Goal: Transaction & Acquisition: Obtain resource

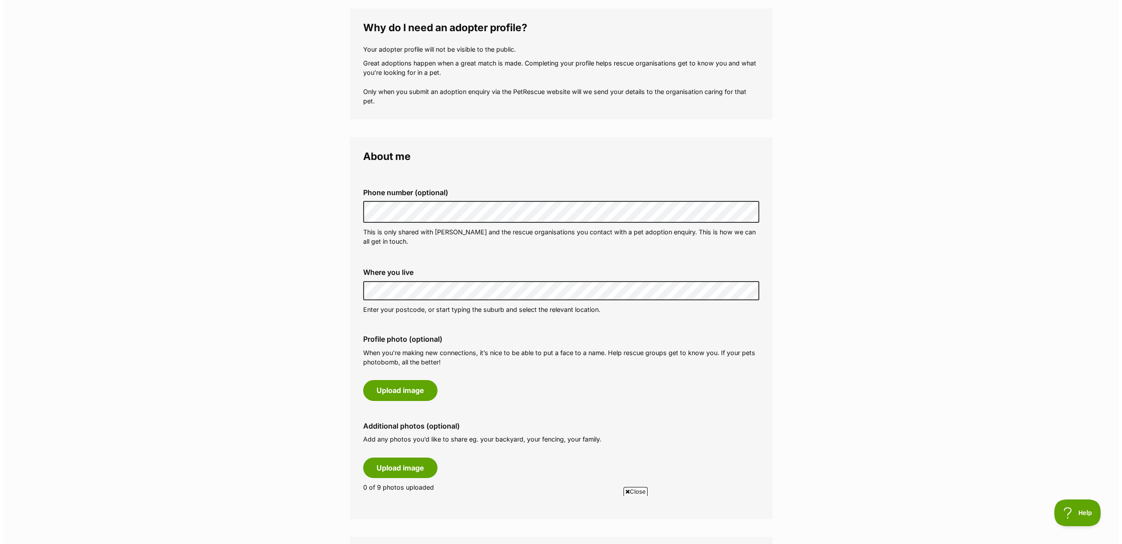
scroll to position [158, 0]
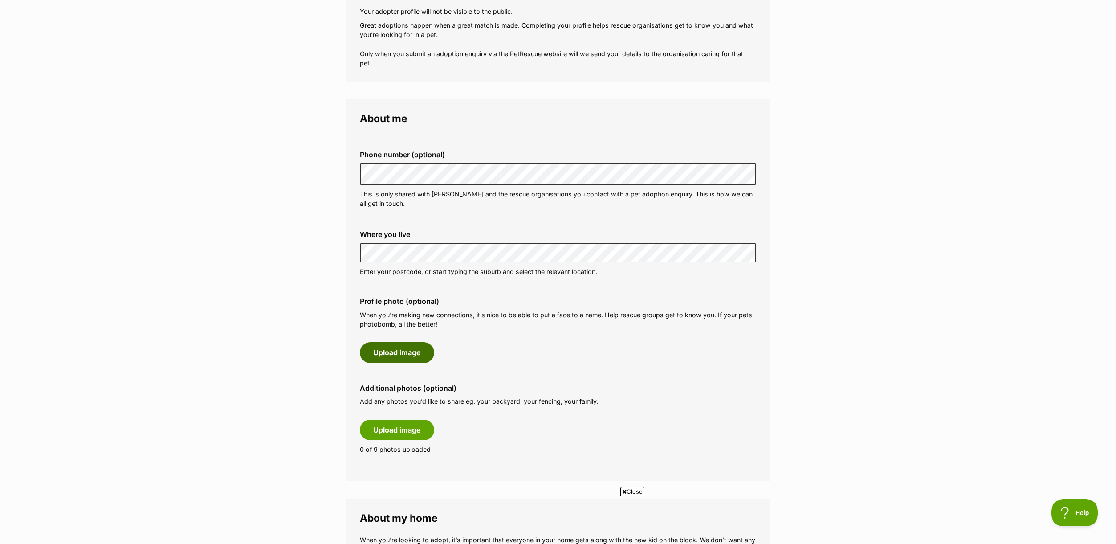
click at [416, 351] on button "Upload image" at bounding box center [397, 352] width 74 height 20
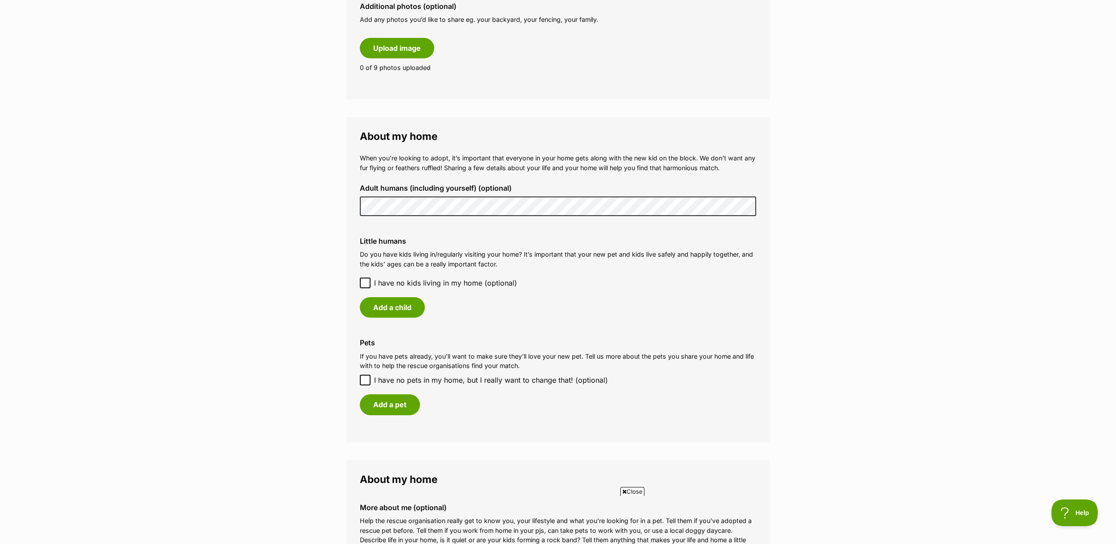
scroll to position [546, 0]
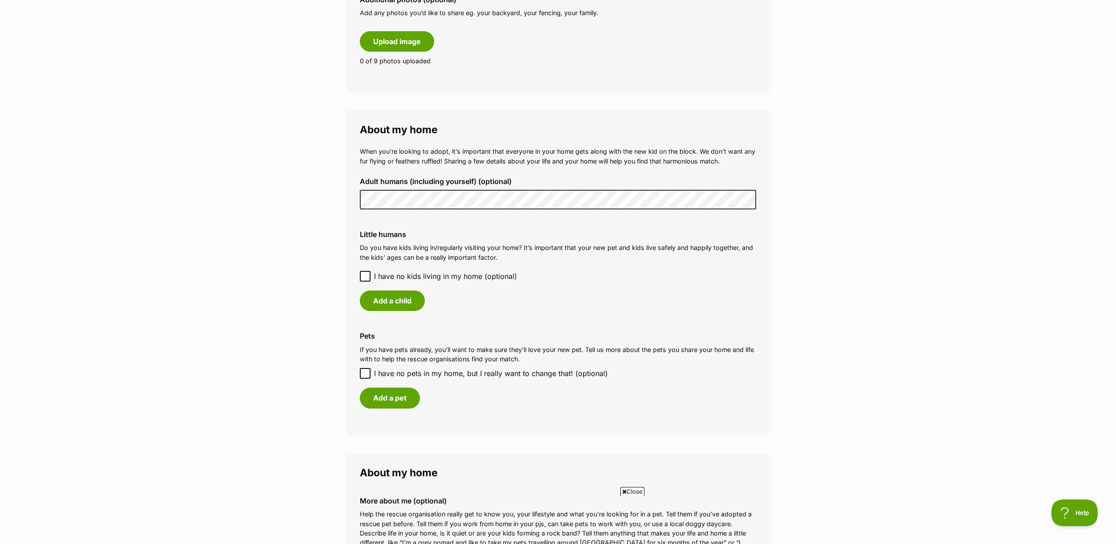
click at [368, 372] on icon at bounding box center [365, 373] width 6 height 6
click at [368, 372] on input "I have no pets in my home, but I really want to change that! (optional)" at bounding box center [365, 373] width 11 height 11
checkbox input "true"
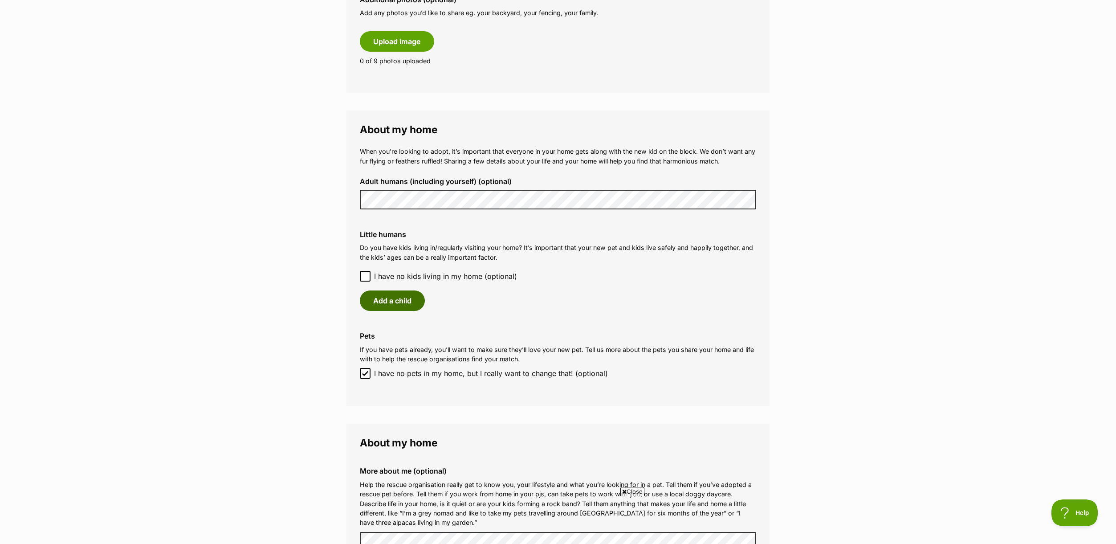
click at [396, 301] on button "Add a child" at bounding box center [392, 300] width 65 height 20
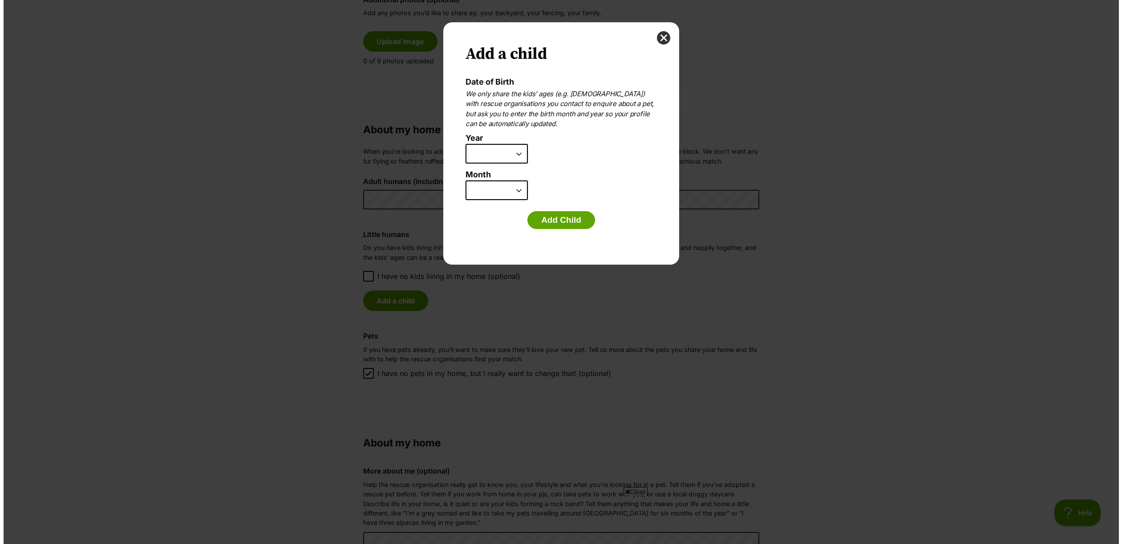
scroll to position [0, 0]
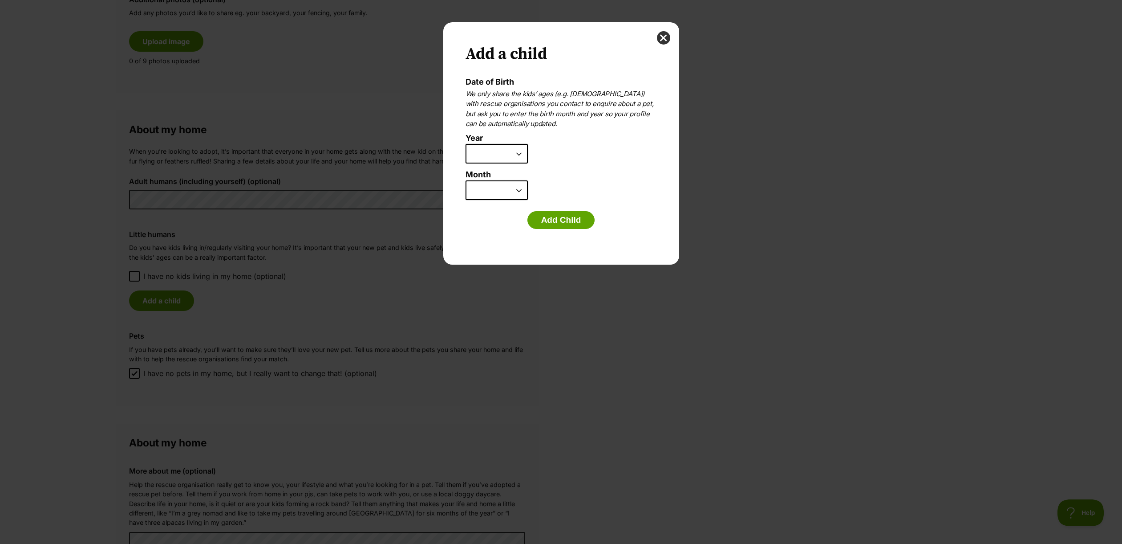
click at [520, 153] on select "2025 2024 2023 2022 2021 2020 2019 2018 2017 2016 2015 2014 2013 2012 2011 2010…" at bounding box center [497, 154] width 62 height 20
select select "2010"
click at [520, 188] on select "January February March April May June July August September October November De…" at bounding box center [497, 190] width 62 height 20
select select "12"
click at [566, 218] on button "Add Child" at bounding box center [562, 220] width 68 height 18
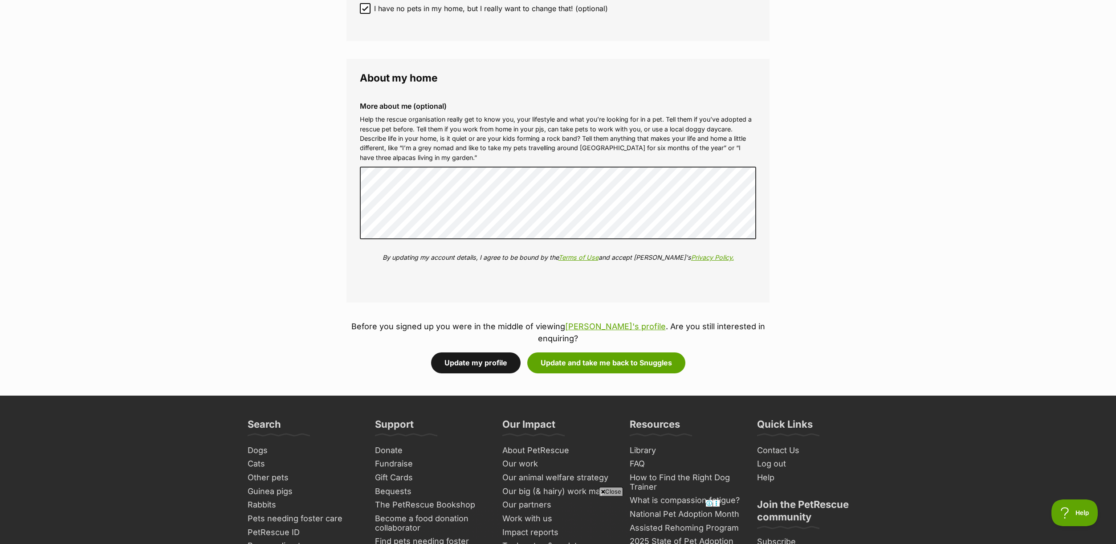
click at [490, 352] on button "Update my profile" at bounding box center [475, 362] width 89 height 20
click at [586, 352] on button "Update and take me back to Snuggles" at bounding box center [606, 362] width 158 height 20
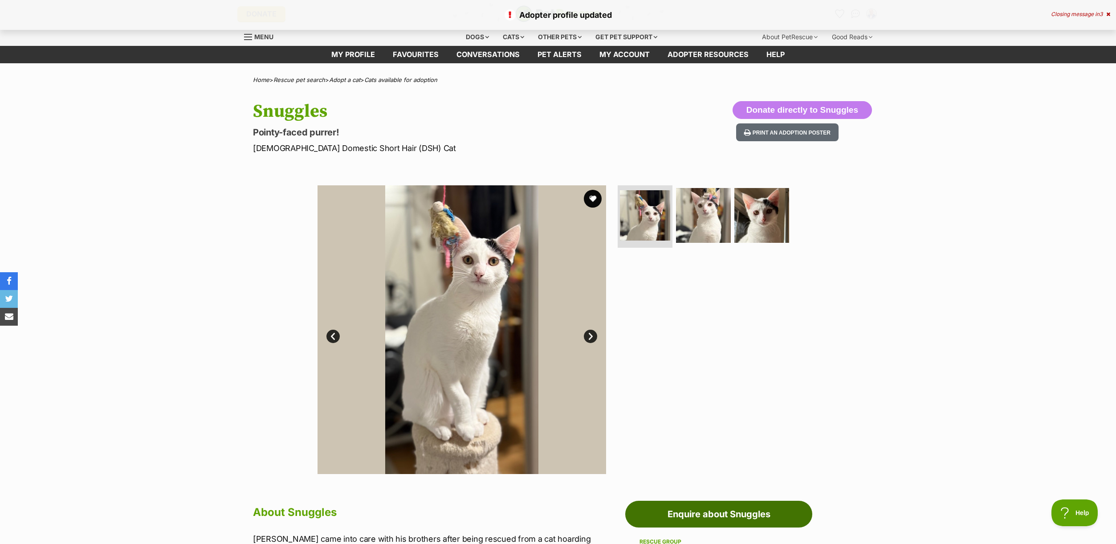
click at [713, 511] on link "Enquire about Snuggles" at bounding box center [718, 513] width 187 height 27
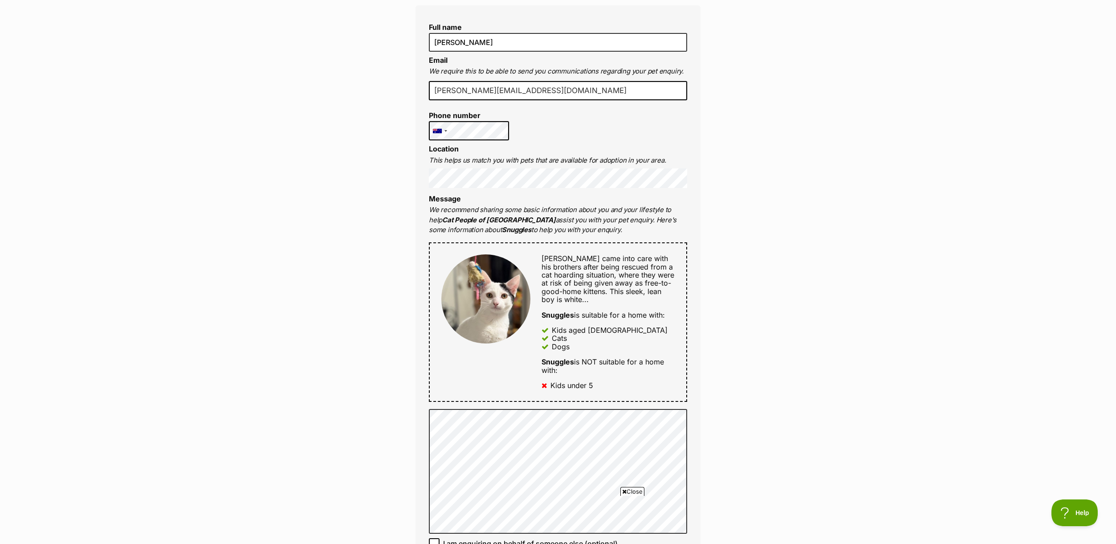
scroll to position [237, 0]
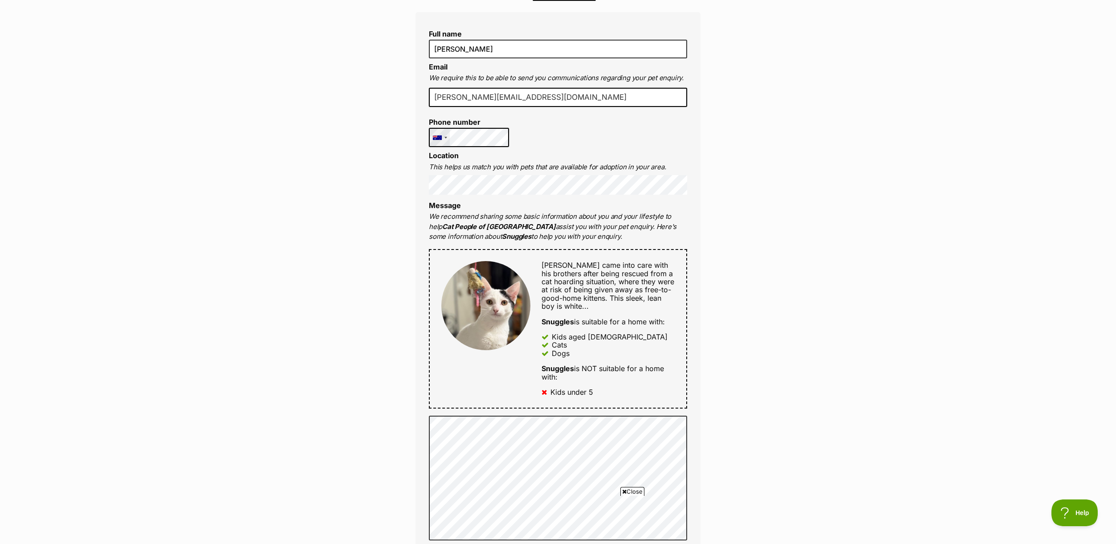
click at [446, 138] on div at bounding box center [445, 138] width 3 height 2
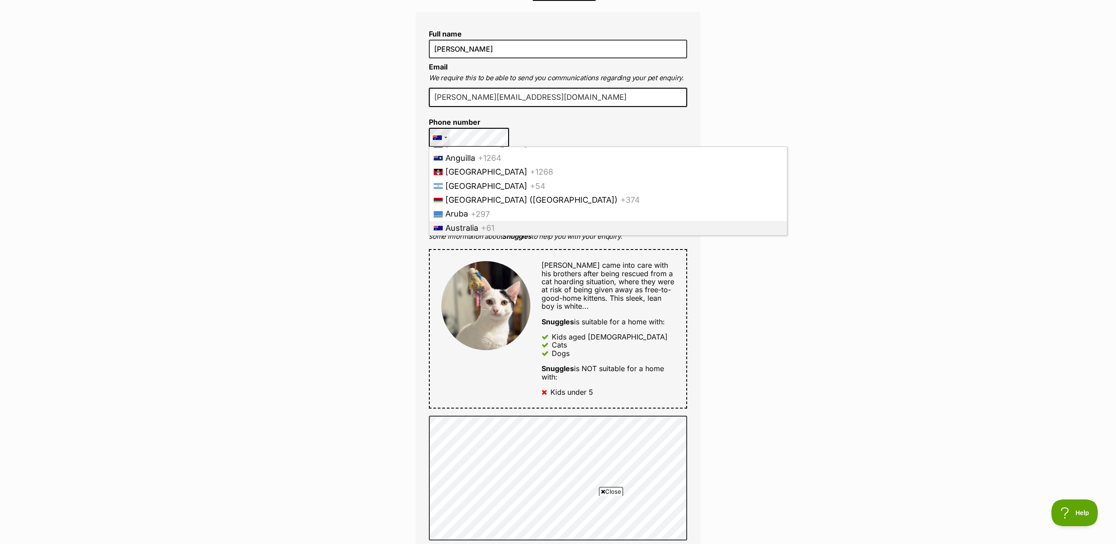
scroll to position [0, 0]
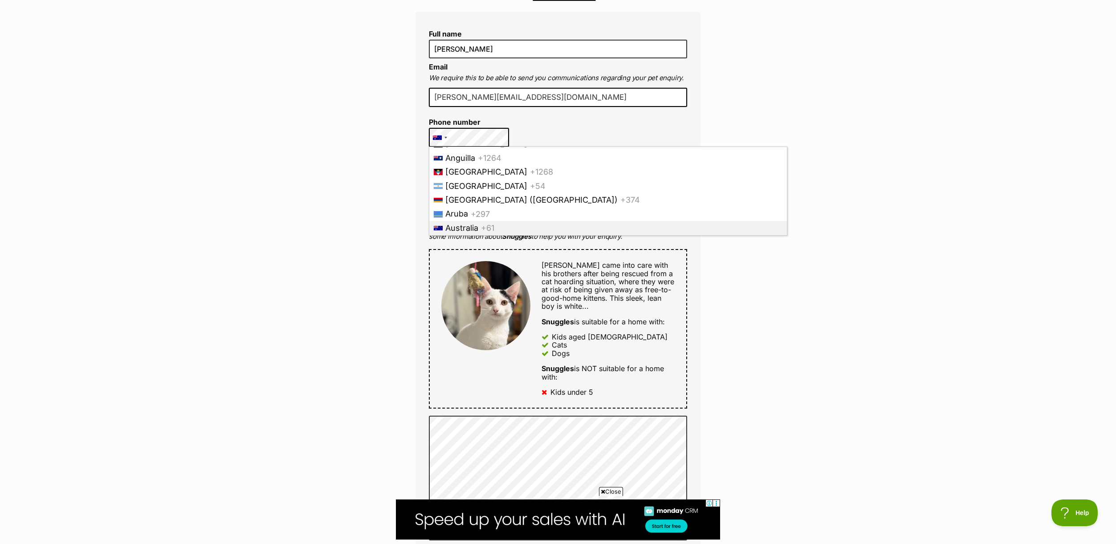
click at [472, 226] on span "Australia" at bounding box center [461, 227] width 33 height 9
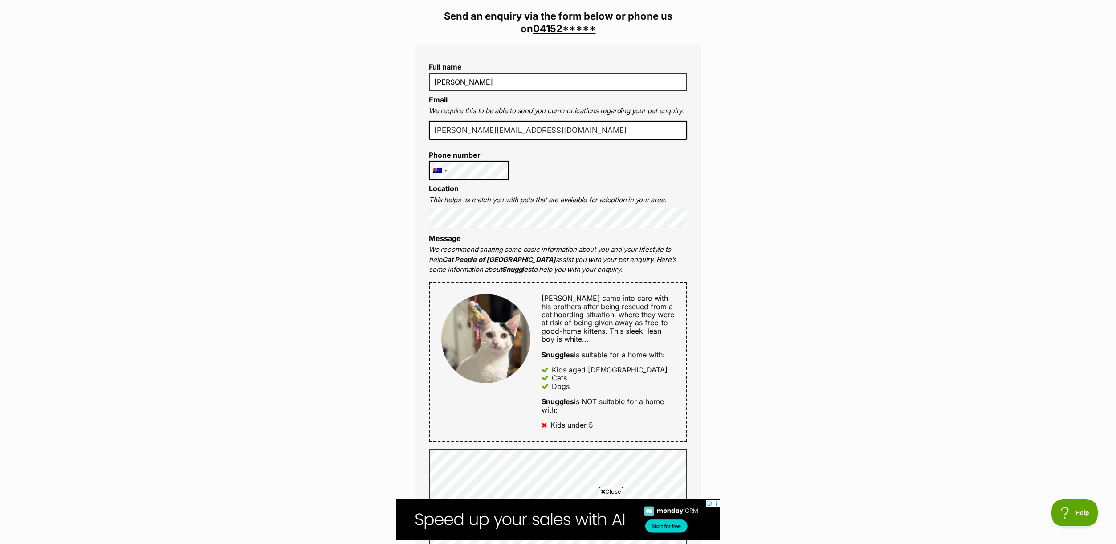
scroll to position [203, 0]
click at [434, 80] on input "peter larkins" at bounding box center [558, 82] width 258 height 19
click at [447, 82] on input "Dr peter larkins" at bounding box center [558, 82] width 258 height 19
click at [466, 81] on input "Dr Peter larkins" at bounding box center [558, 82] width 258 height 19
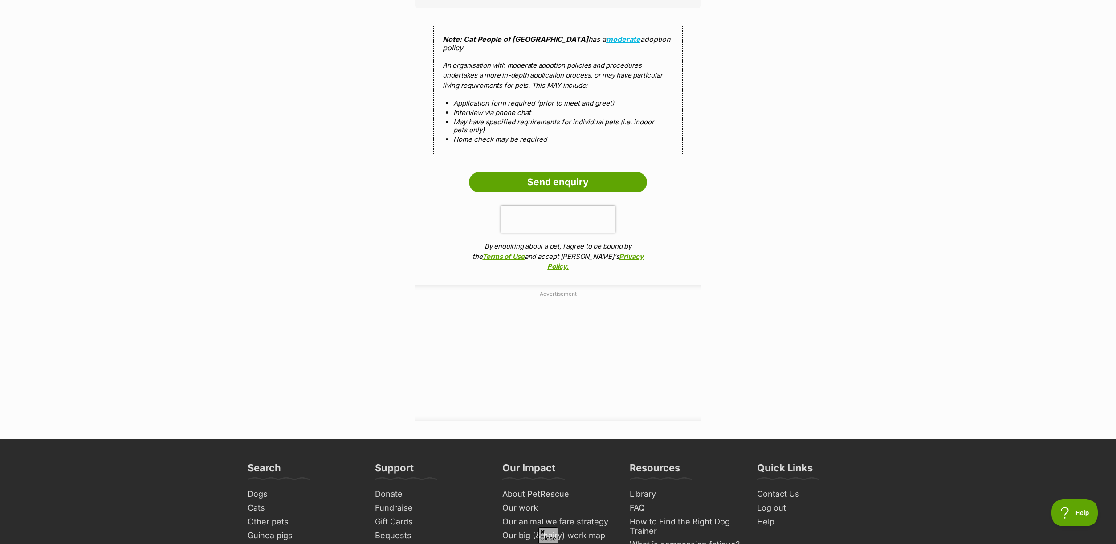
scroll to position [858, 0]
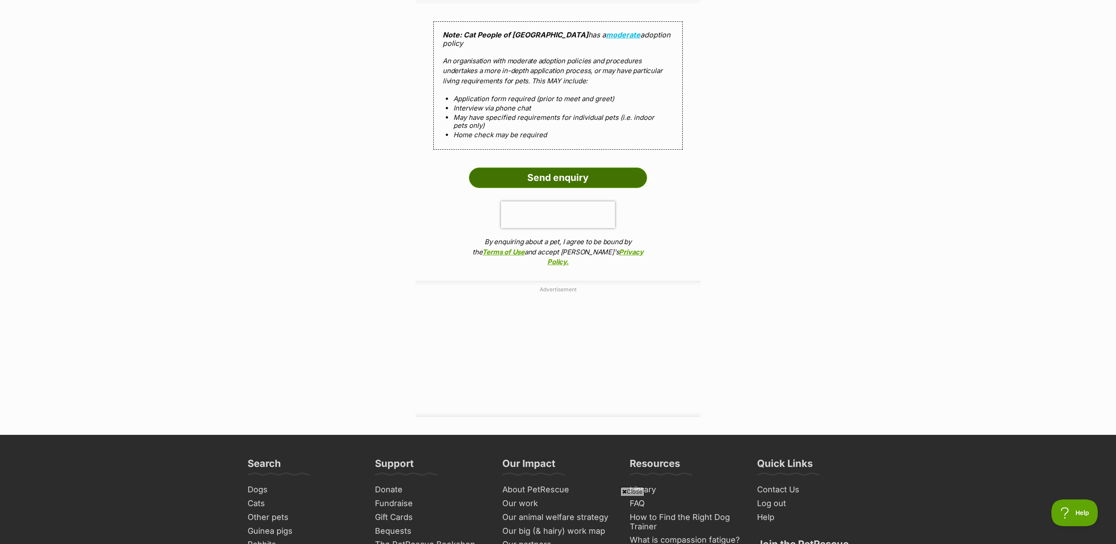
type input "Dr Peter Larkins"
click at [551, 168] on input "Send enquiry" at bounding box center [558, 177] width 178 height 20
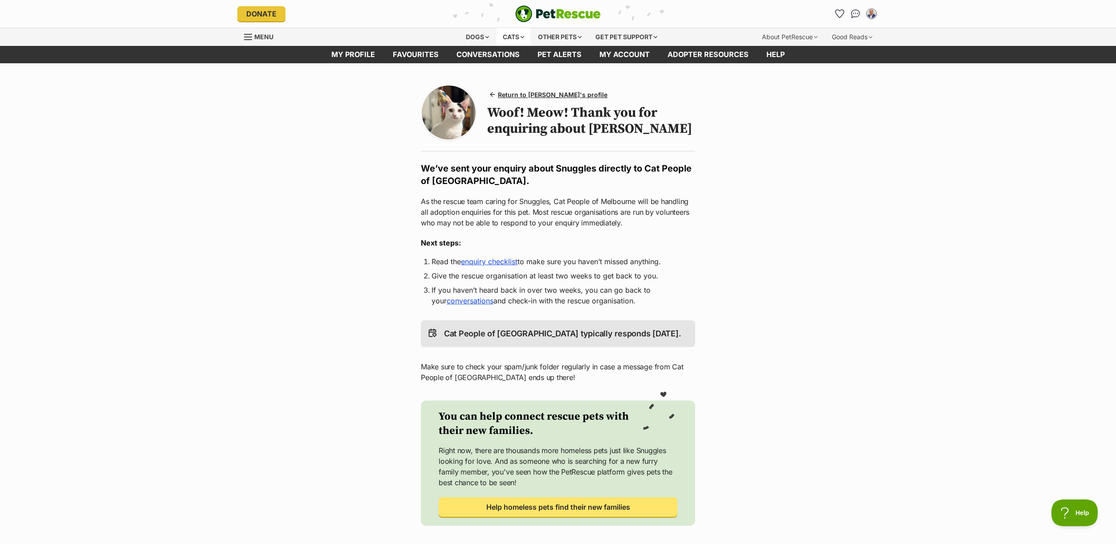
click at [515, 37] on div "Cats" at bounding box center [513, 37] width 34 height 18
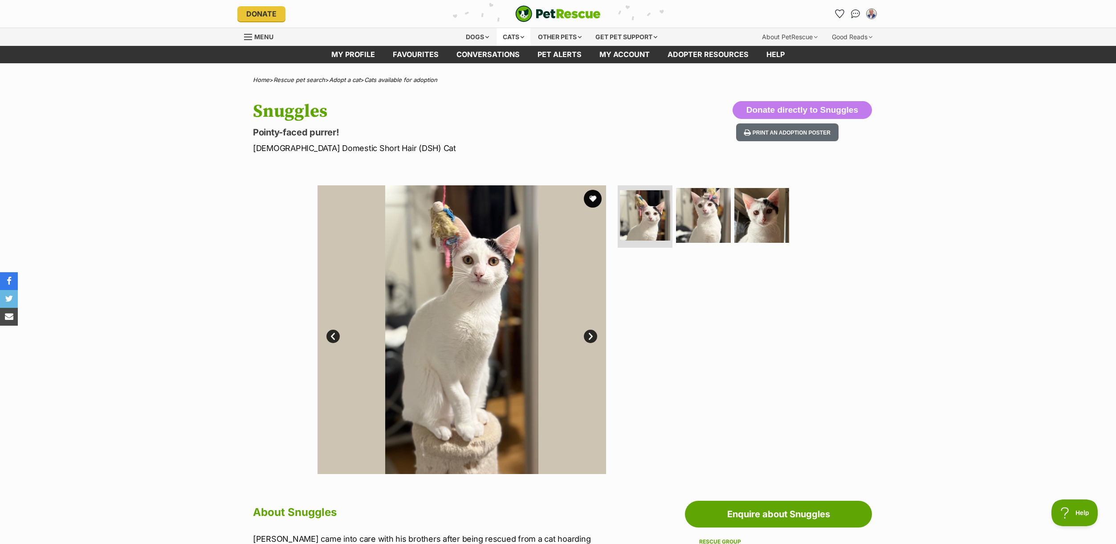
click at [516, 36] on div "Cats" at bounding box center [513, 37] width 34 height 18
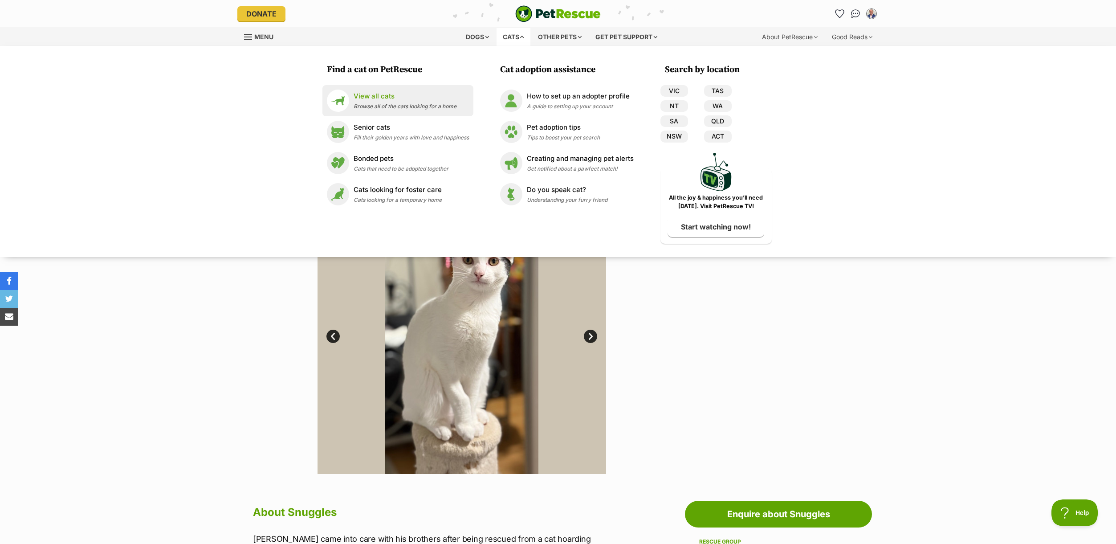
click at [378, 95] on p "View all cats" at bounding box center [405, 96] width 103 height 10
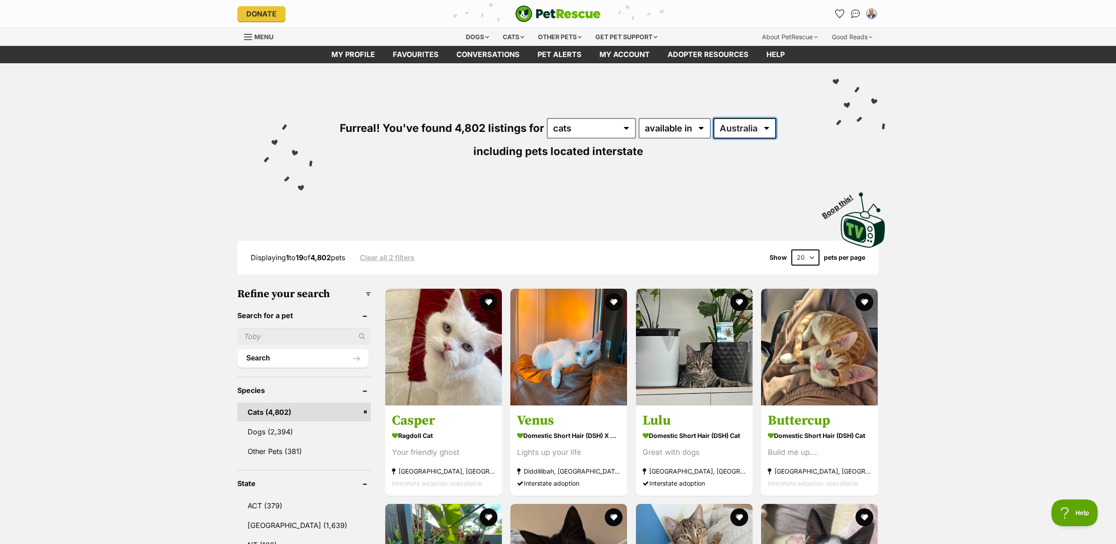
click at [768, 127] on select "[GEOGRAPHIC_DATA] [GEOGRAPHIC_DATA] [GEOGRAPHIC_DATA] [GEOGRAPHIC_DATA] [GEOGRA…" at bounding box center [744, 128] width 63 height 20
select select "VIC"
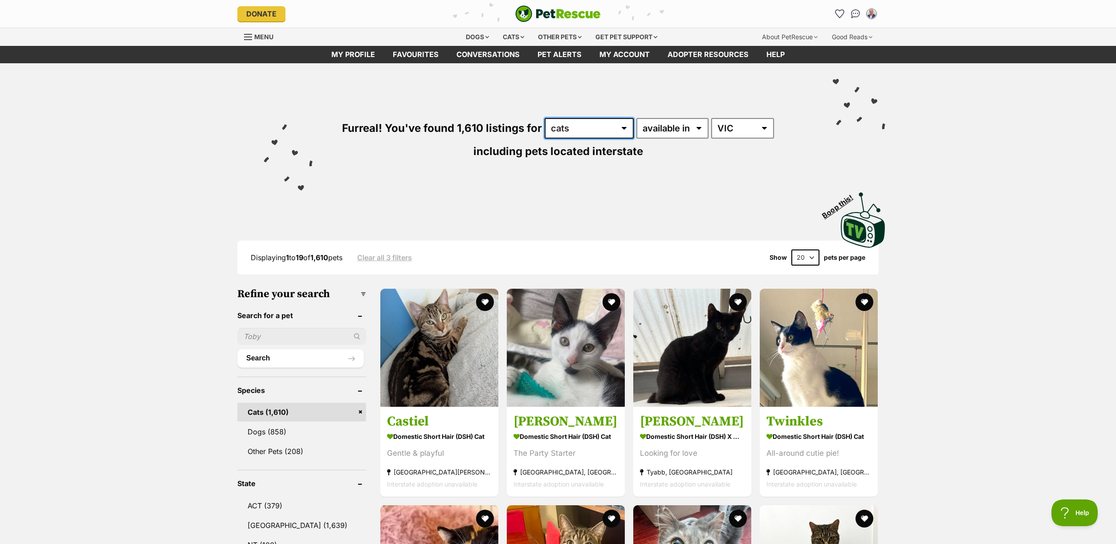
click at [622, 127] on select "any type of pet cats dogs other pets" at bounding box center [589, 128] width 89 height 20
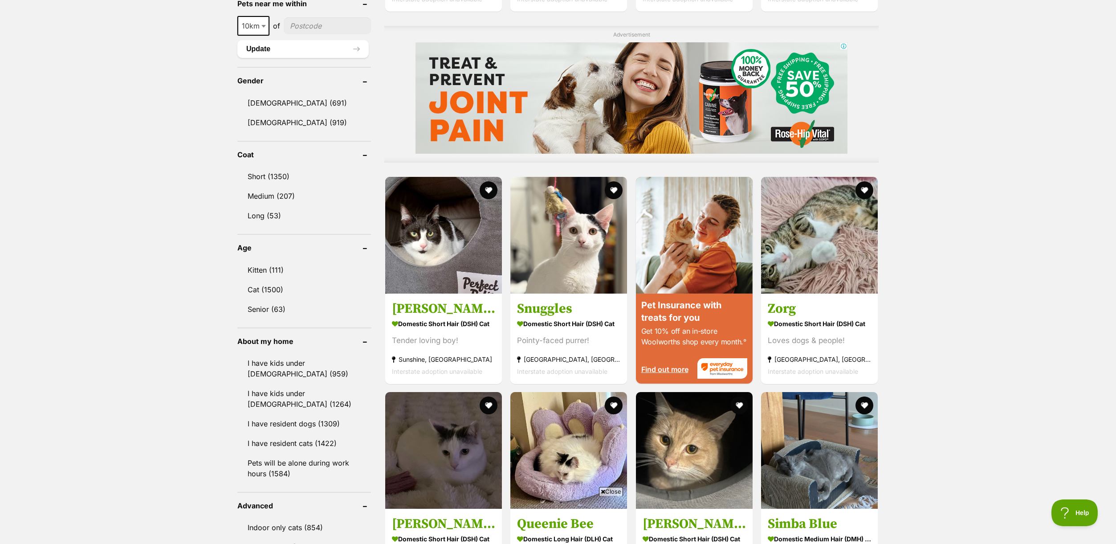
scroll to position [705, 0]
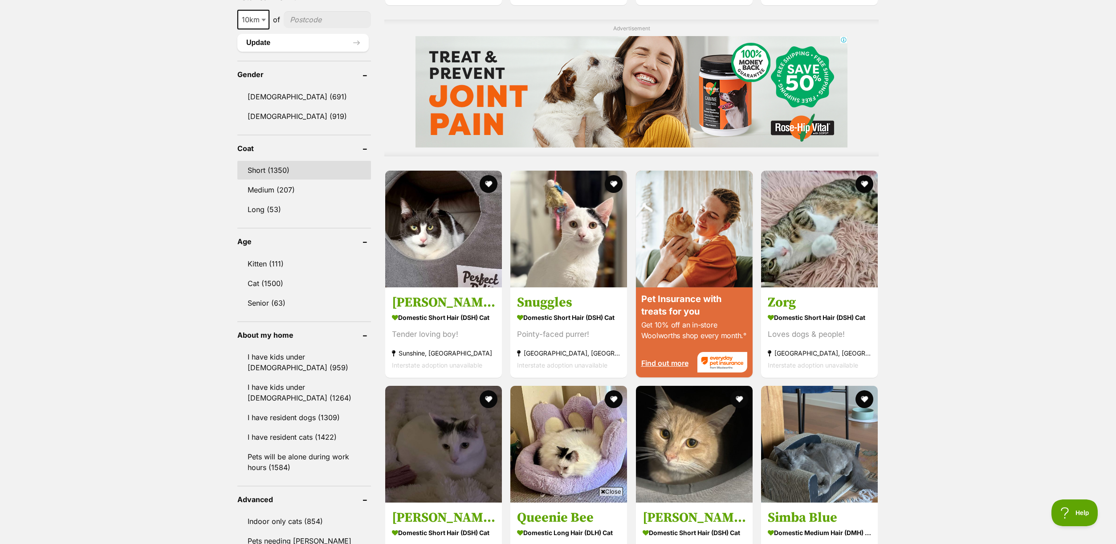
click at [262, 170] on link "Short (1350)" at bounding box center [304, 170] width 134 height 19
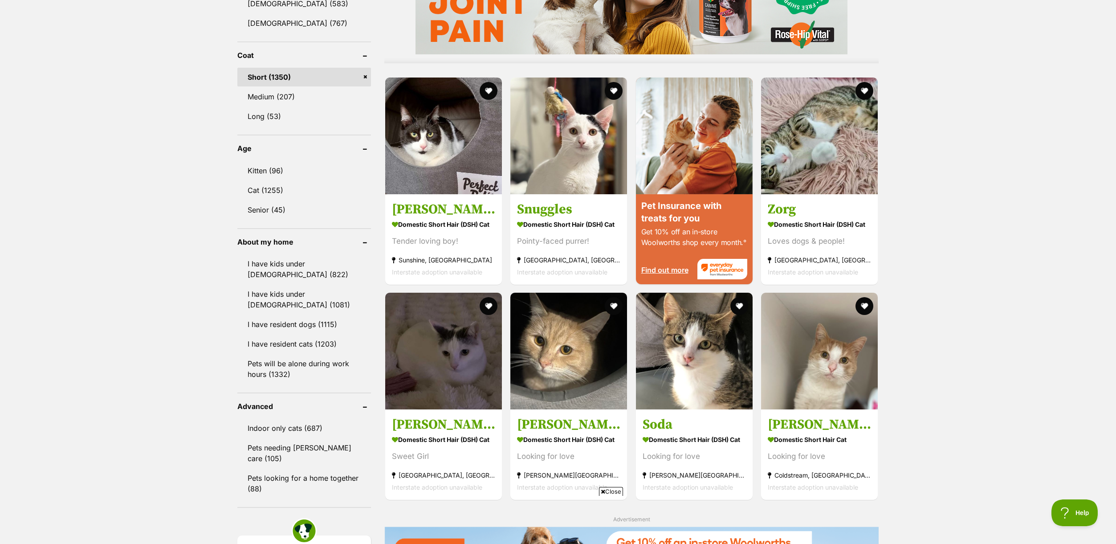
scroll to position [799, 0]
click at [260, 169] on link "Kitten (96)" at bounding box center [304, 170] width 134 height 19
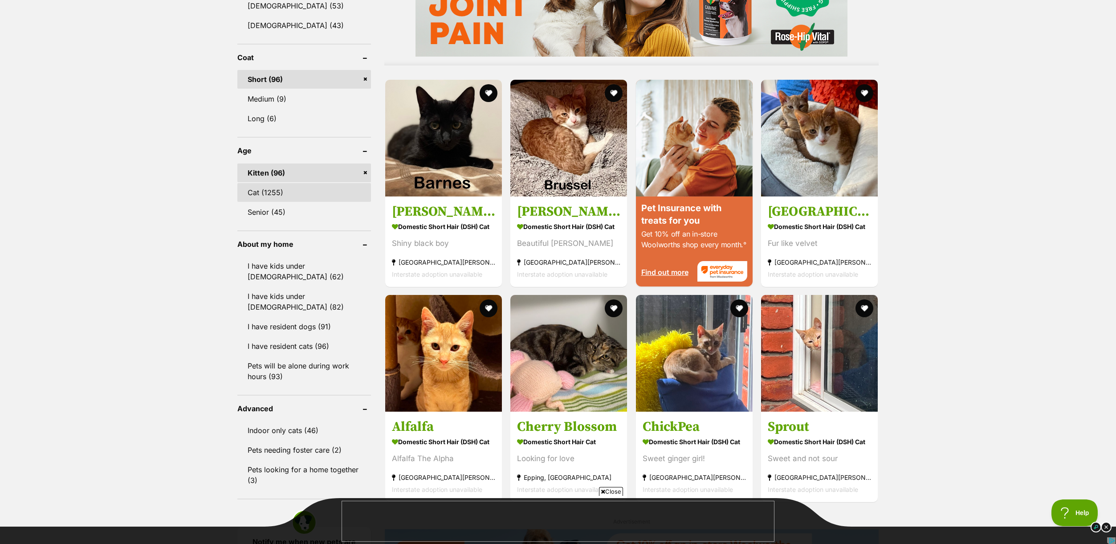
click at [260, 196] on link "Cat (1255)" at bounding box center [304, 192] width 134 height 19
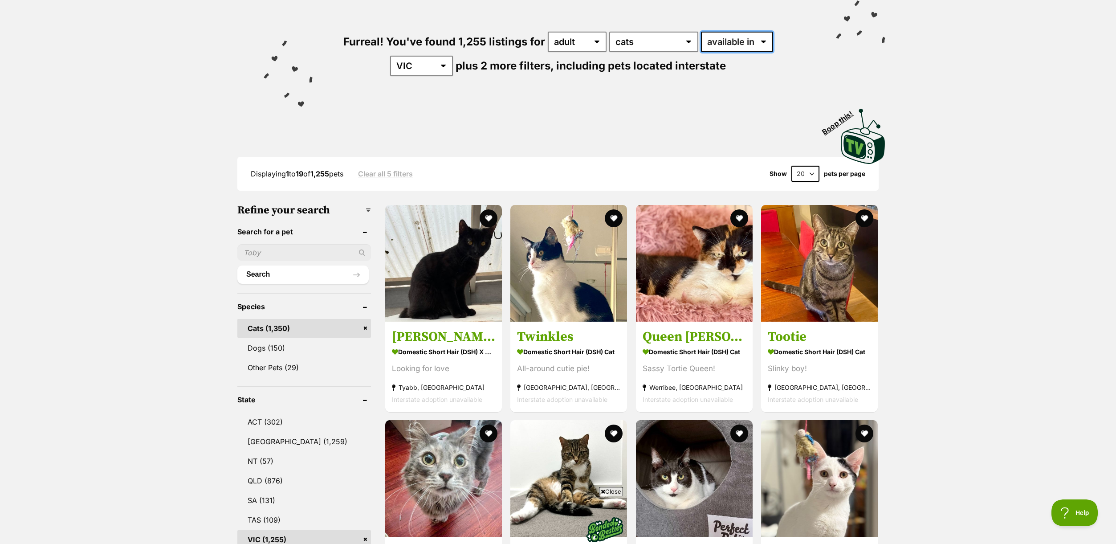
click at [762, 39] on select "available in located in" at bounding box center [737, 42] width 72 height 20
select select "disabled"
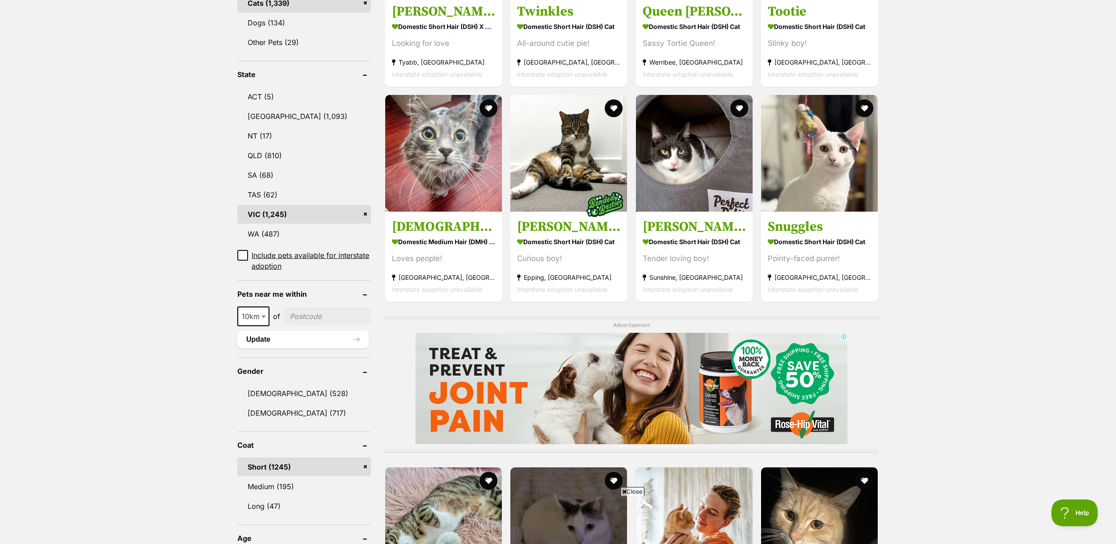
scroll to position [412, 0]
click at [864, 106] on button "favourite" at bounding box center [864, 106] width 20 height 20
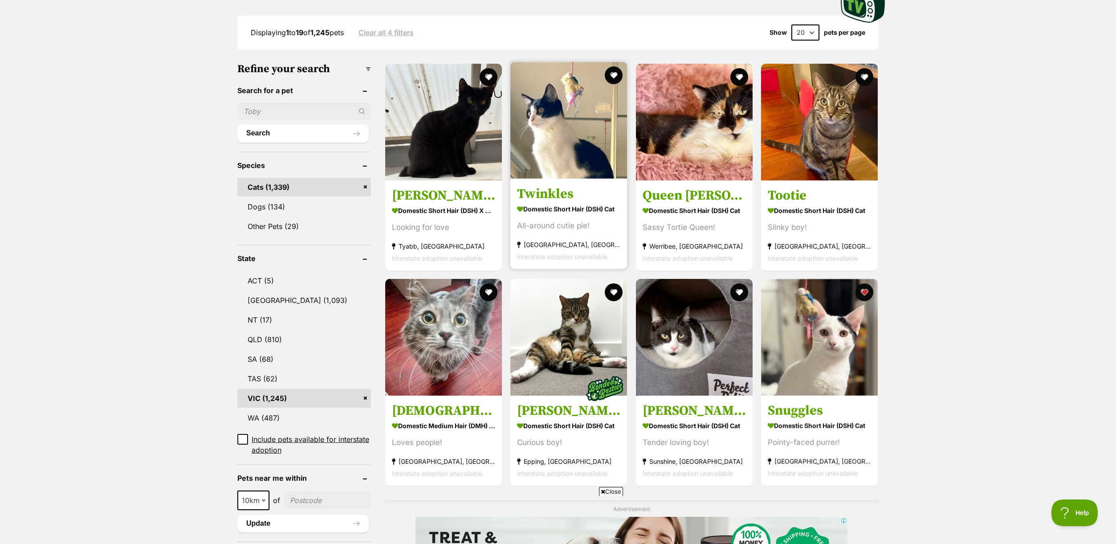
scroll to position [0, 0]
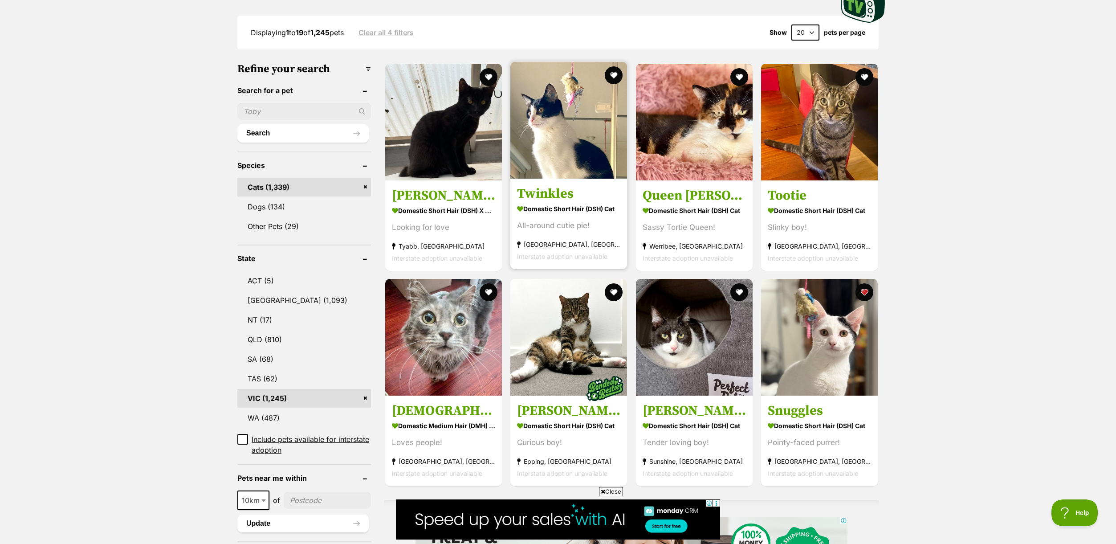
click at [581, 130] on img at bounding box center [568, 120] width 117 height 117
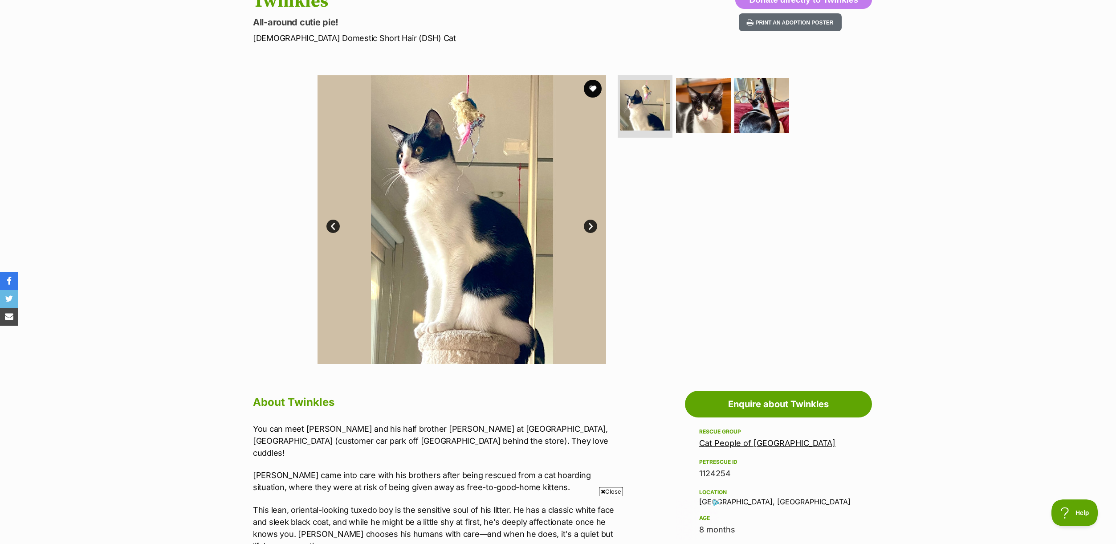
scroll to position [109, 0]
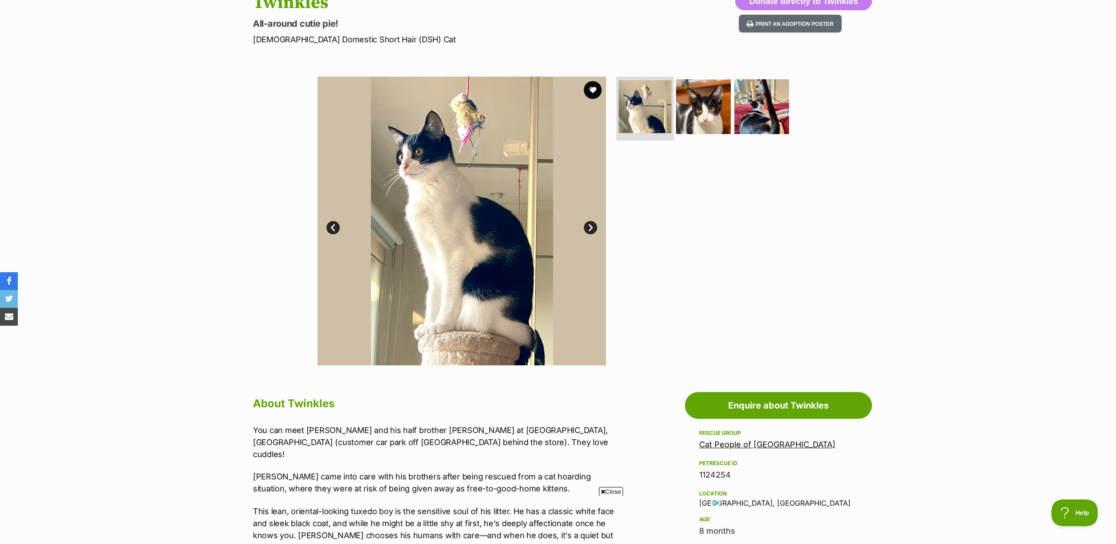
click at [617, 109] on li at bounding box center [644, 107] width 57 height 65
click at [649, 115] on img at bounding box center [644, 106] width 53 height 53
click at [701, 114] on img at bounding box center [703, 106] width 57 height 57
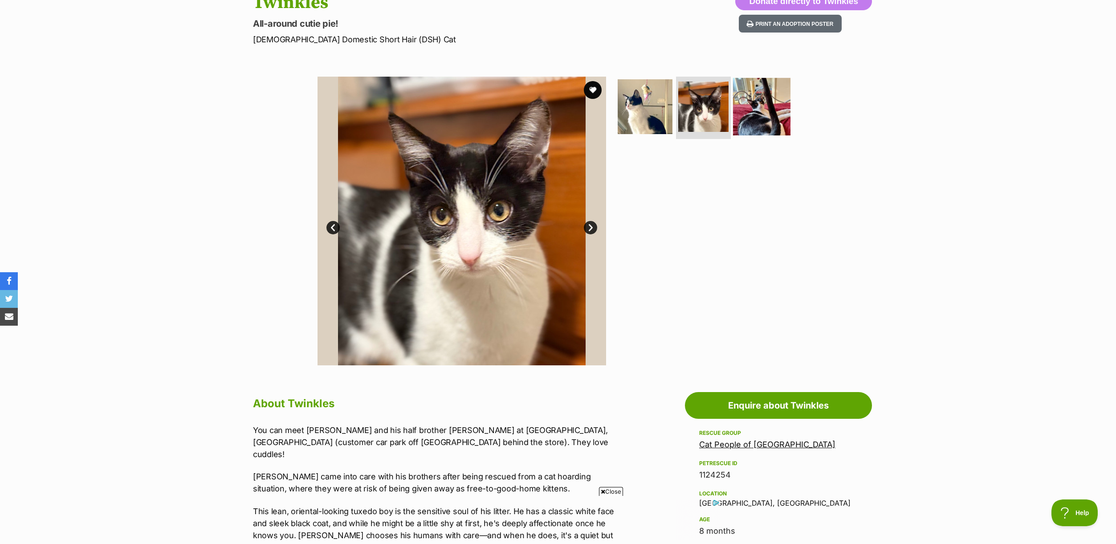
click at [764, 113] on img at bounding box center [761, 106] width 57 height 57
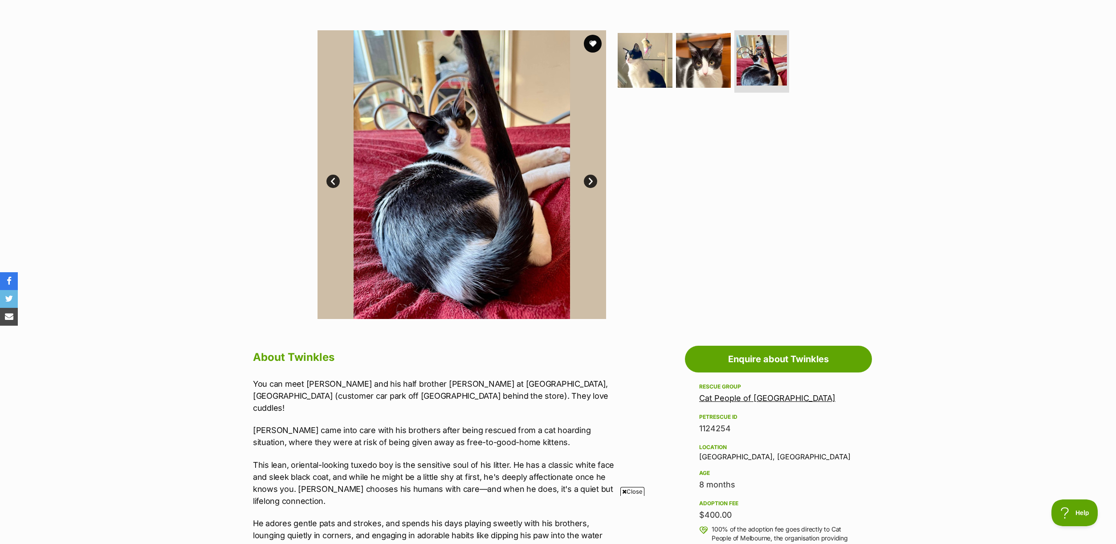
scroll to position [158, 0]
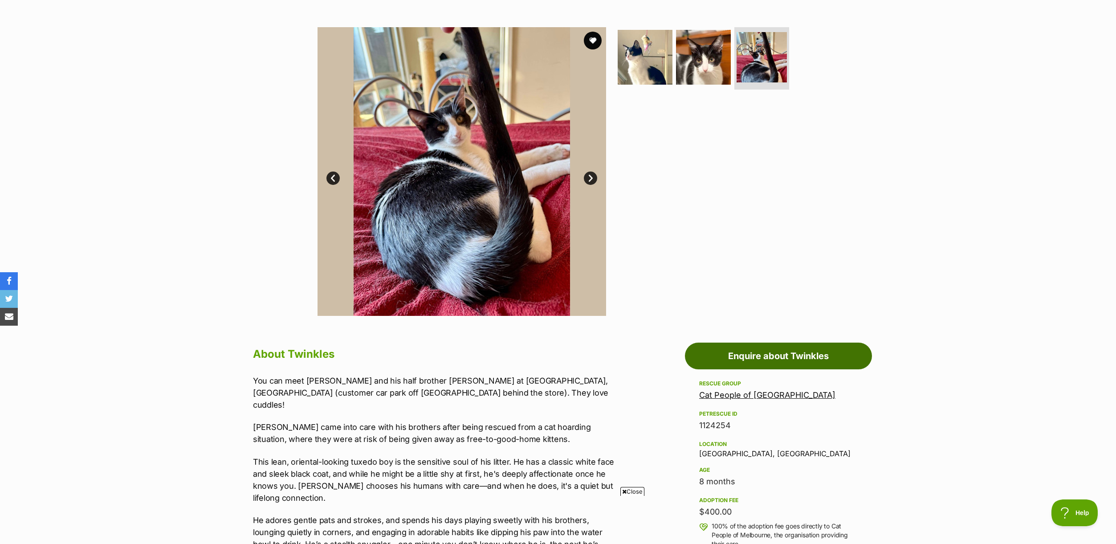
click at [800, 357] on link "Enquire about Twinkles" at bounding box center [778, 355] width 187 height 27
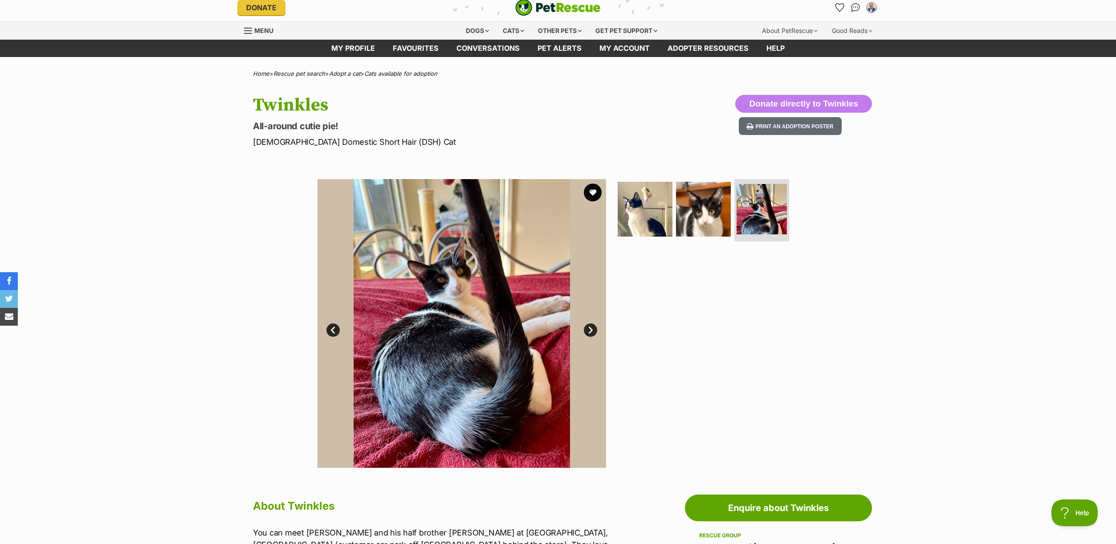
scroll to position [0, 0]
click at [592, 193] on button "favourite" at bounding box center [593, 193] width 20 height 20
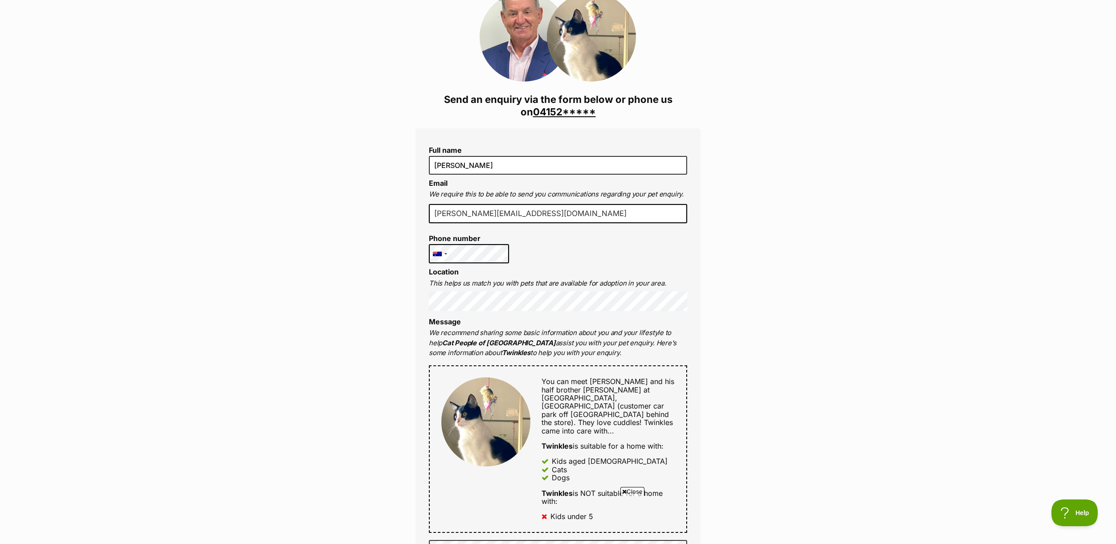
scroll to position [121, 0]
click at [444, 252] on div at bounding box center [439, 253] width 20 height 19
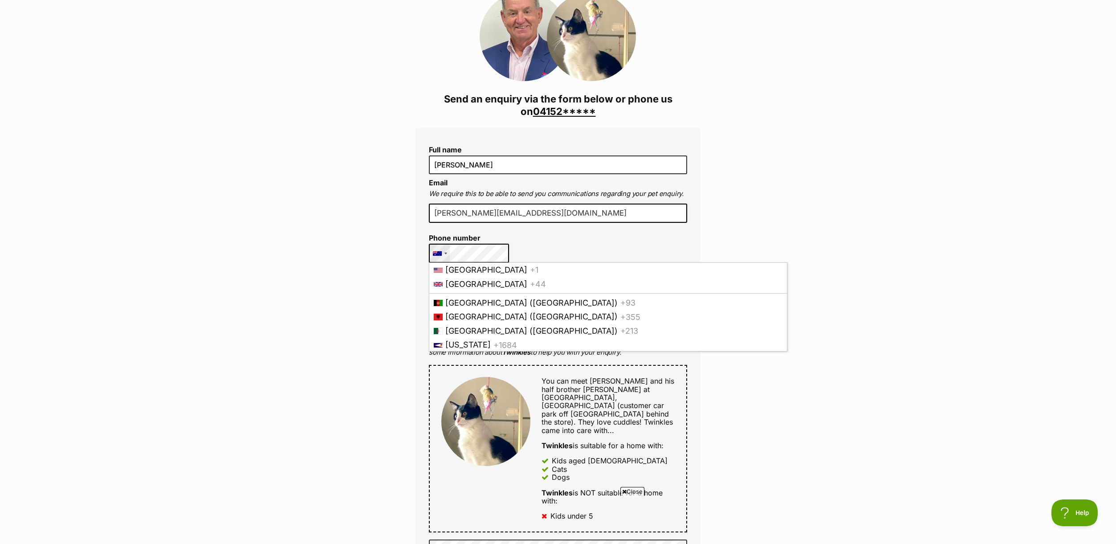
scroll to position [113, 0]
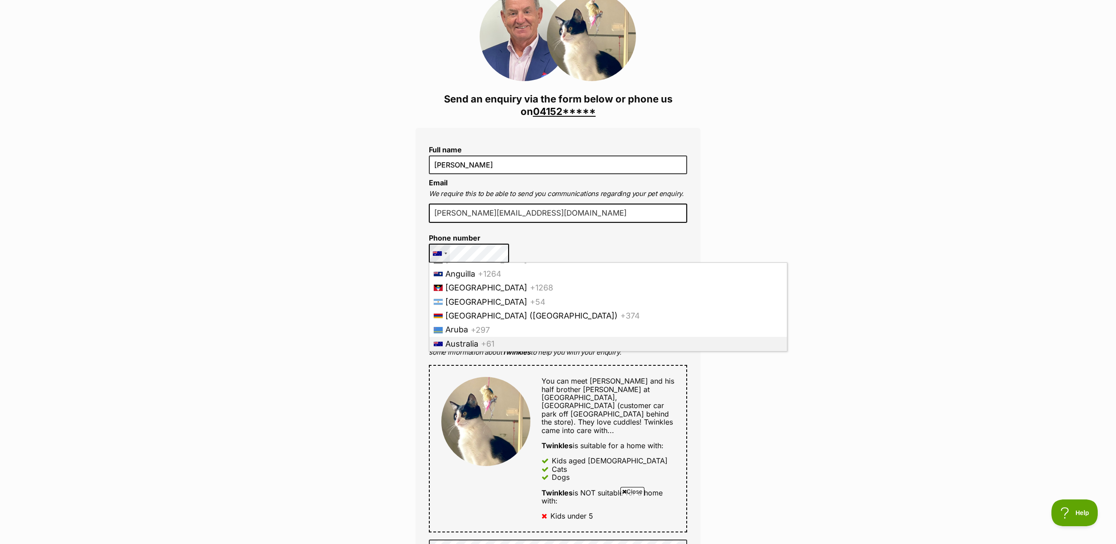
click at [477, 341] on span "Australia" at bounding box center [461, 343] width 33 height 9
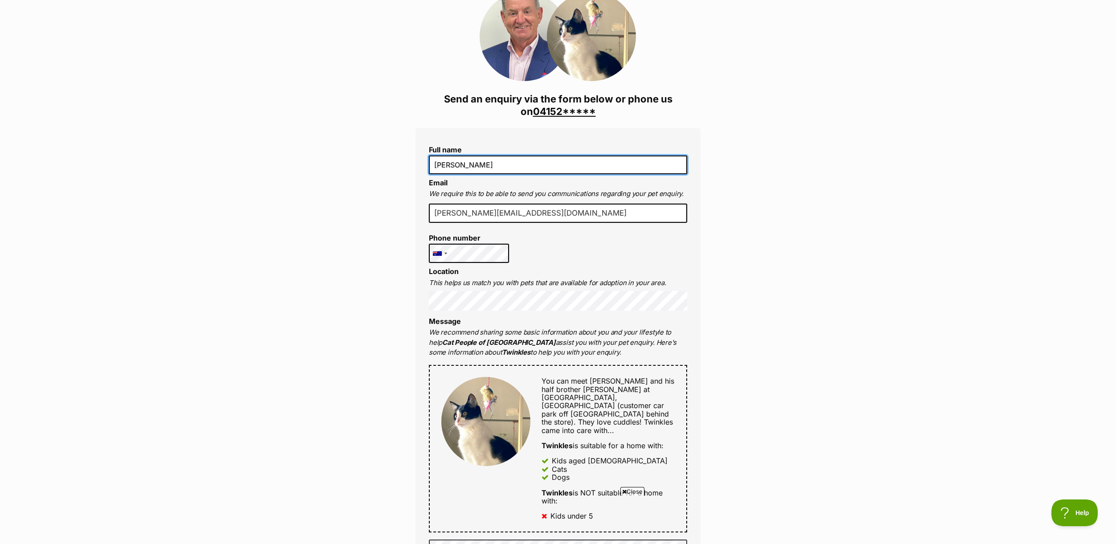
click at [433, 163] on input "peter larkins" at bounding box center [558, 164] width 258 height 19
click at [447, 163] on input "Dr peter larkins" at bounding box center [558, 164] width 258 height 19
click at [465, 163] on input "Dr Peter larkins" at bounding box center [558, 164] width 258 height 19
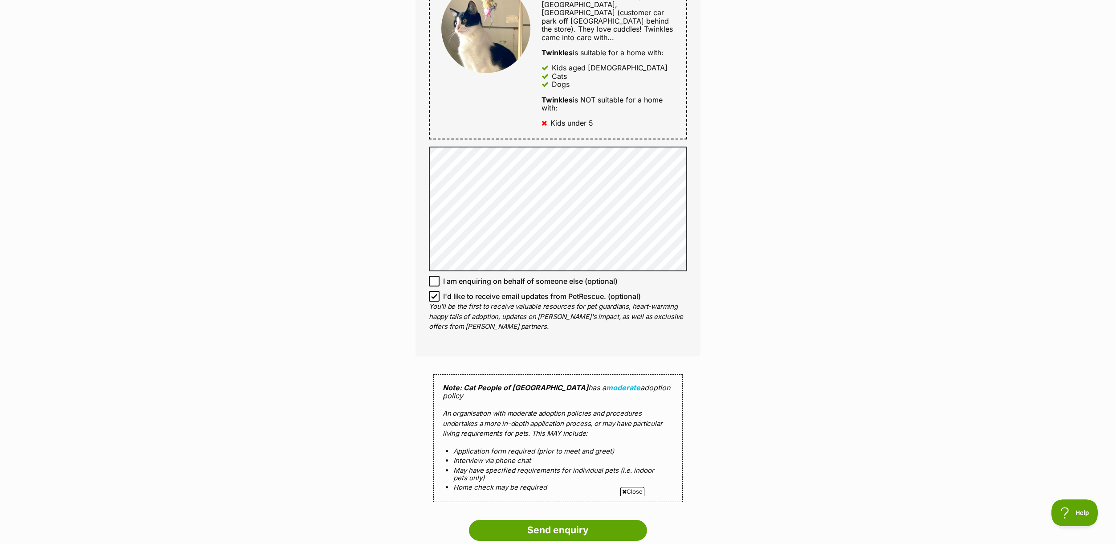
scroll to position [542, 0]
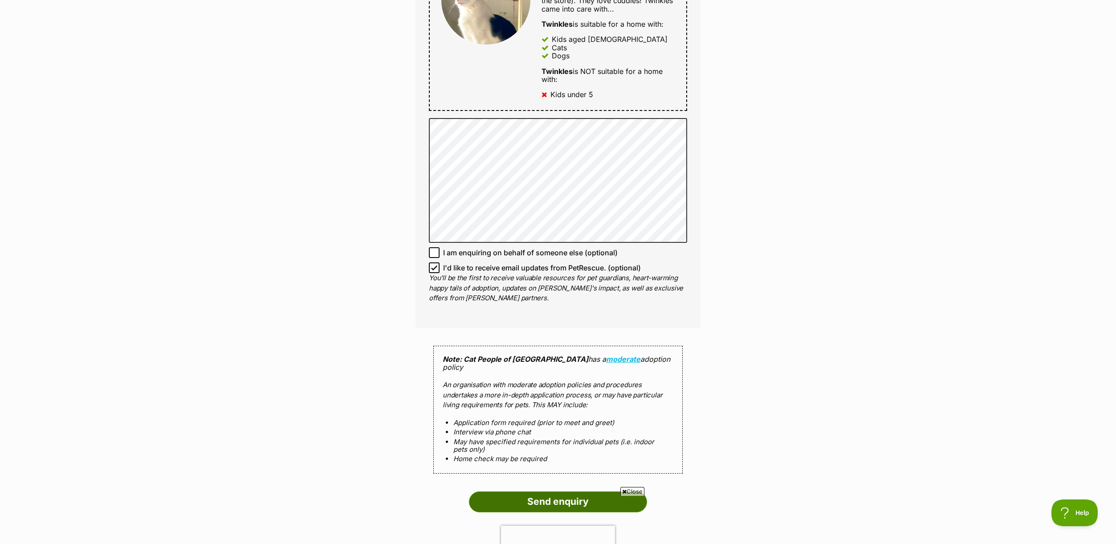
type input "Dr Peter Larkins"
click at [582, 491] on input "Send enquiry" at bounding box center [558, 501] width 178 height 20
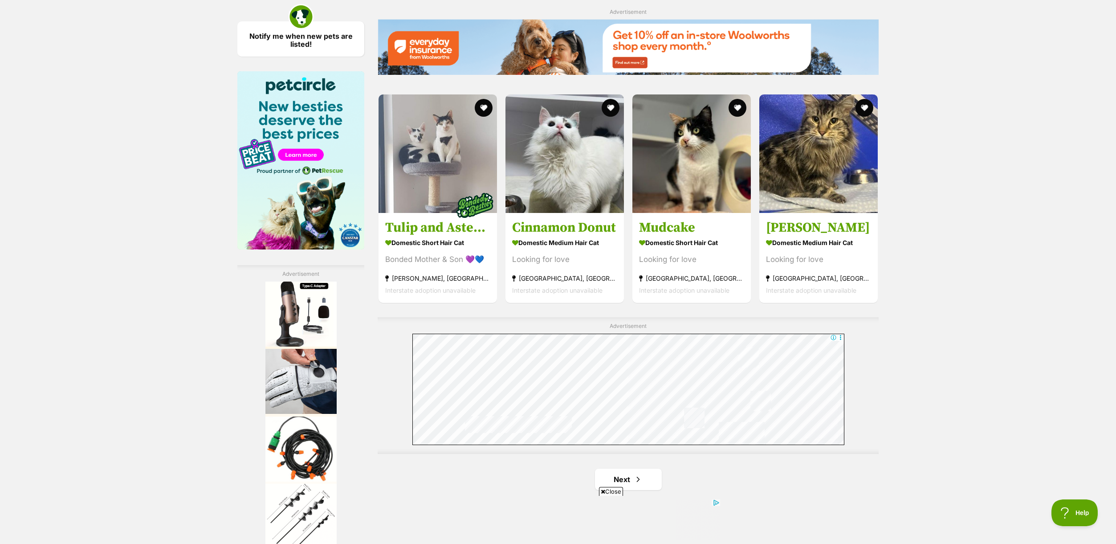
scroll to position [1349, 0]
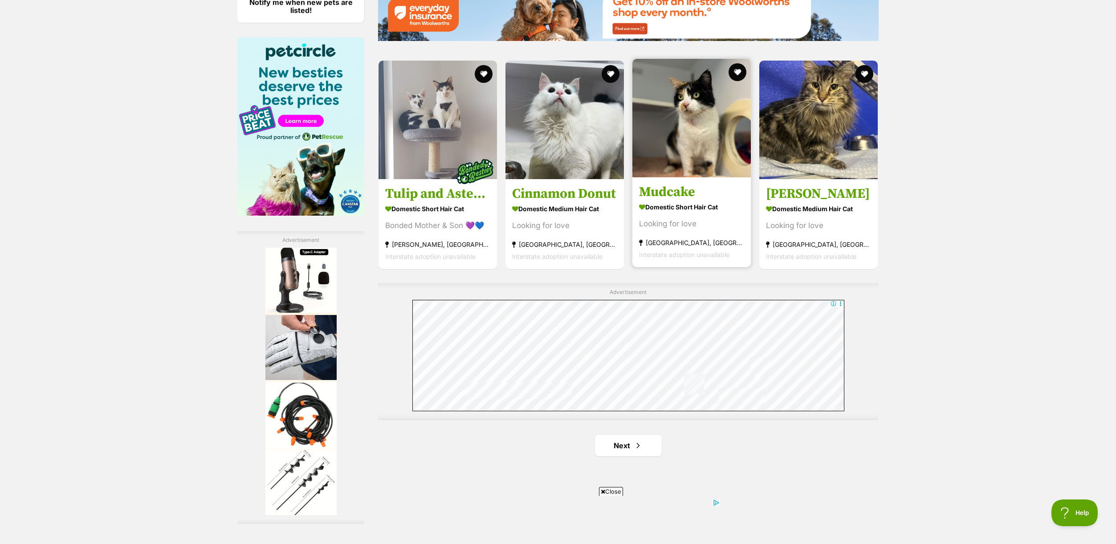
click at [688, 148] on img at bounding box center [691, 118] width 118 height 118
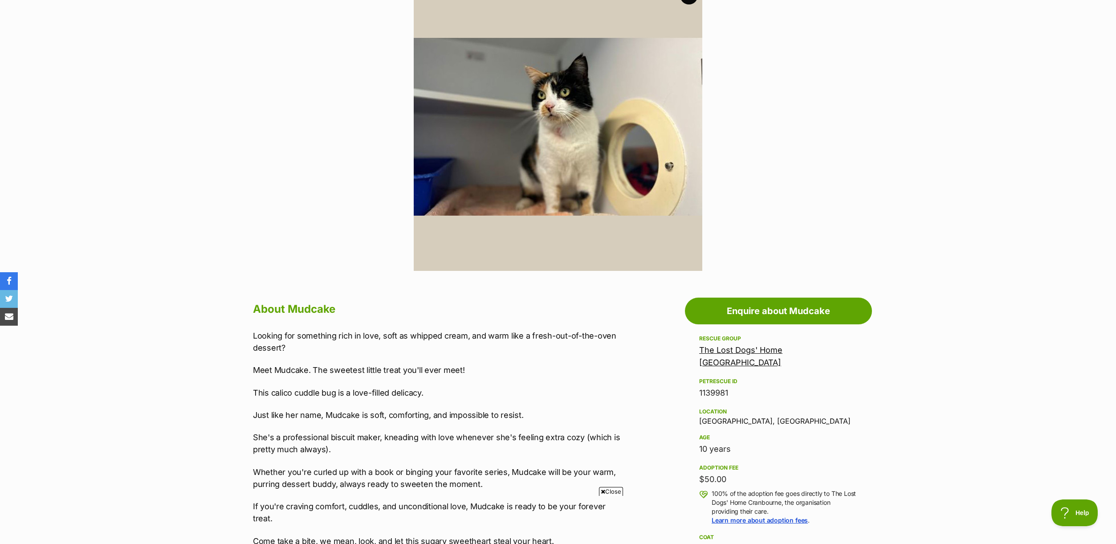
scroll to position [197, 0]
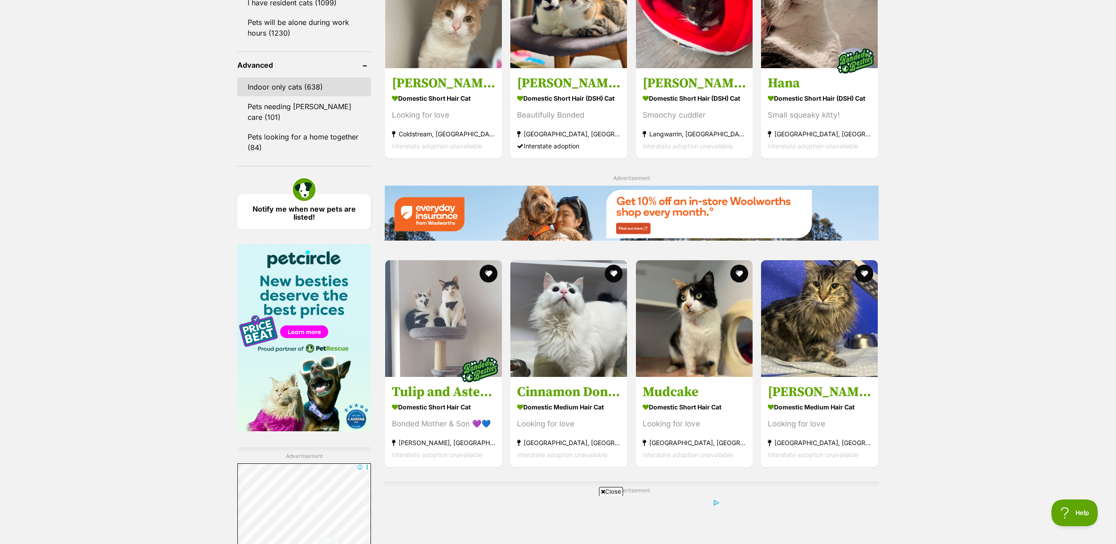
click at [259, 87] on link "Indoor only cats (638)" at bounding box center [304, 86] width 134 height 19
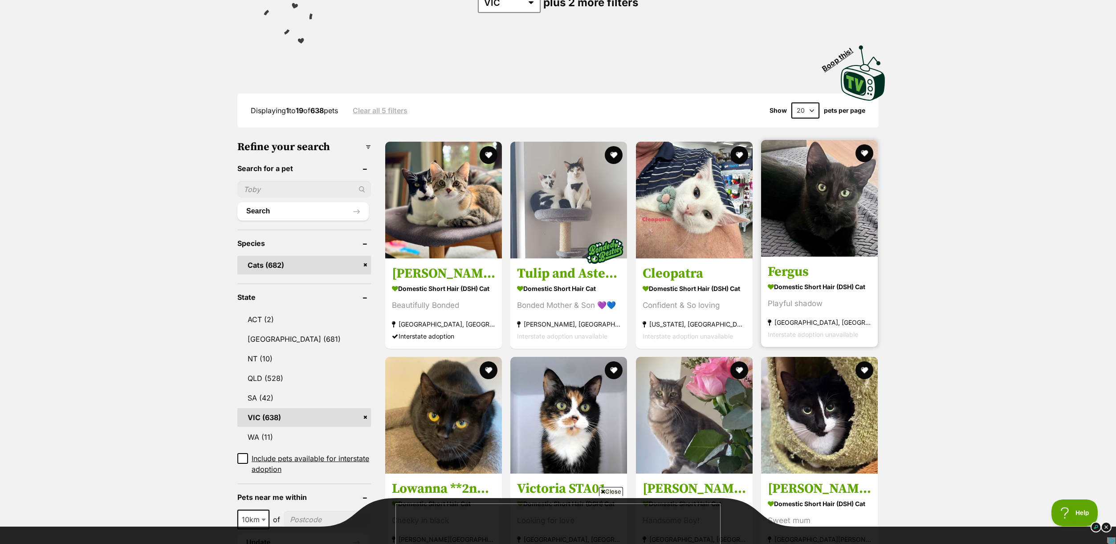
scroll to position [219, 0]
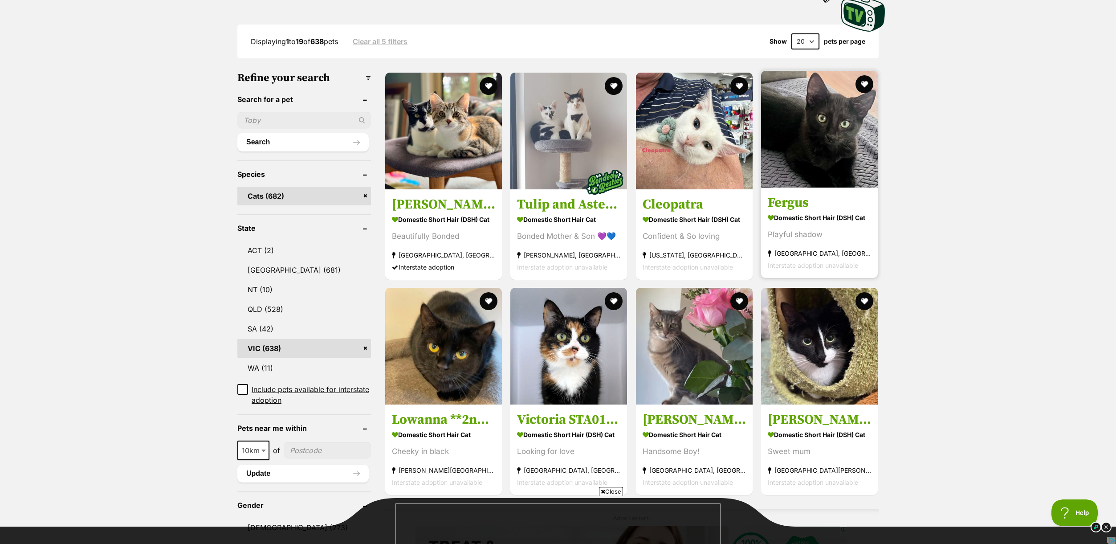
click at [818, 154] on img at bounding box center [819, 129] width 117 height 117
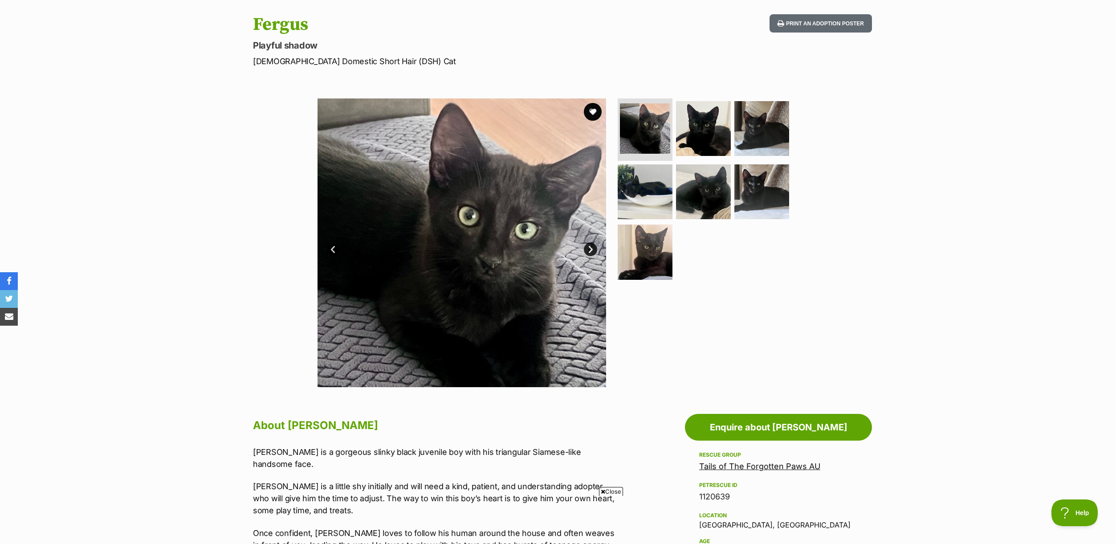
scroll to position [83, 0]
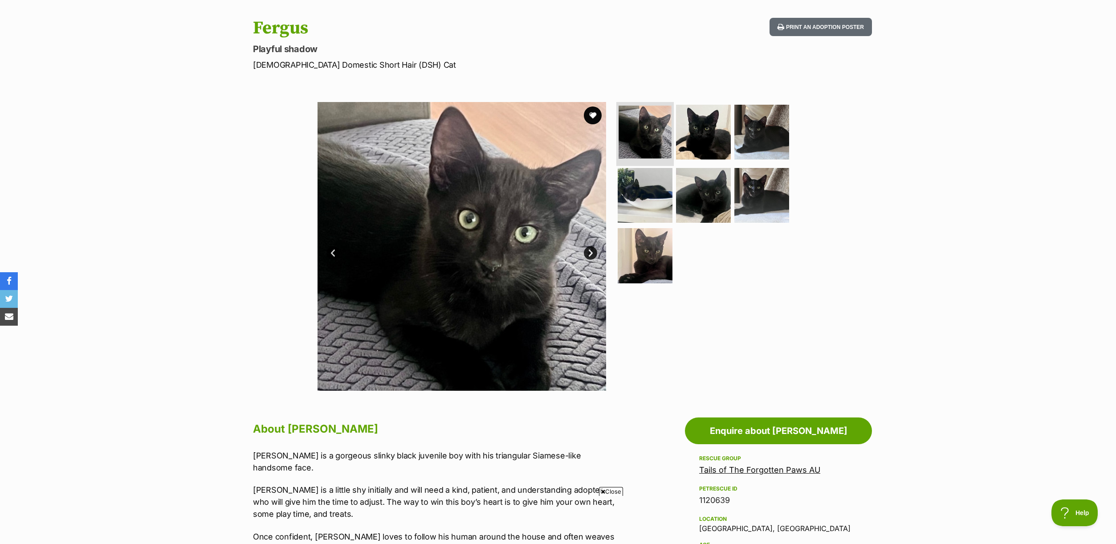
click at [655, 126] on img at bounding box center [644, 132] width 53 height 53
click at [590, 250] on link "Next" at bounding box center [590, 252] width 13 height 13
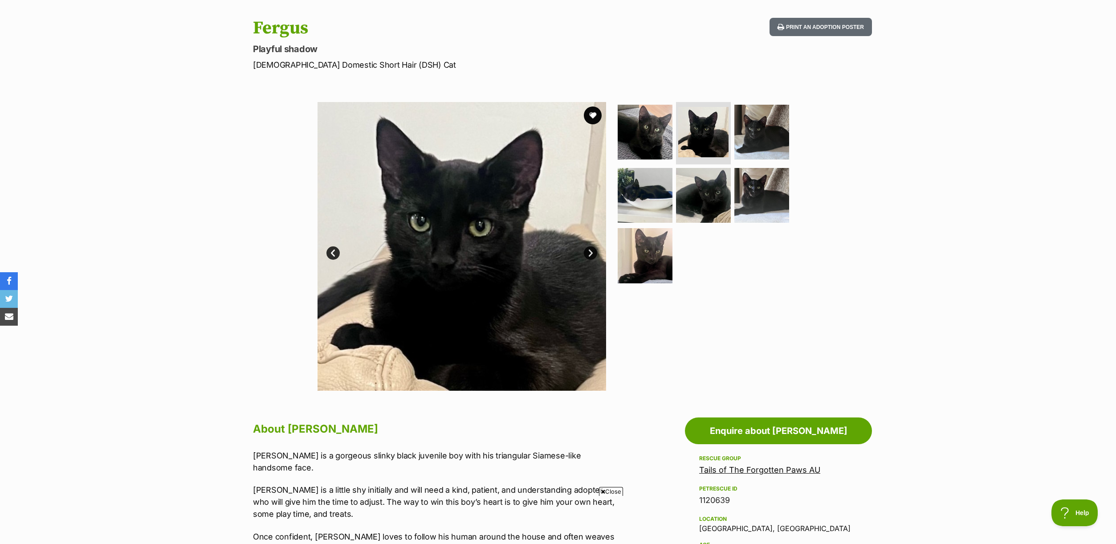
click at [590, 250] on link "Next" at bounding box center [590, 252] width 13 height 13
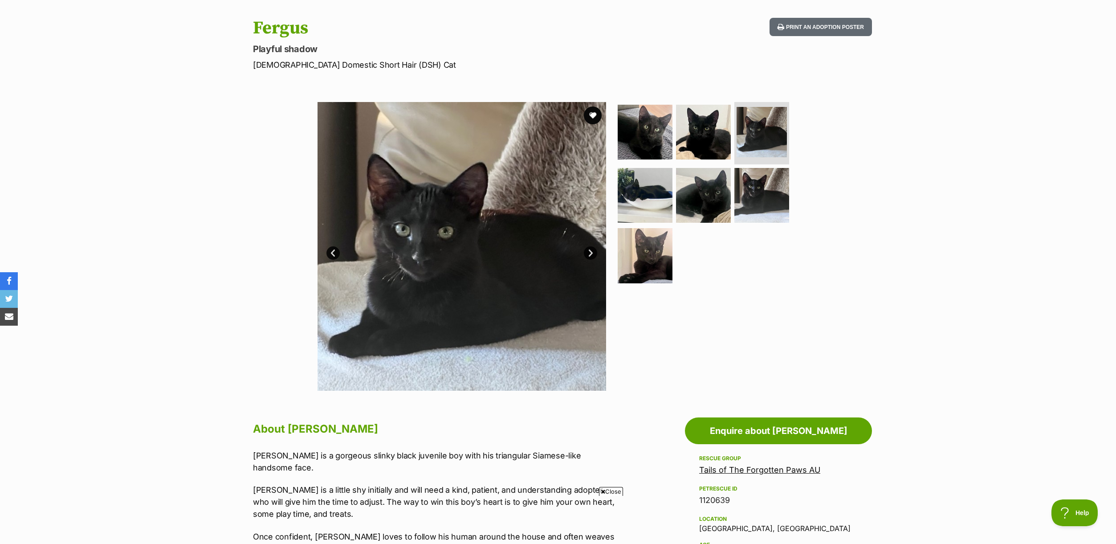
click at [590, 250] on link "Next" at bounding box center [590, 252] width 13 height 13
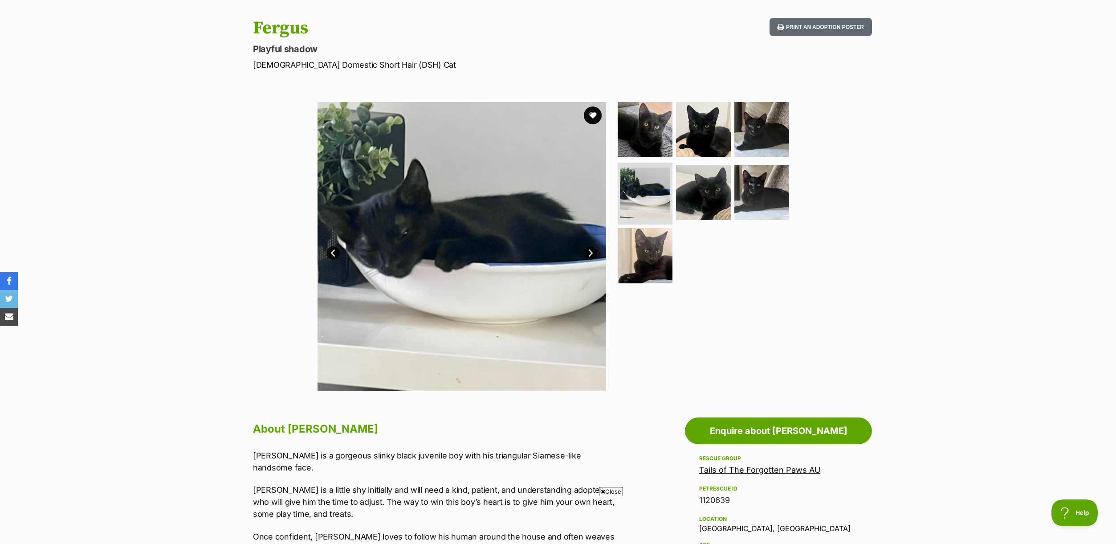
click at [590, 250] on link "Next" at bounding box center [590, 252] width 13 height 13
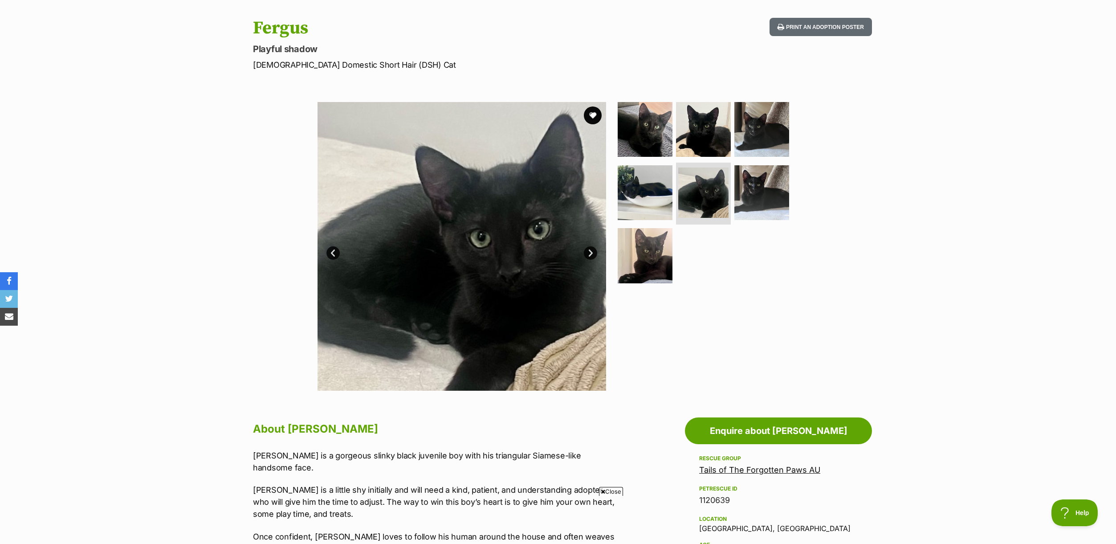
click at [590, 250] on link "Next" at bounding box center [590, 252] width 13 height 13
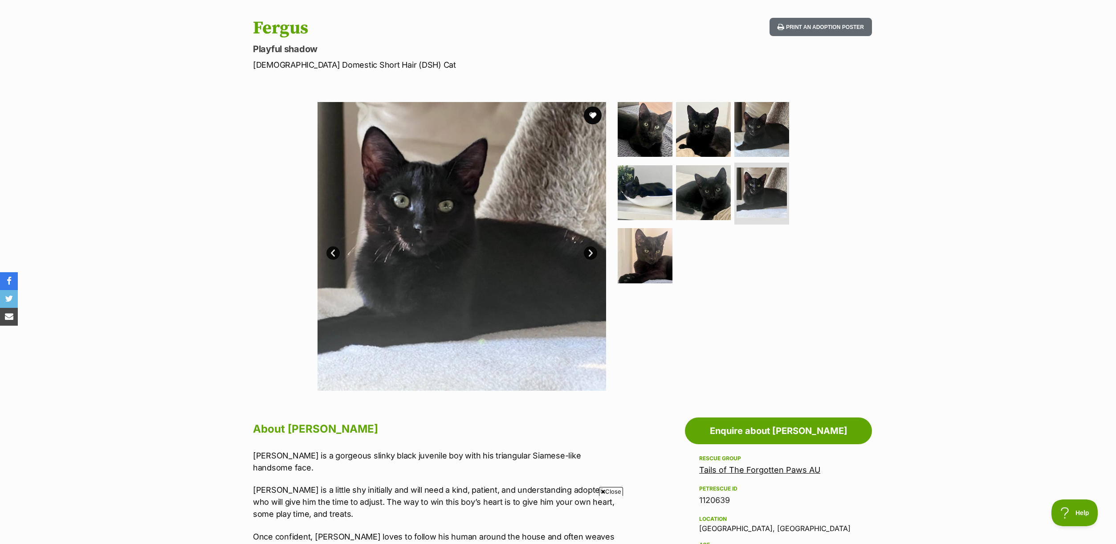
click at [590, 250] on link "Next" at bounding box center [590, 252] width 13 height 13
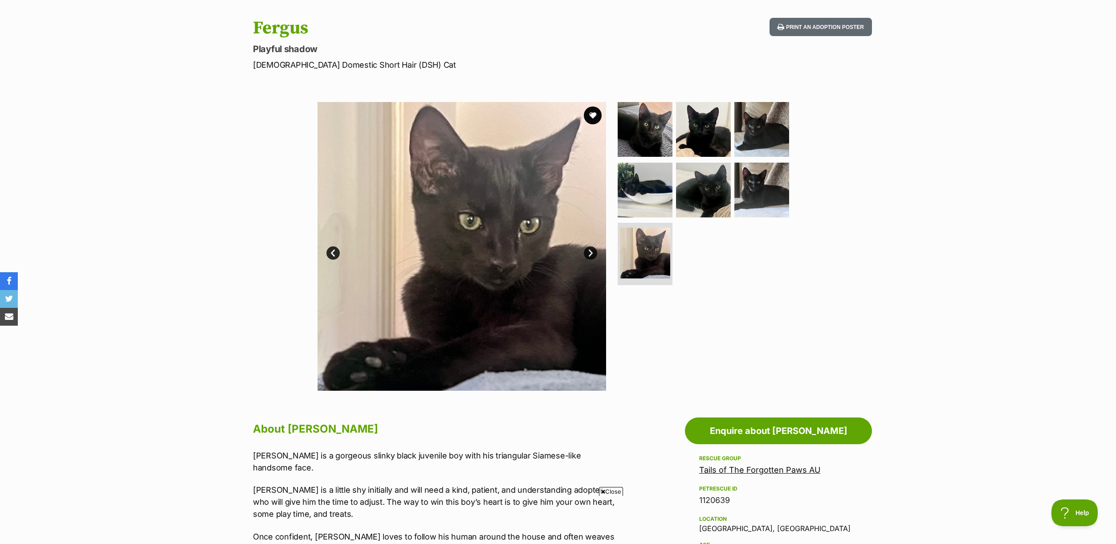
click at [590, 250] on link "Next" at bounding box center [590, 252] width 13 height 13
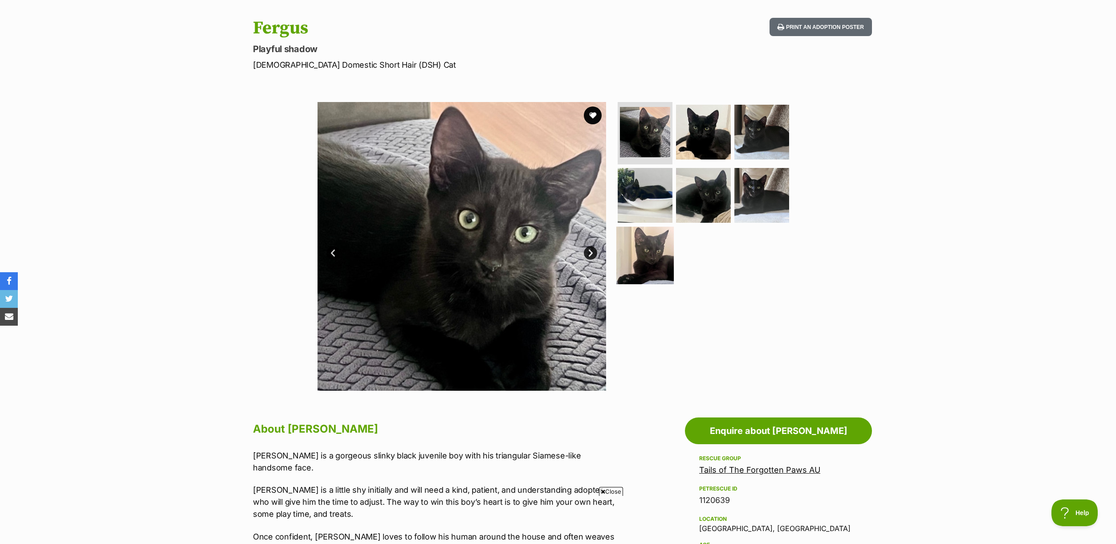
click at [641, 251] on img at bounding box center [644, 255] width 57 height 57
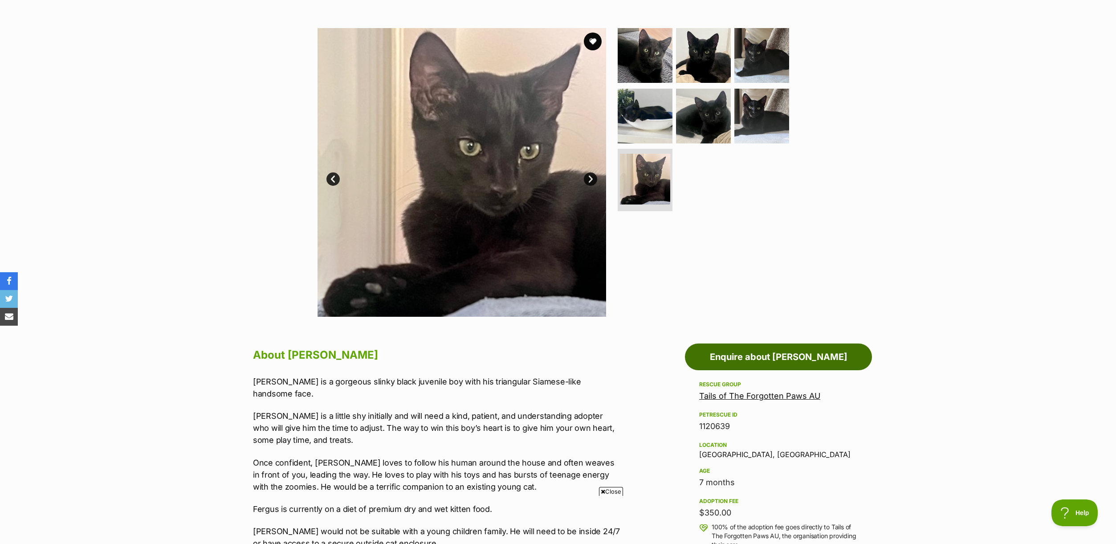
scroll to position [0, 0]
click at [782, 356] on link "Enquire about Fergus" at bounding box center [778, 356] width 187 height 27
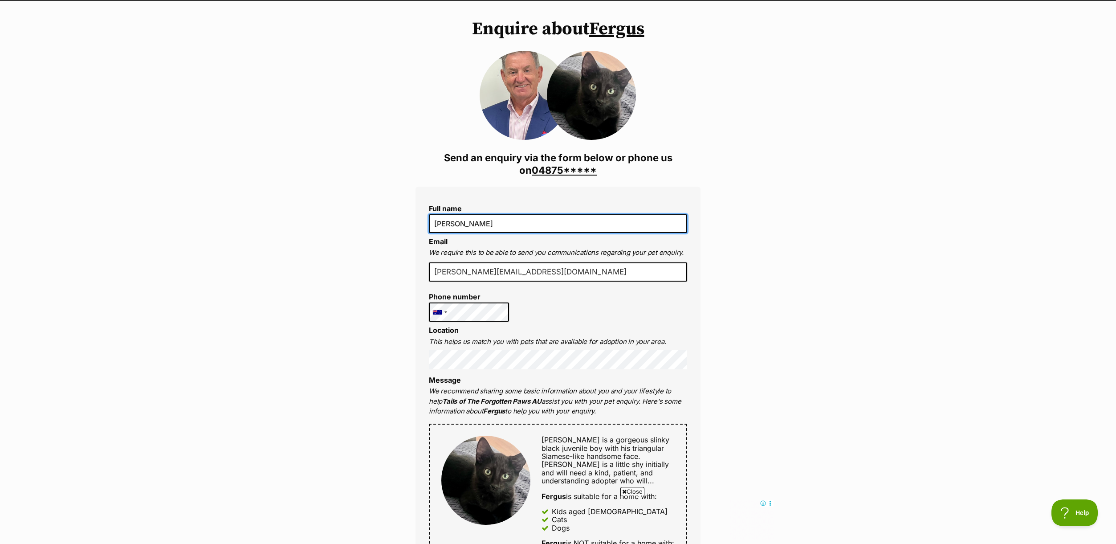
click at [434, 226] on input "peter larkins" at bounding box center [558, 223] width 258 height 19
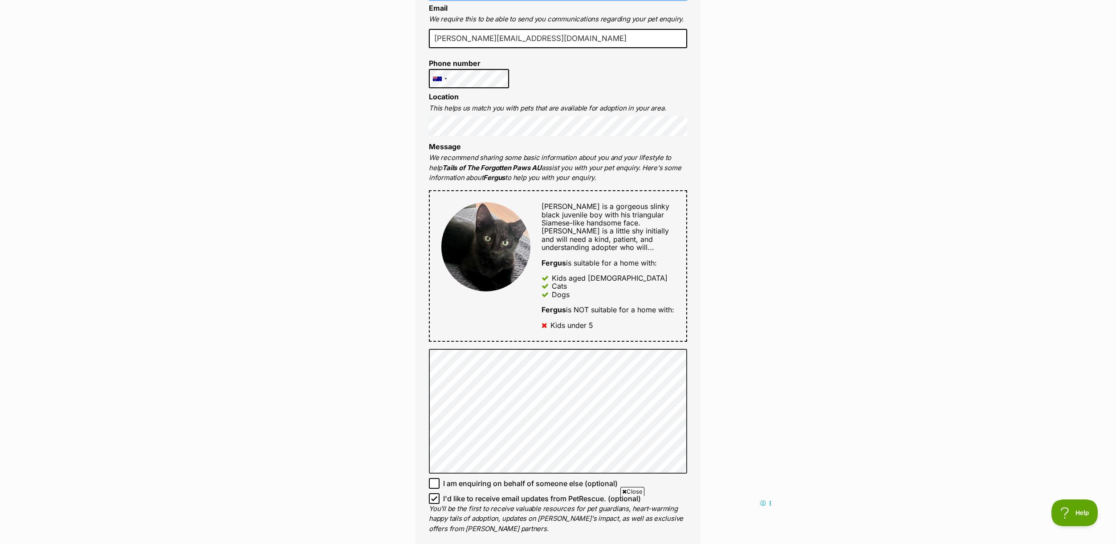
scroll to position [340, 0]
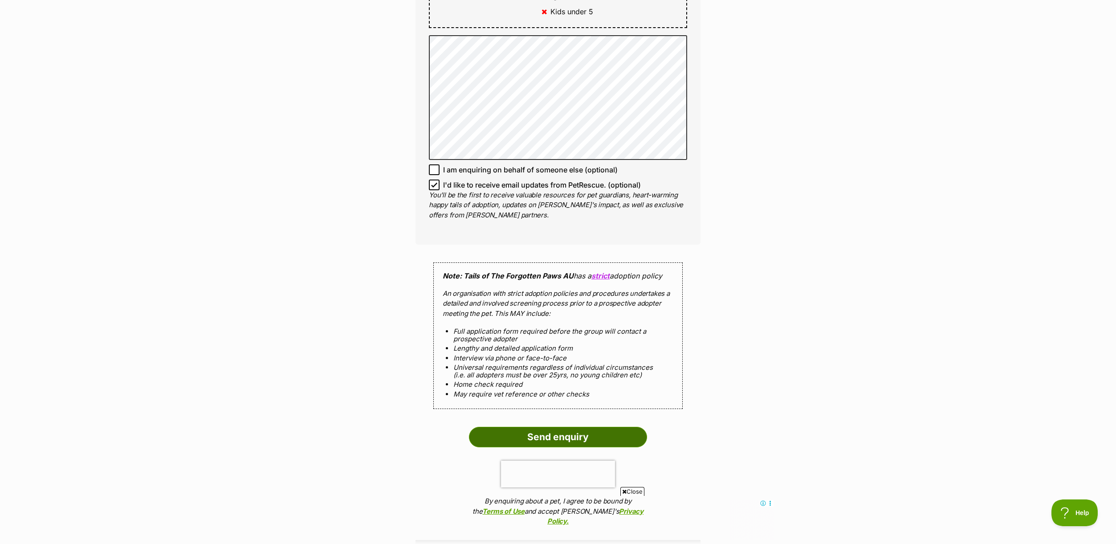
type input "DR peter larkins"
click at [581, 443] on input "Send enquiry" at bounding box center [558, 437] width 178 height 20
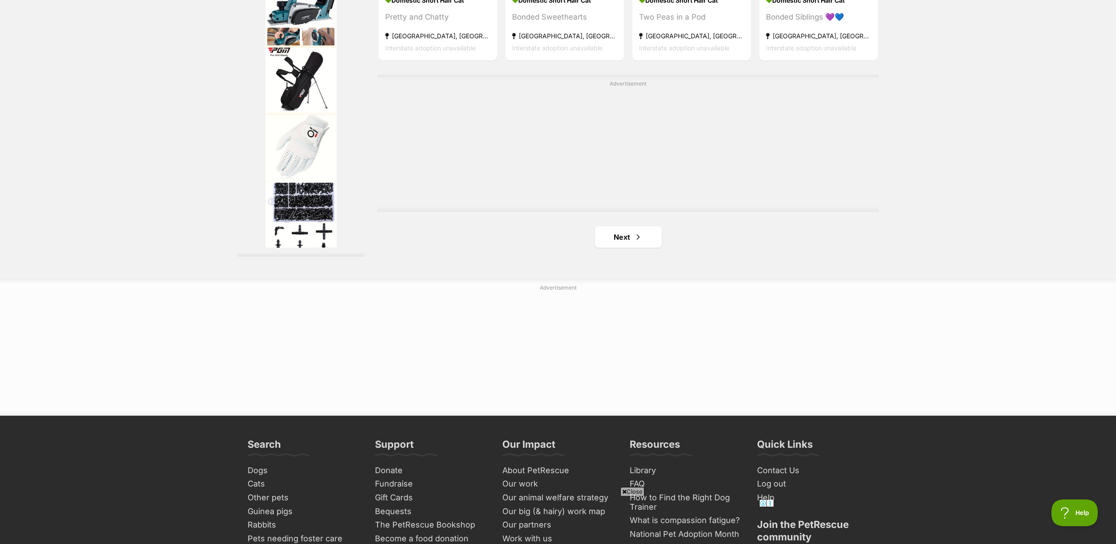
scroll to position [1562, 0]
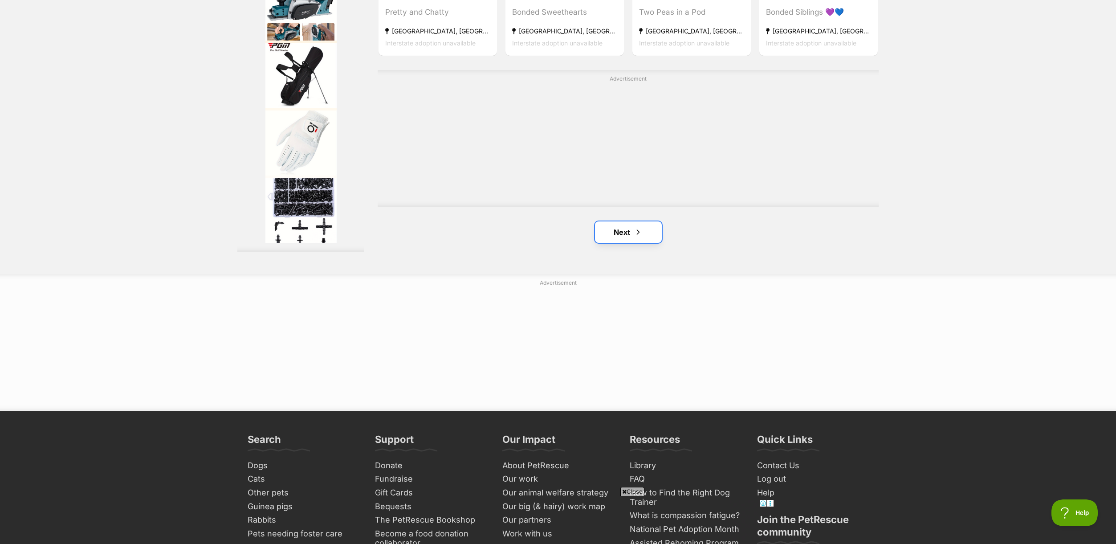
click at [624, 238] on link "Next" at bounding box center [628, 231] width 67 height 21
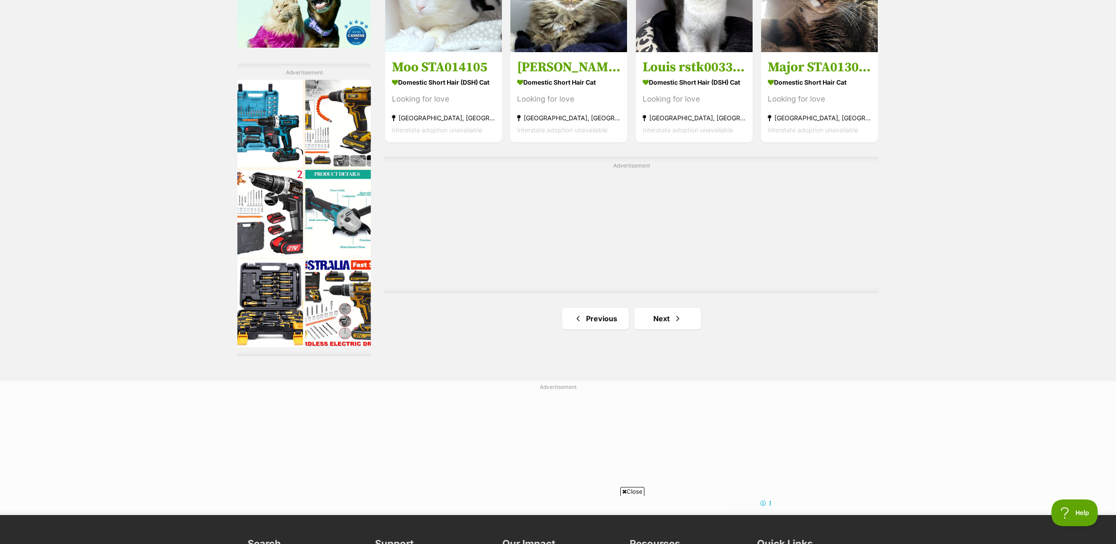
scroll to position [1480, 0]
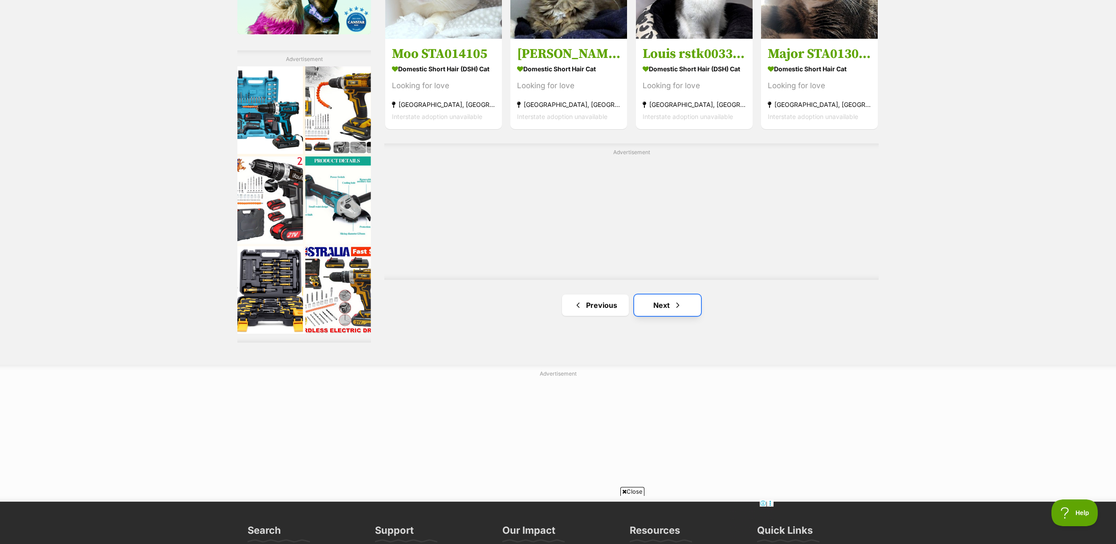
click at [663, 302] on link "Next" at bounding box center [667, 304] width 67 height 21
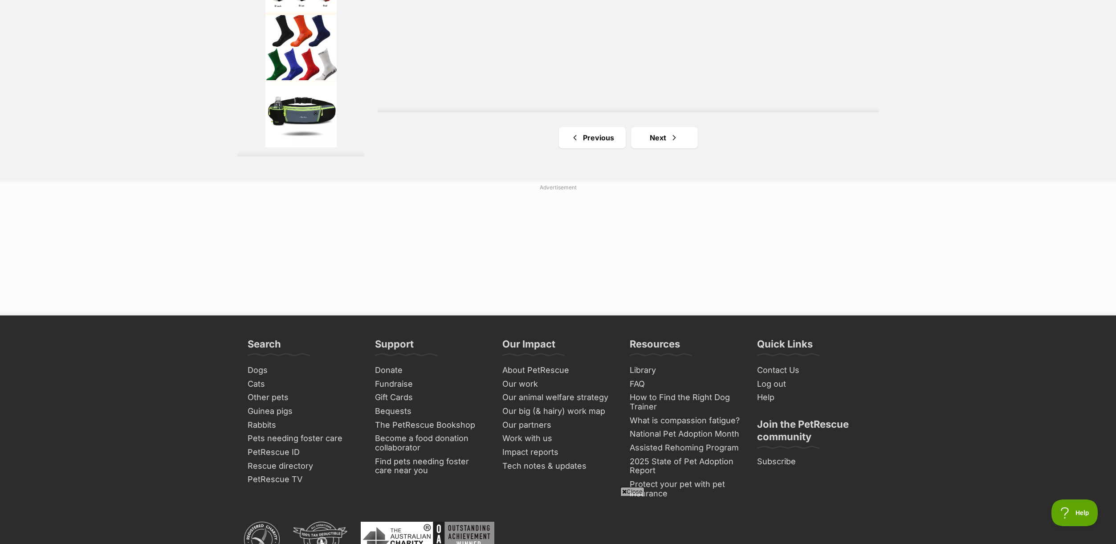
scroll to position [1705, 0]
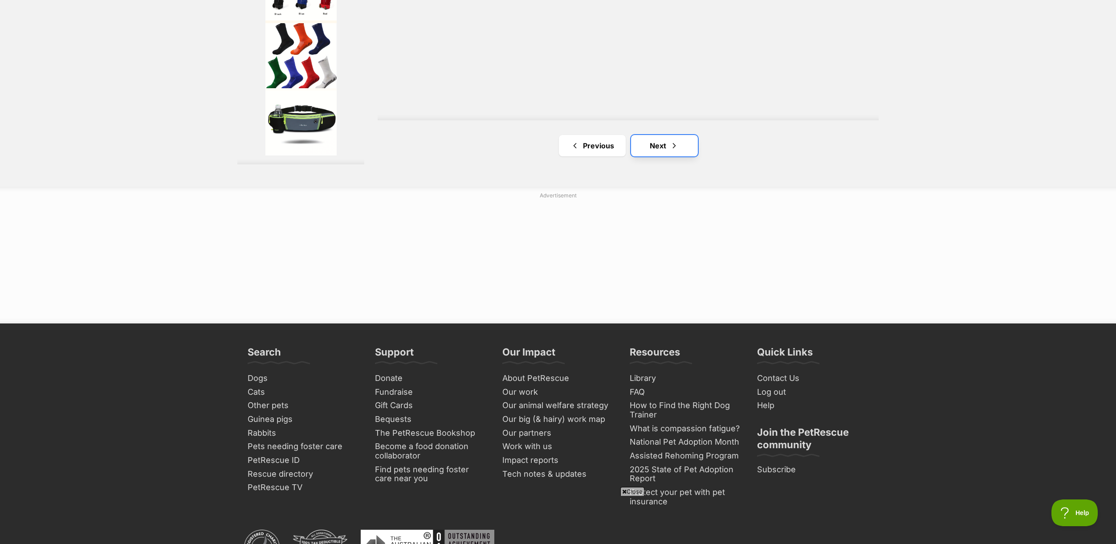
drag, startPoint x: 659, startPoint y: 146, endPoint x: 658, endPoint y: 151, distance: 4.5
click at [658, 147] on link "Next" at bounding box center [664, 145] width 67 height 21
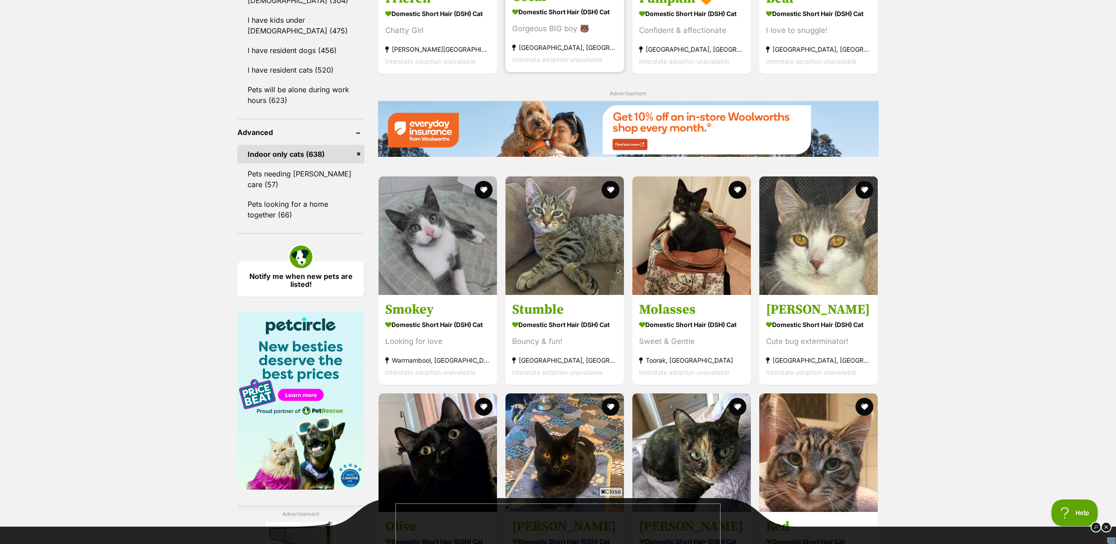
scroll to position [1021, 0]
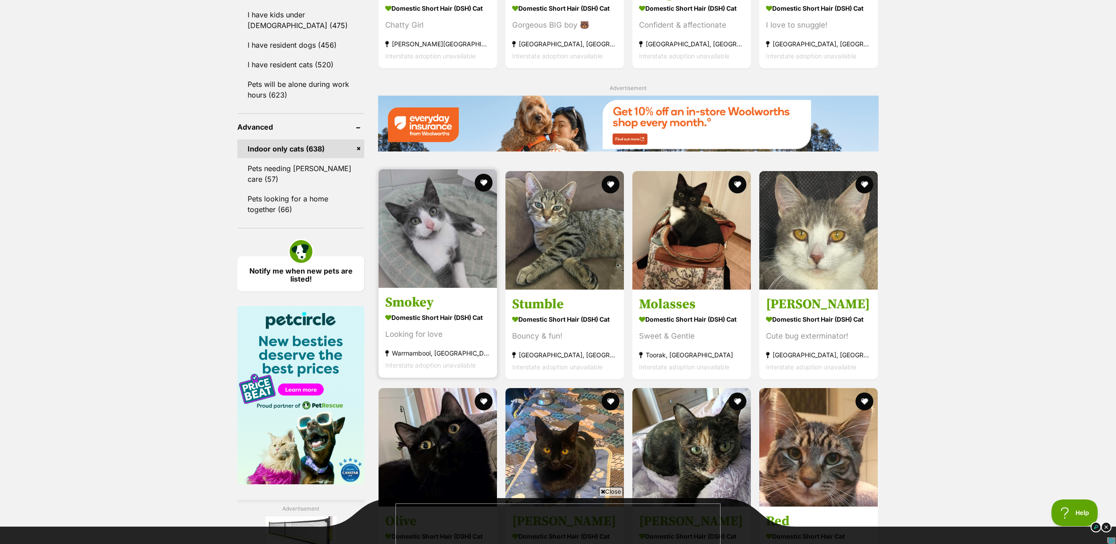
click at [437, 226] on img at bounding box center [437, 228] width 118 height 118
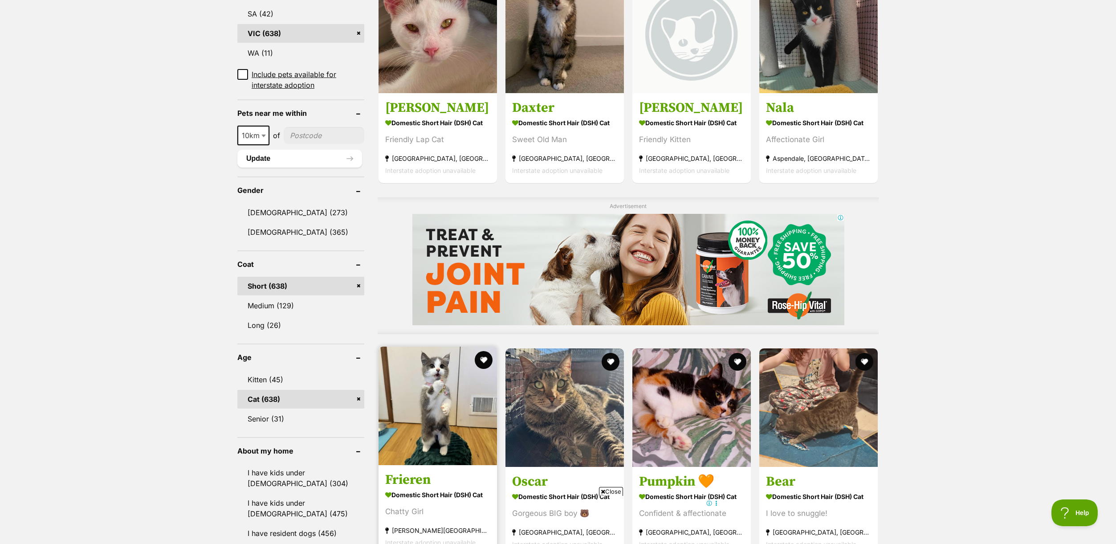
scroll to position [519, 0]
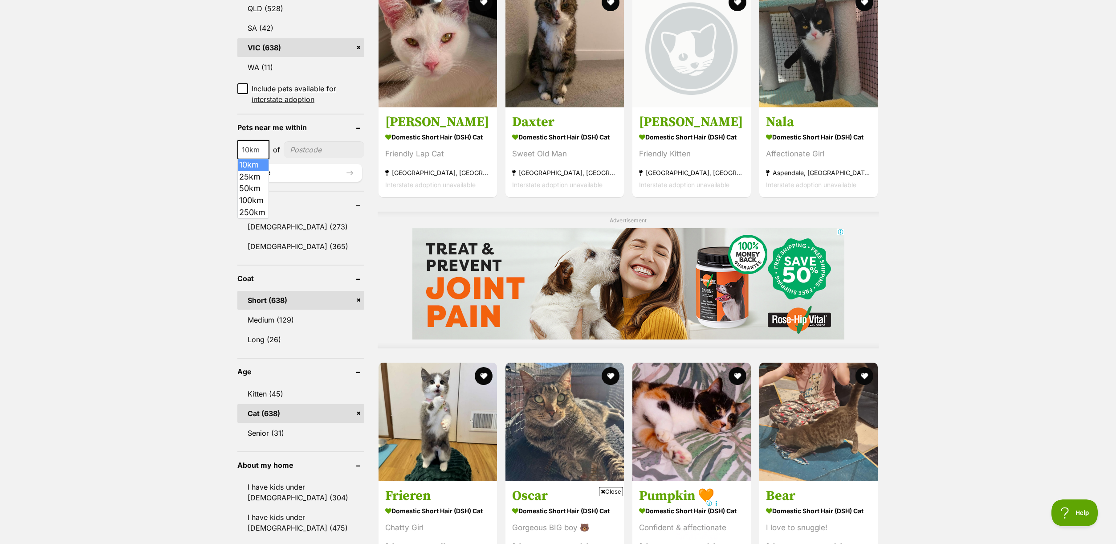
click at [266, 149] on span at bounding box center [264, 150] width 9 height 20
select select "50"
click at [313, 146] on input"] "postcode" at bounding box center [324, 149] width 79 height 17
type input"] "3186"
click at [267, 172] on button "Update" at bounding box center [299, 173] width 125 height 18
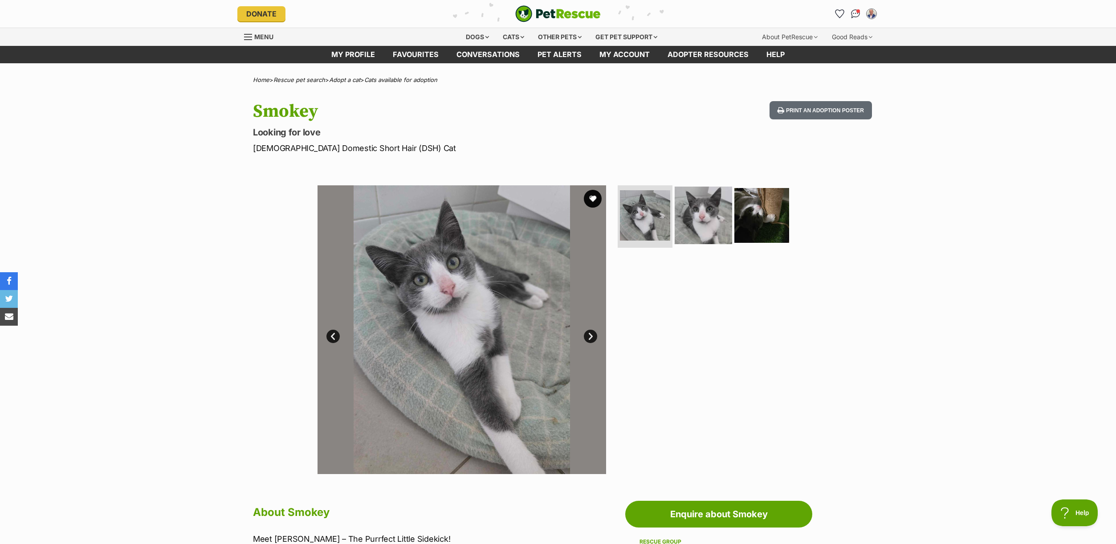
click at [700, 211] on img at bounding box center [703, 215] width 57 height 57
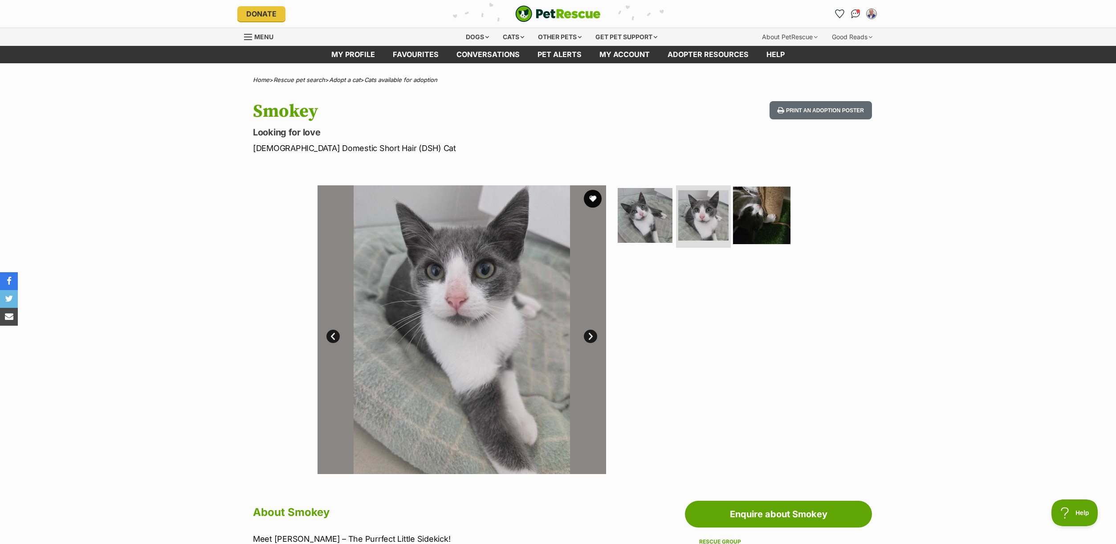
click at [763, 214] on img at bounding box center [761, 215] width 57 height 57
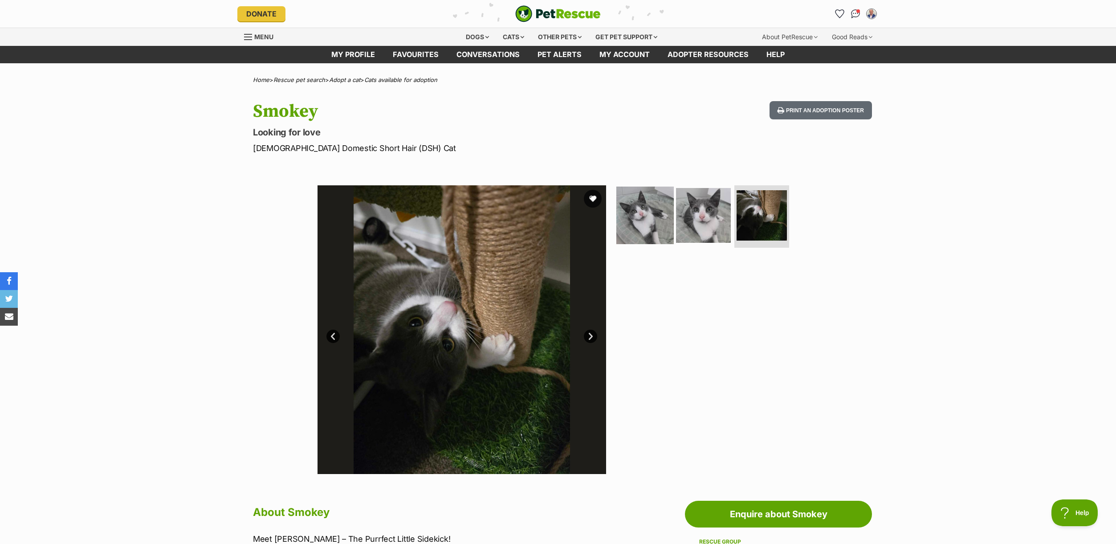
click at [648, 222] on img at bounding box center [644, 215] width 57 height 57
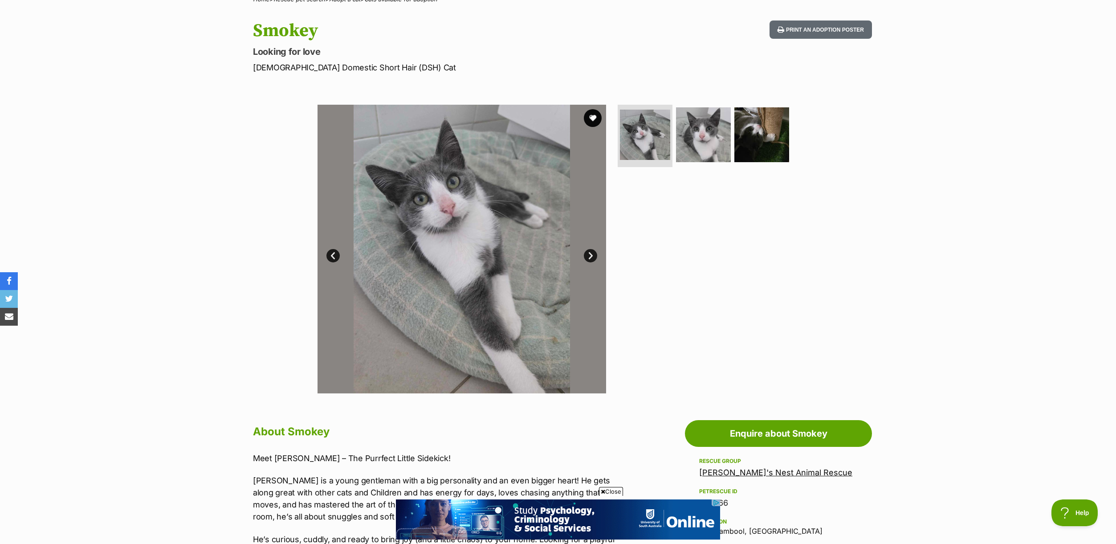
scroll to position [33, 0]
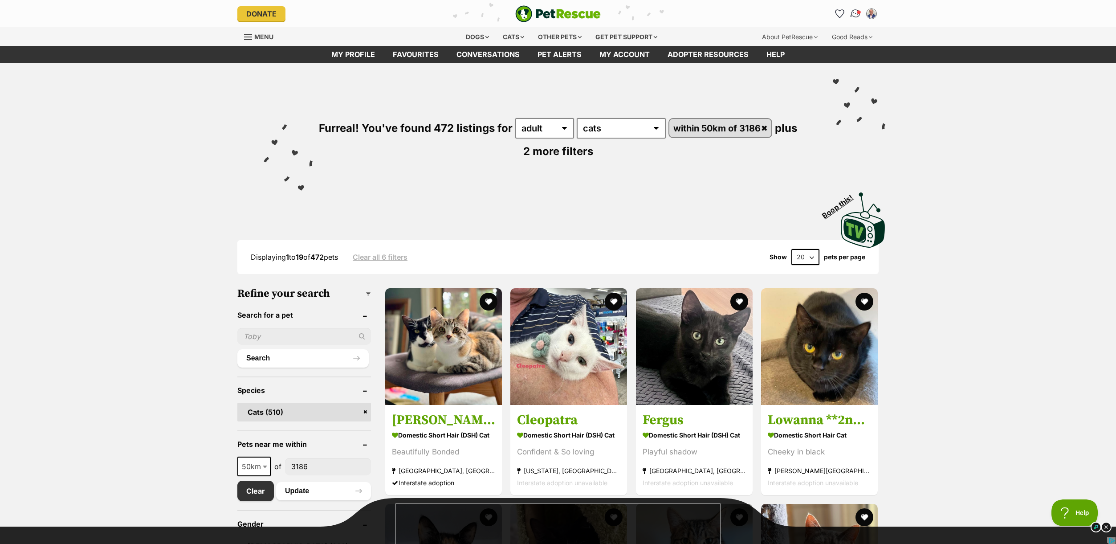
click at [857, 13] on span "Conversations" at bounding box center [859, 12] width 4 height 4
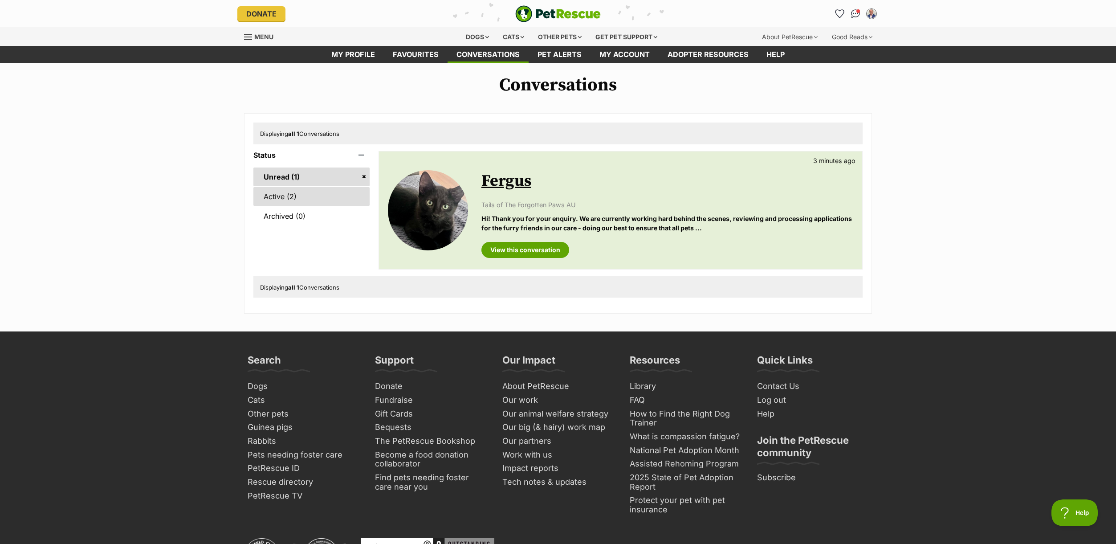
click at [284, 196] on link "Active (2)" at bounding box center [311, 196] width 116 height 19
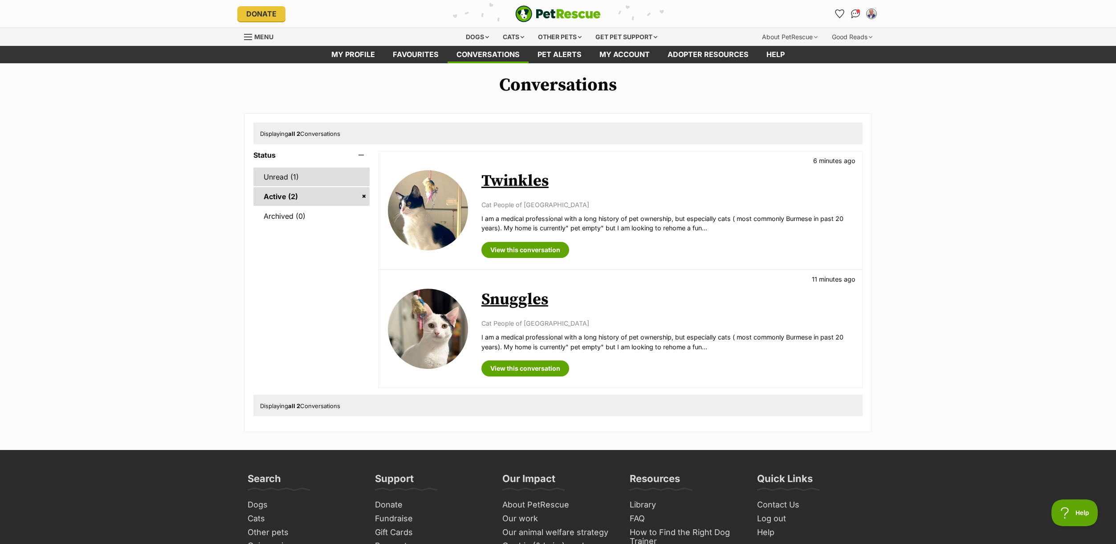
click at [273, 175] on link "Unread (1)" at bounding box center [311, 176] width 116 height 19
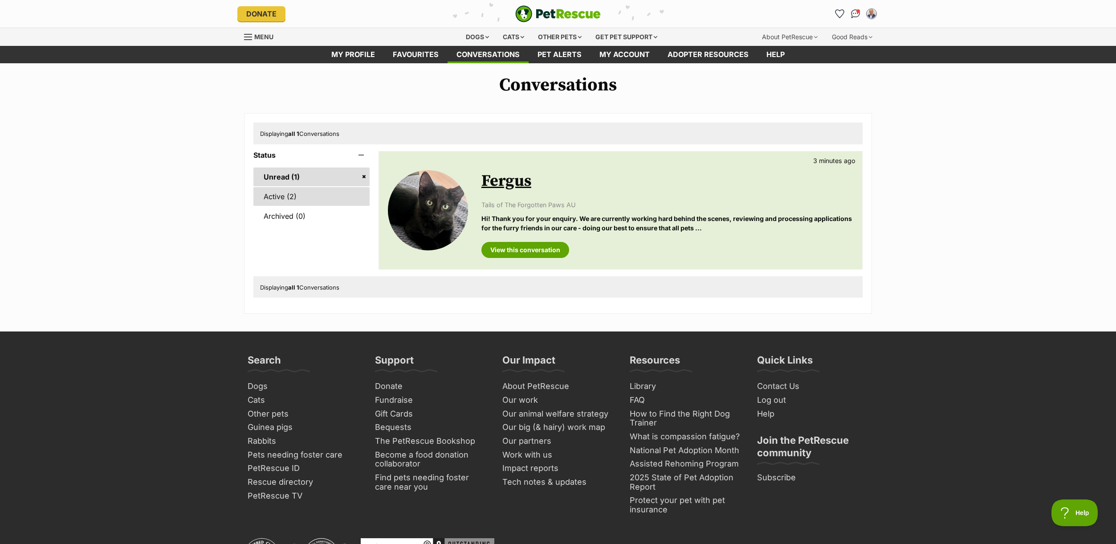
click at [274, 196] on link "Active (2)" at bounding box center [311, 196] width 116 height 19
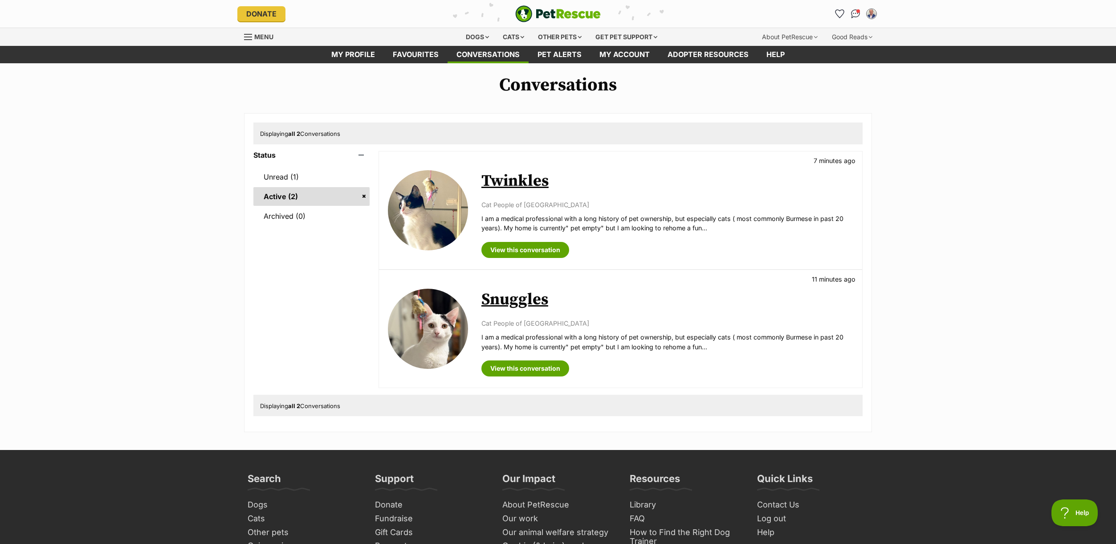
click at [505, 179] on link "Twinkles" at bounding box center [514, 181] width 67 height 20
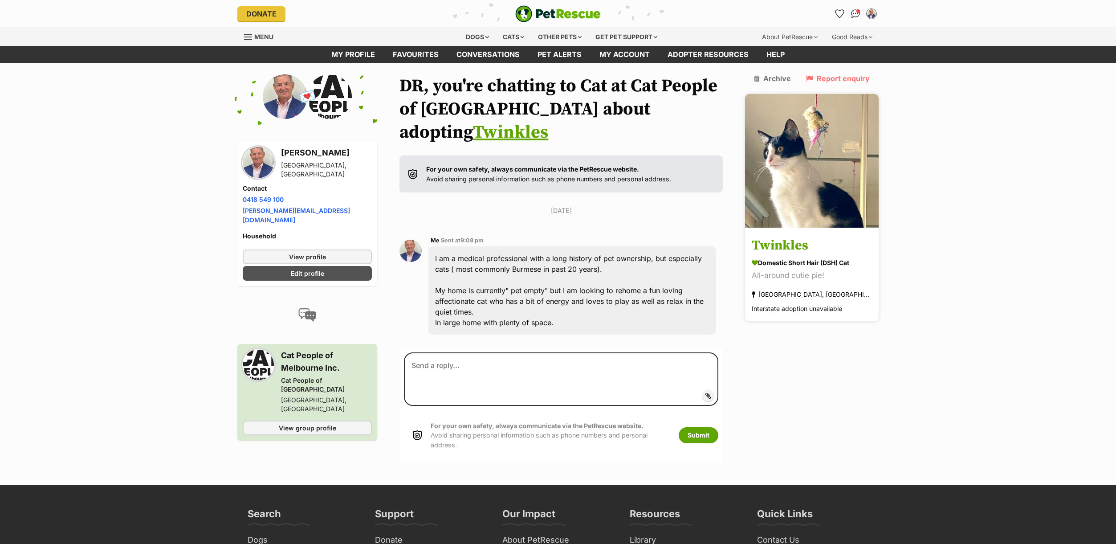
click at [817, 187] on img at bounding box center [812, 161] width 134 height 134
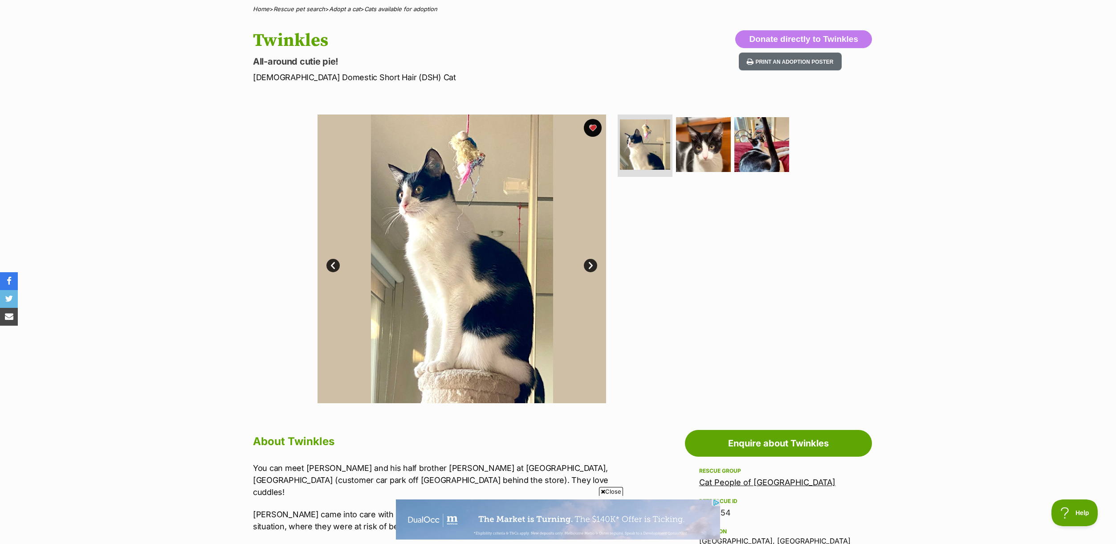
scroll to position [70, 0]
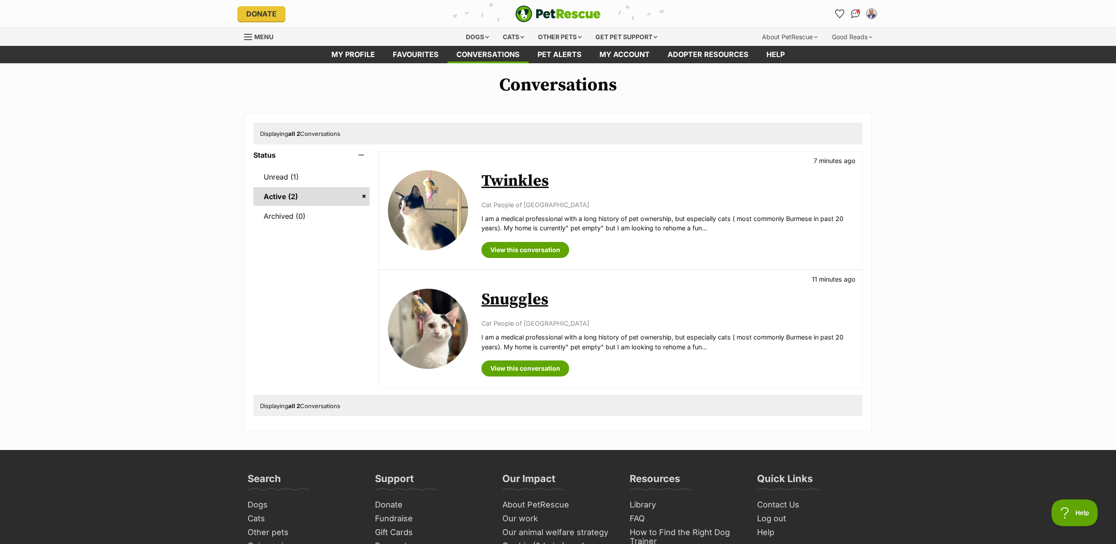
click at [520, 299] on link "Snuggles" at bounding box center [514, 299] width 67 height 20
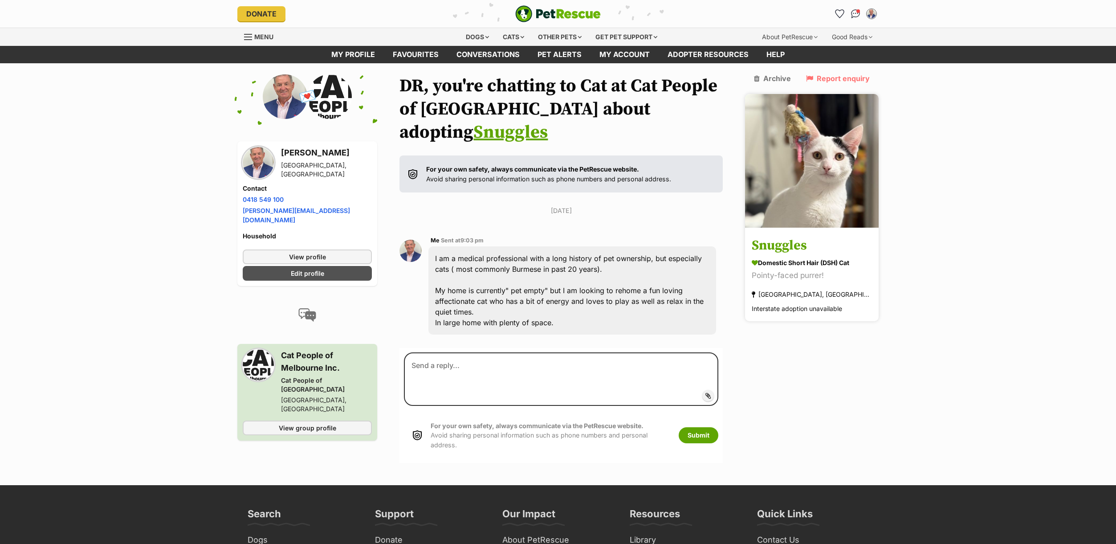
click at [805, 196] on img at bounding box center [812, 161] width 134 height 134
click at [856, 13] on img "Conversations" at bounding box center [855, 14] width 12 height 12
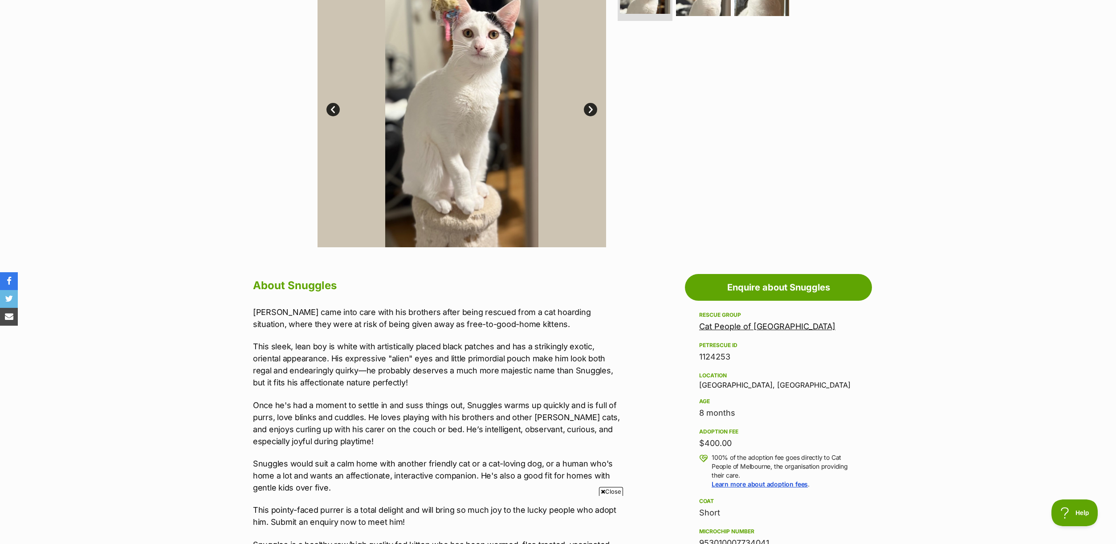
scroll to position [230, 0]
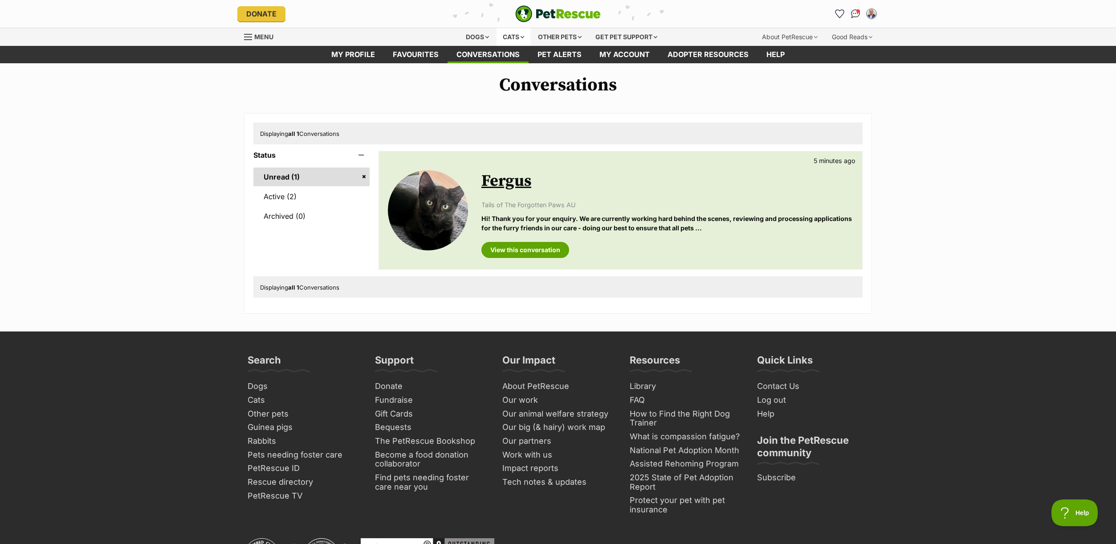
click at [514, 35] on div "Cats" at bounding box center [513, 37] width 34 height 18
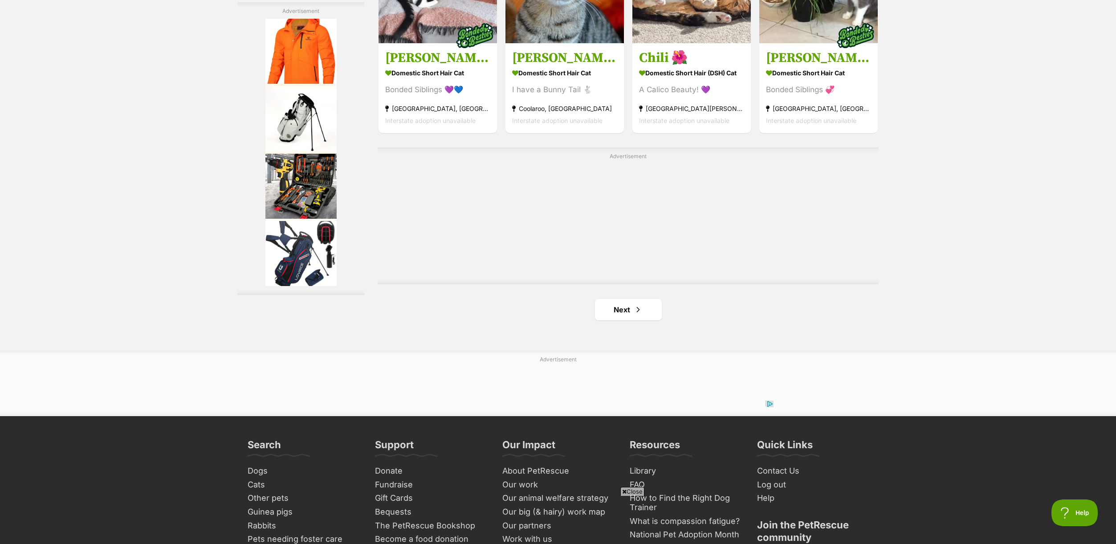
scroll to position [1533, 0]
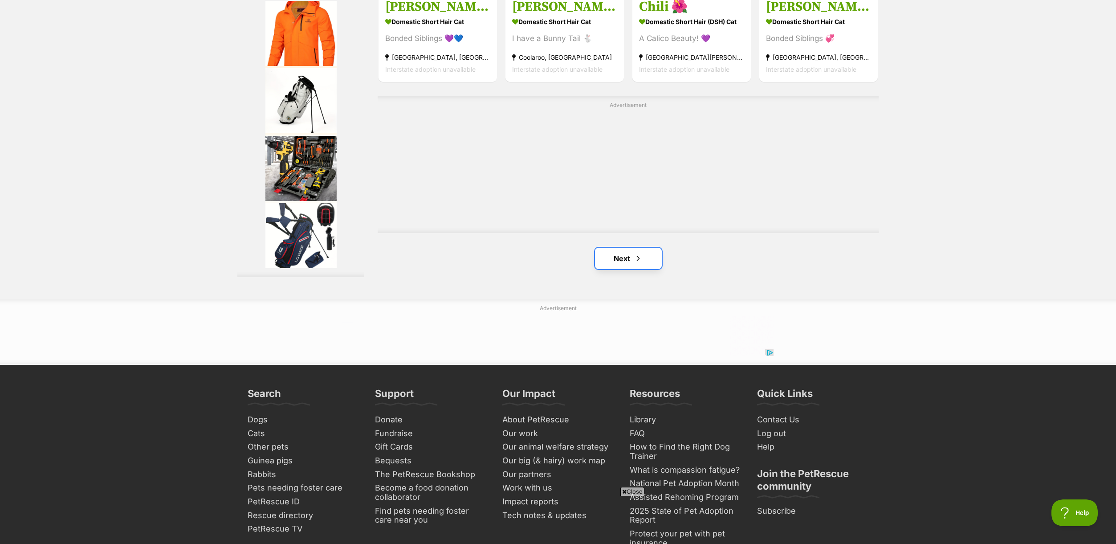
click at [621, 267] on link "Next" at bounding box center [628, 258] width 67 height 21
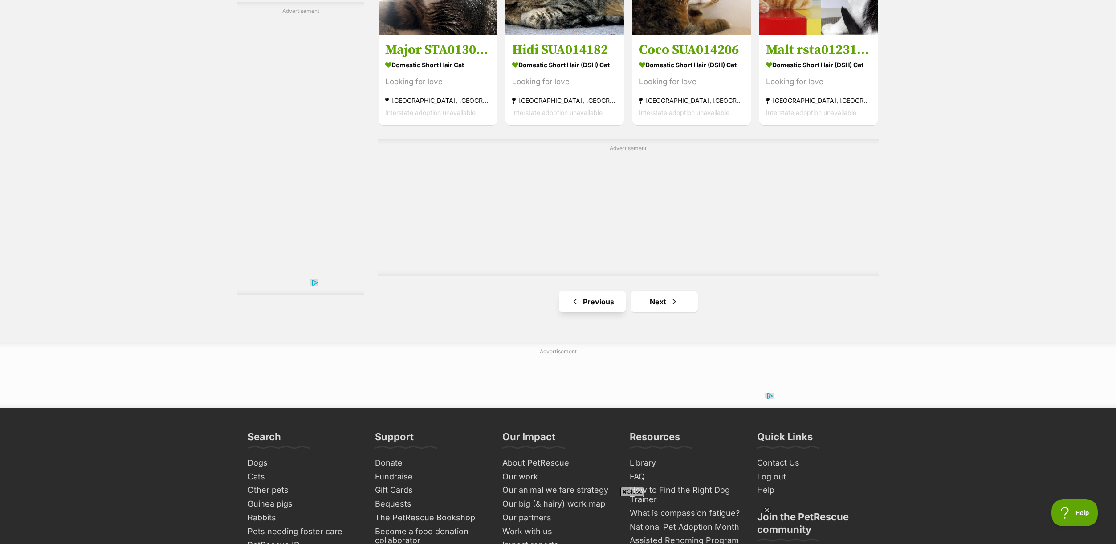
scroll to position [1510, 0]
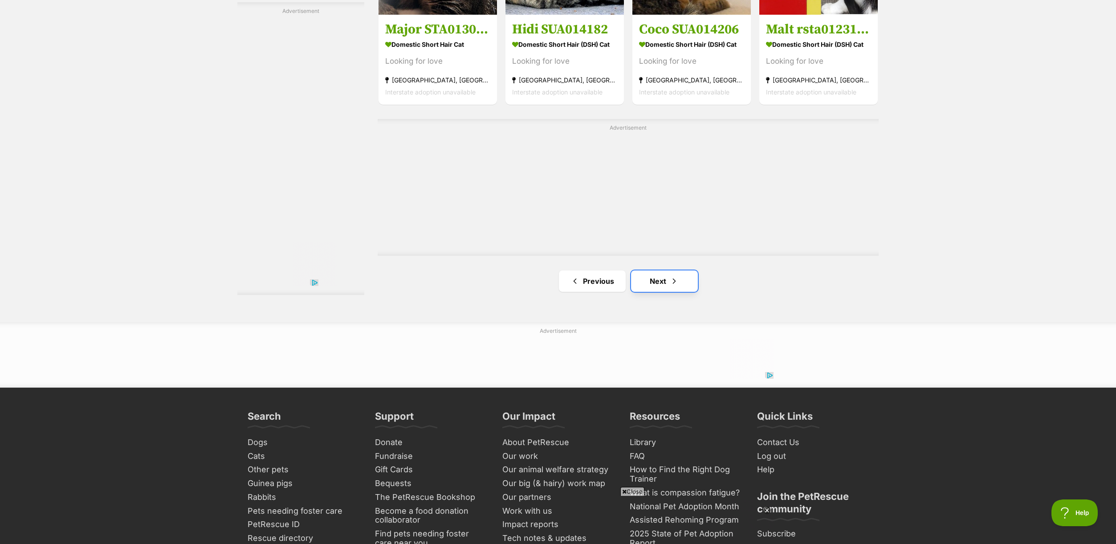
click at [657, 287] on link "Next" at bounding box center [664, 280] width 67 height 21
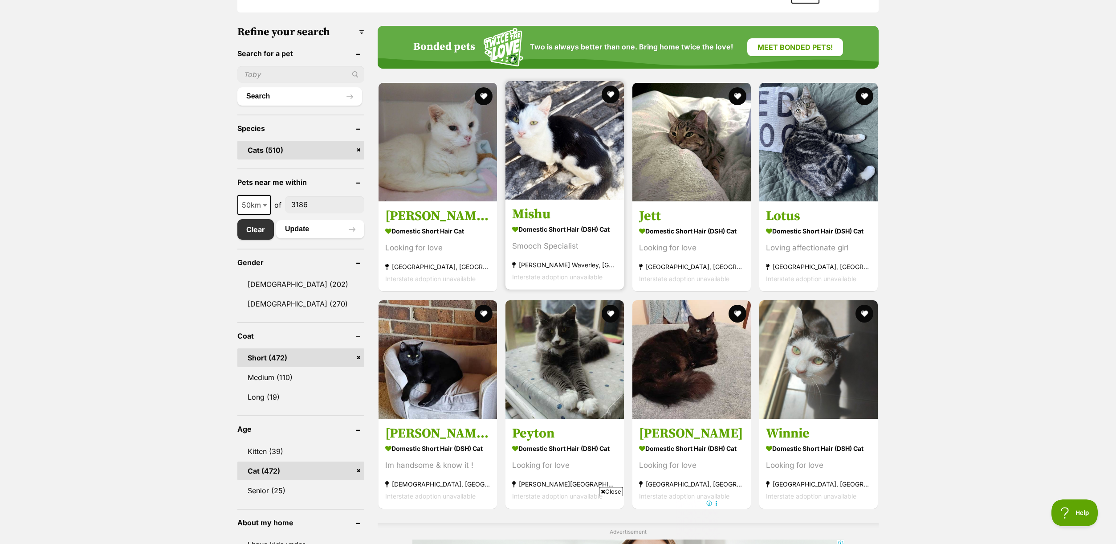
scroll to position [261, 0]
click at [582, 158] on img at bounding box center [564, 140] width 118 height 118
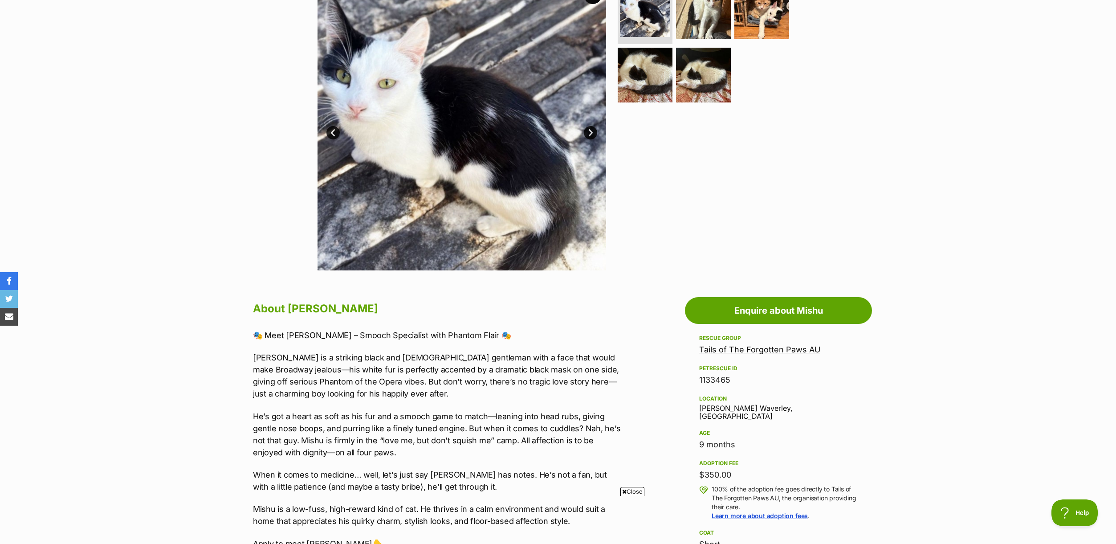
scroll to position [204, 0]
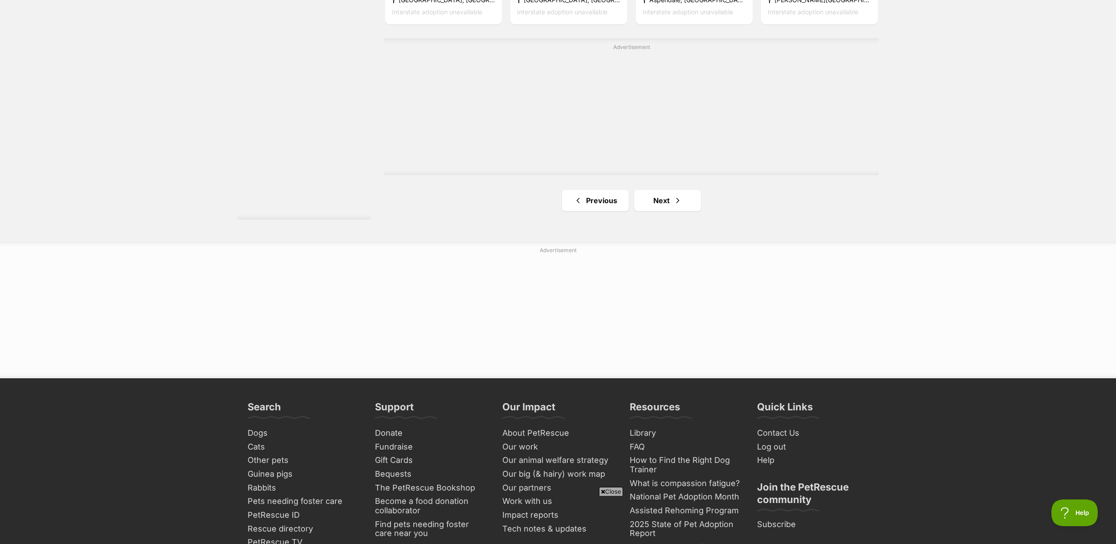
scroll to position [1641, 0]
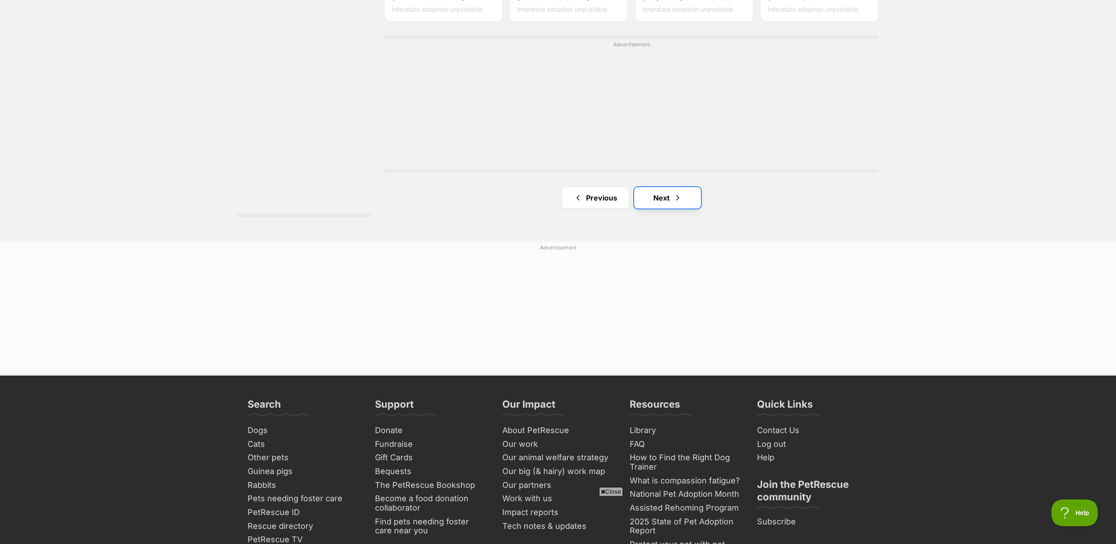
click at [672, 194] on link "Next" at bounding box center [667, 197] width 67 height 21
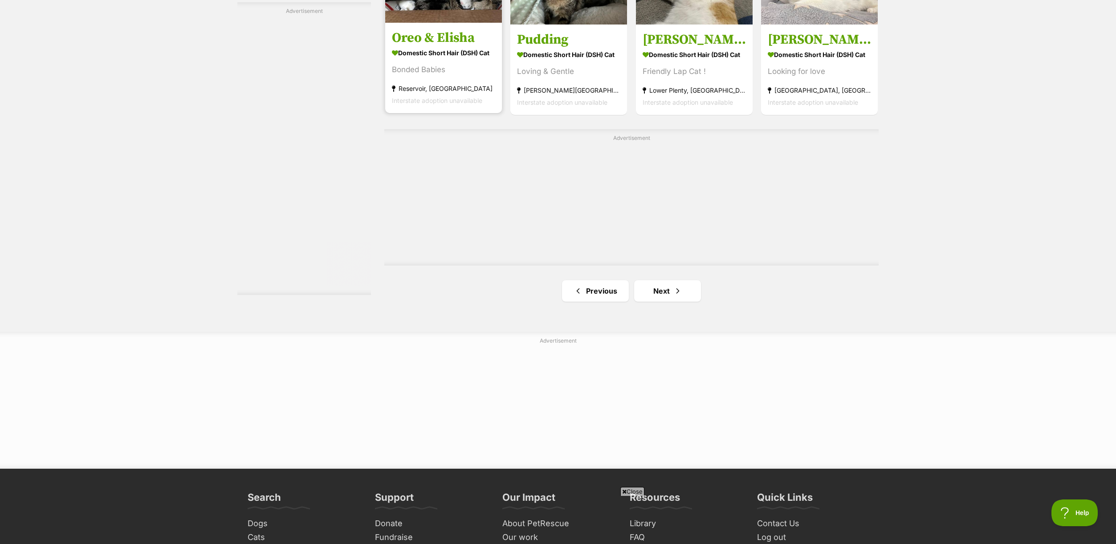
scroll to position [1529, 0]
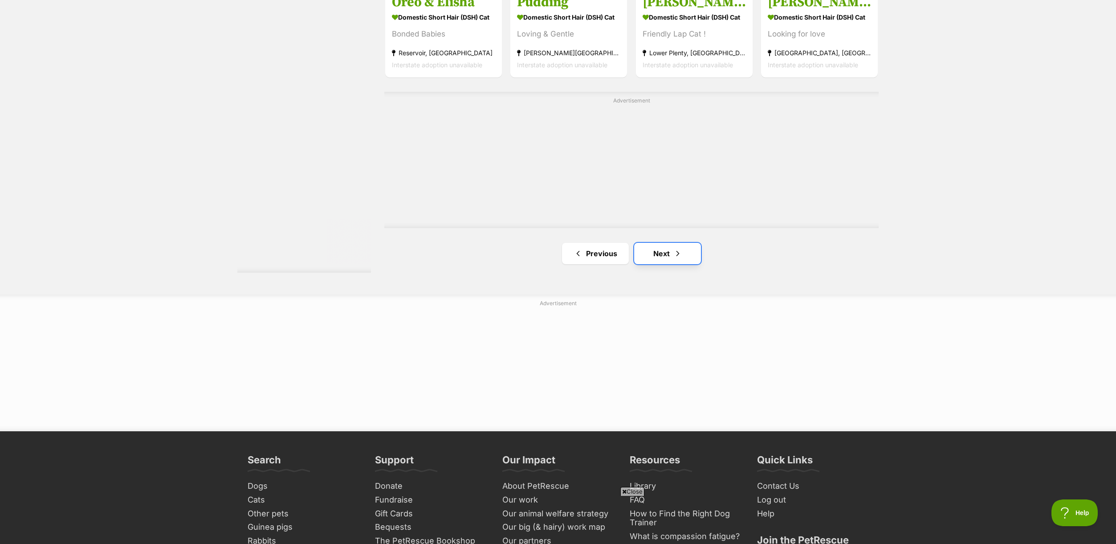
click at [665, 251] on link "Next" at bounding box center [667, 253] width 67 height 21
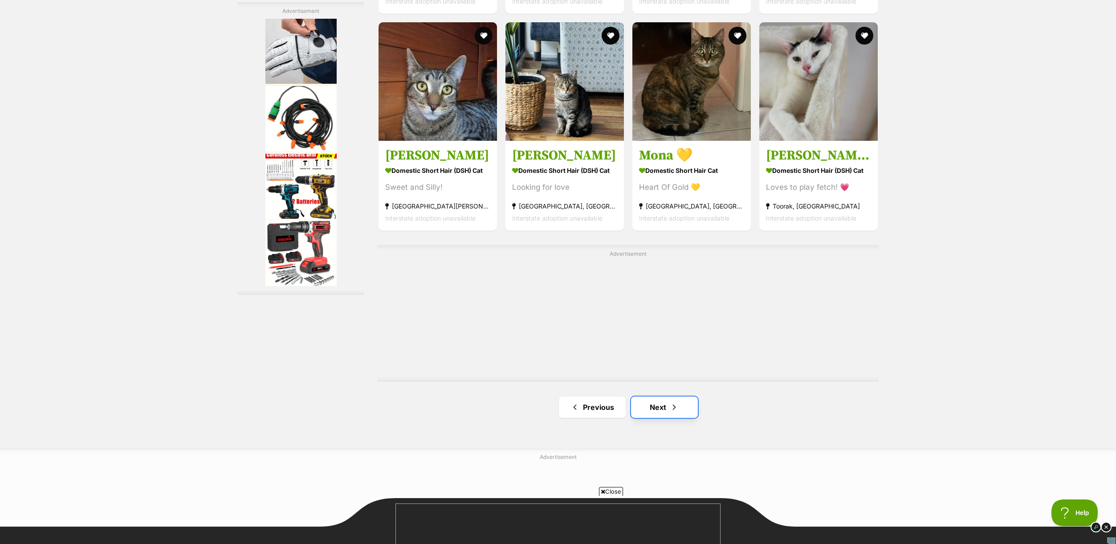
scroll to position [1385, 0]
click at [664, 409] on link "Next" at bounding box center [664, 406] width 67 height 21
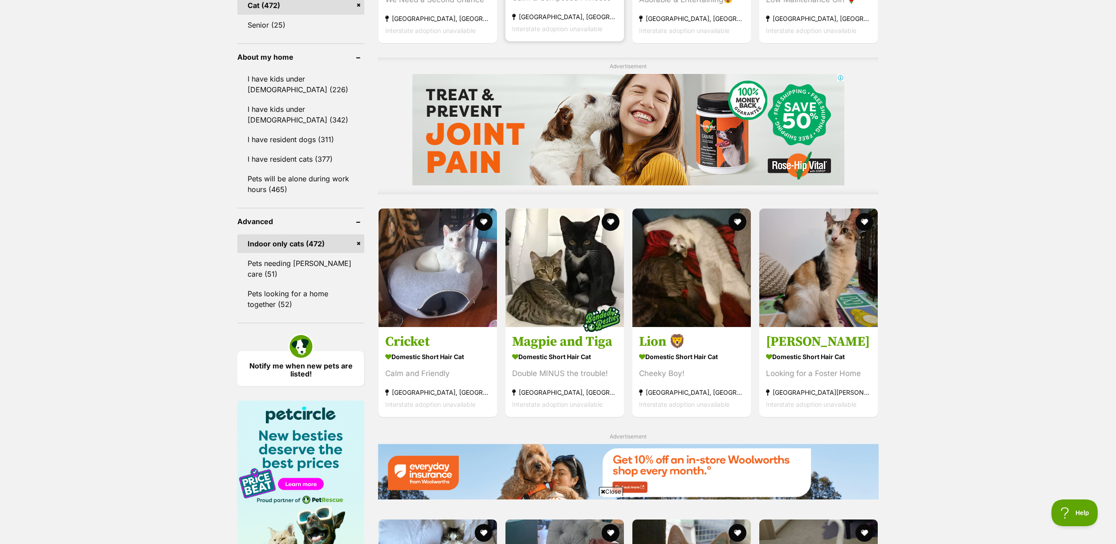
scroll to position [727, 0]
click at [450, 256] on img at bounding box center [437, 265] width 118 height 118
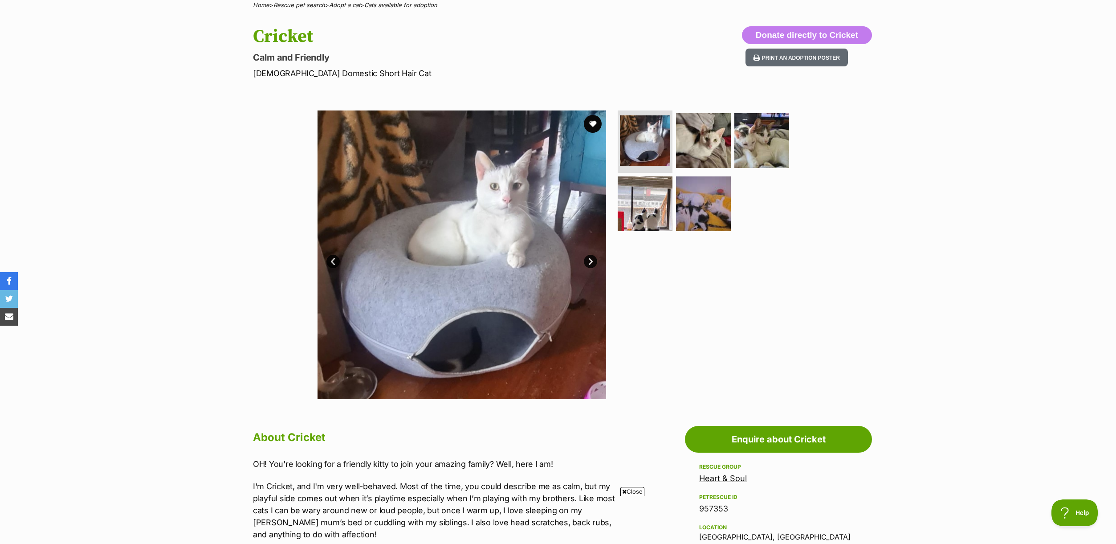
scroll to position [78, 0]
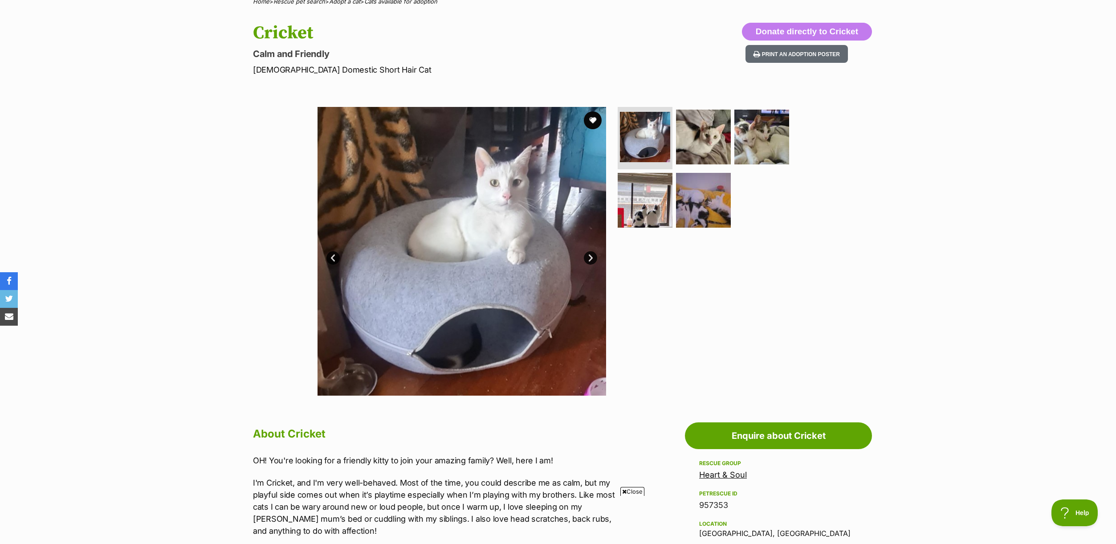
click at [592, 258] on link "Next" at bounding box center [590, 257] width 13 height 13
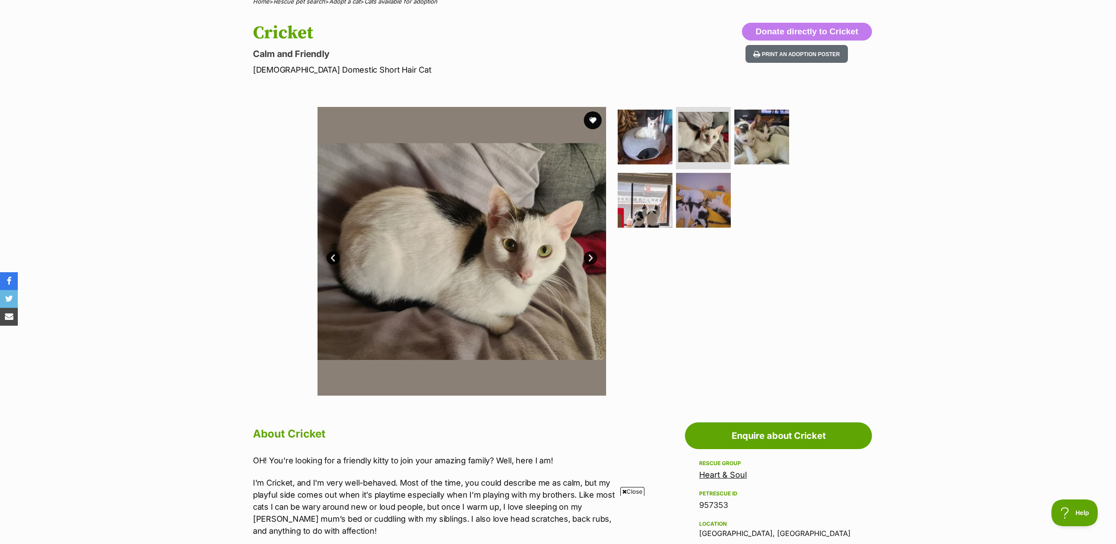
click at [592, 258] on link "Next" at bounding box center [590, 257] width 13 height 13
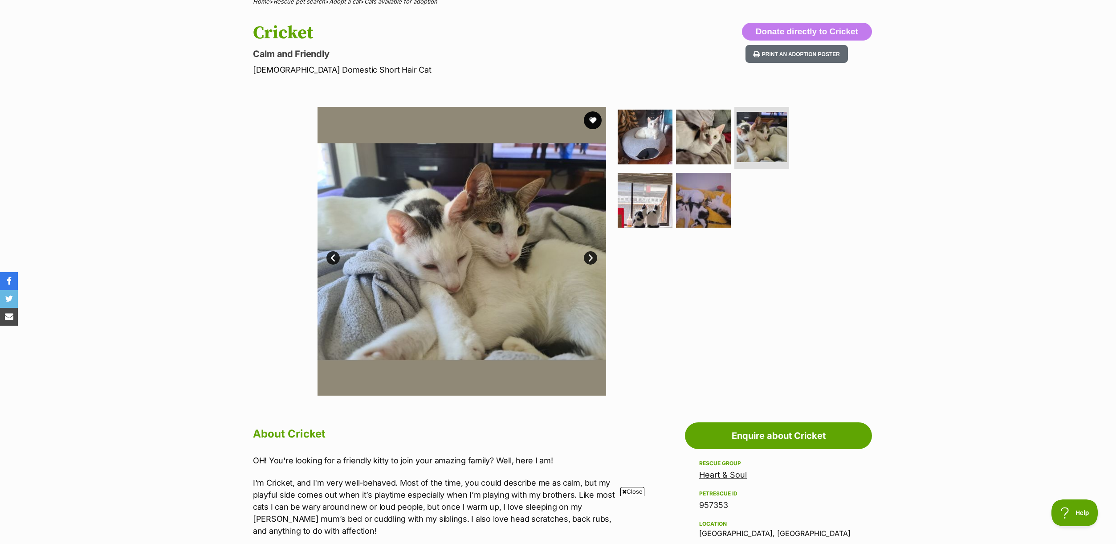
click at [592, 258] on link "Next" at bounding box center [590, 257] width 13 height 13
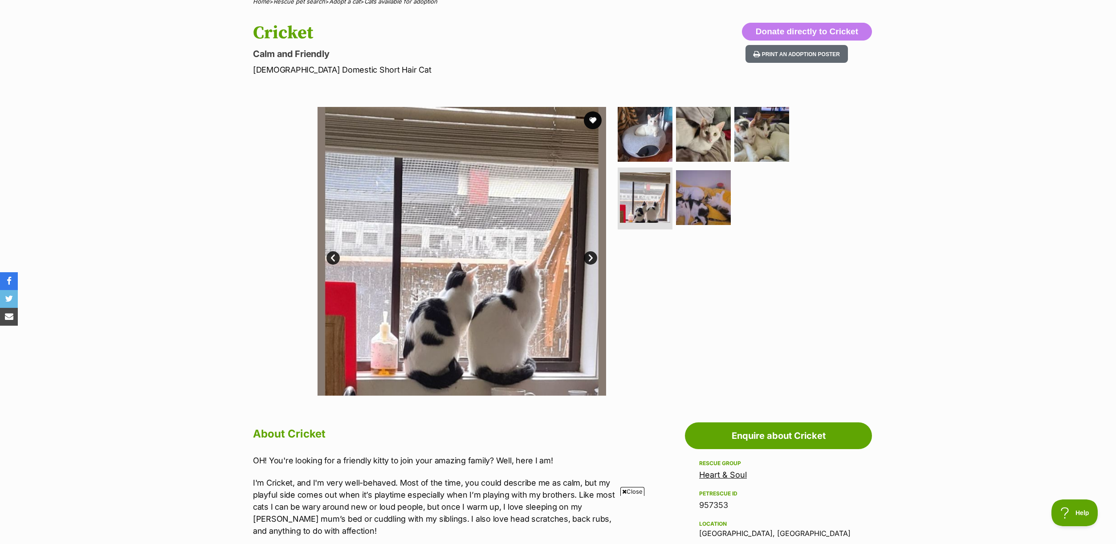
click at [592, 258] on link "Next" at bounding box center [590, 257] width 13 height 13
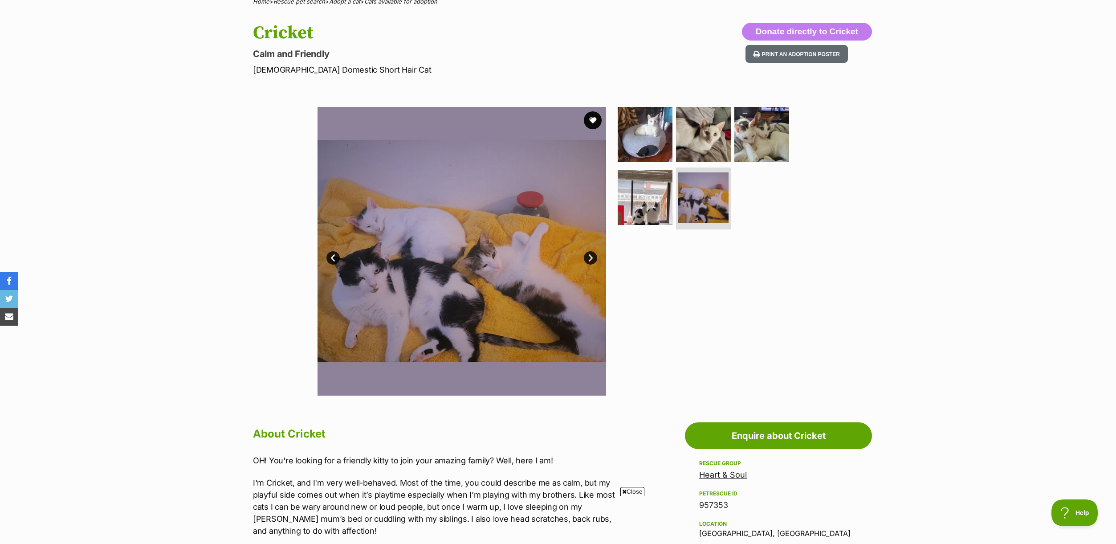
click at [592, 258] on link "Next" at bounding box center [590, 257] width 13 height 13
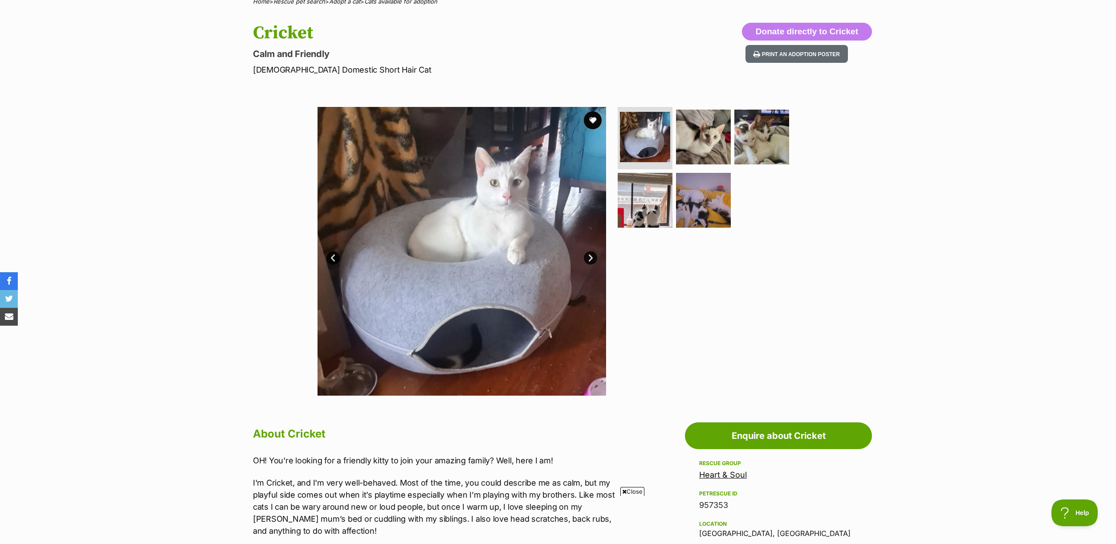
click at [588, 259] on link "Next" at bounding box center [590, 257] width 13 height 13
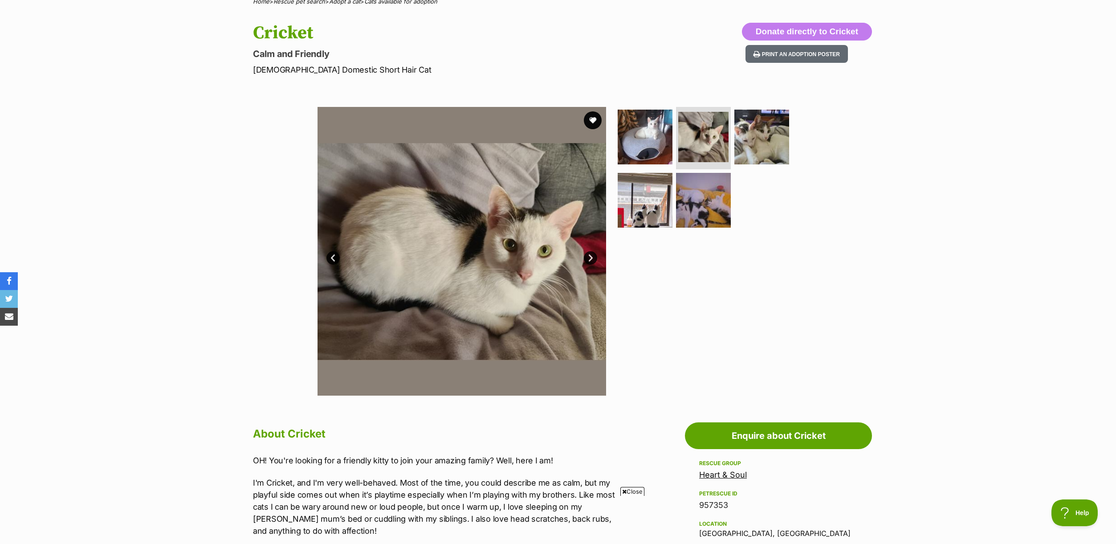
click at [588, 259] on link "Next" at bounding box center [590, 257] width 13 height 13
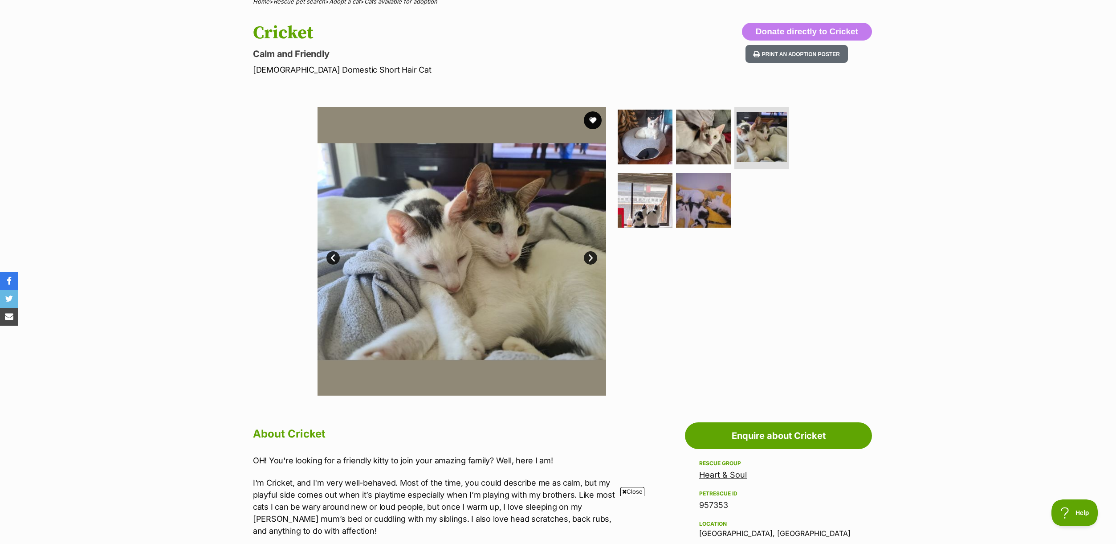
click at [588, 259] on link "Next" at bounding box center [590, 257] width 13 height 13
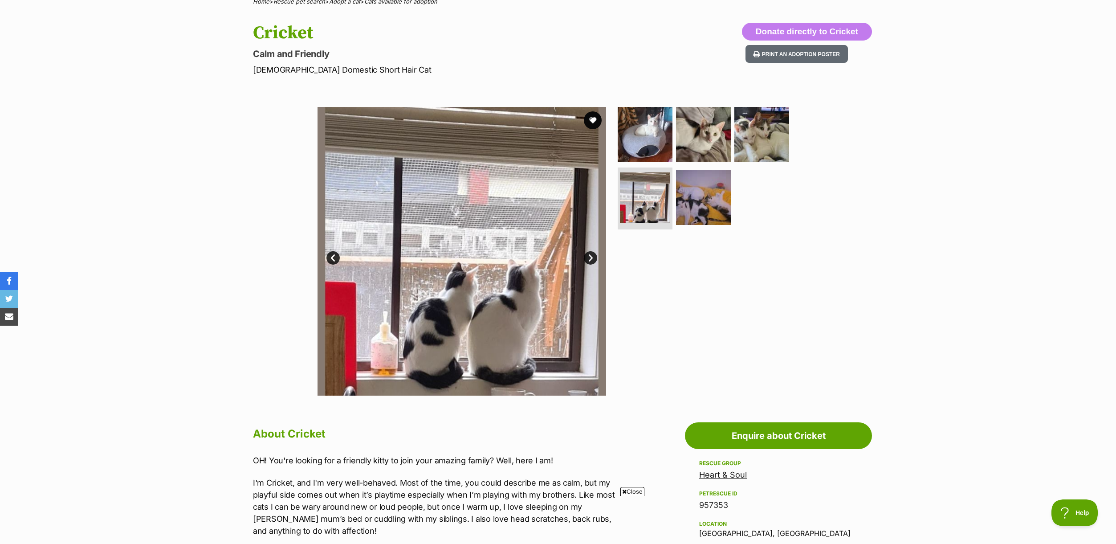
click at [588, 259] on link "Next" at bounding box center [590, 257] width 13 height 13
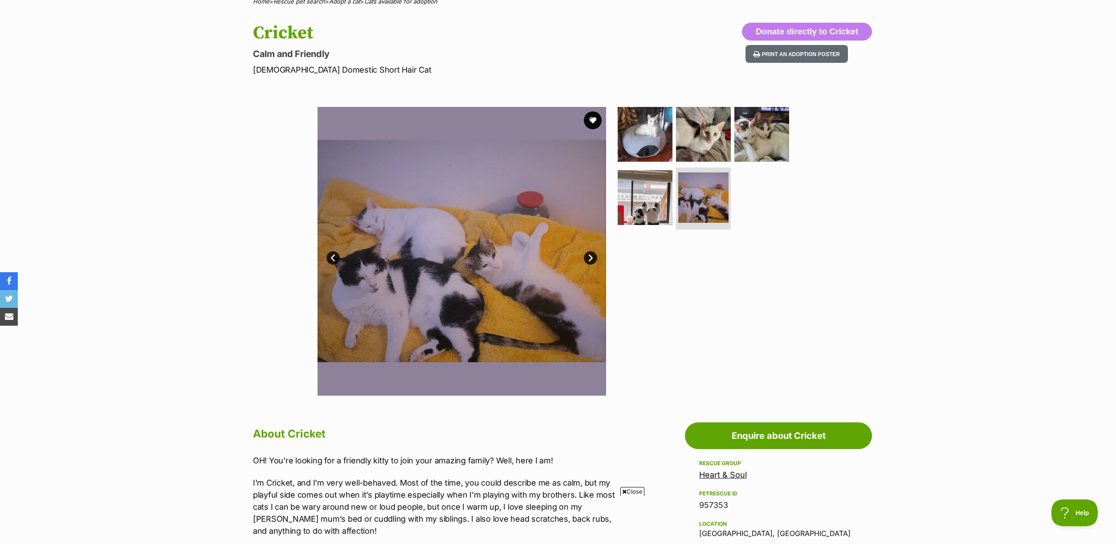
click at [588, 259] on link "Next" at bounding box center [590, 257] width 13 height 13
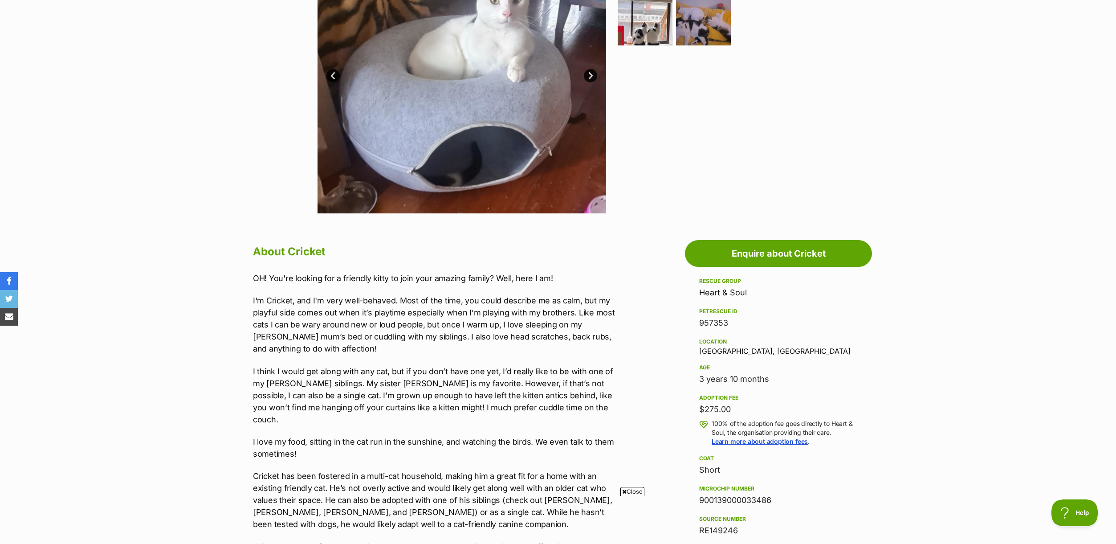
scroll to position [293, 0]
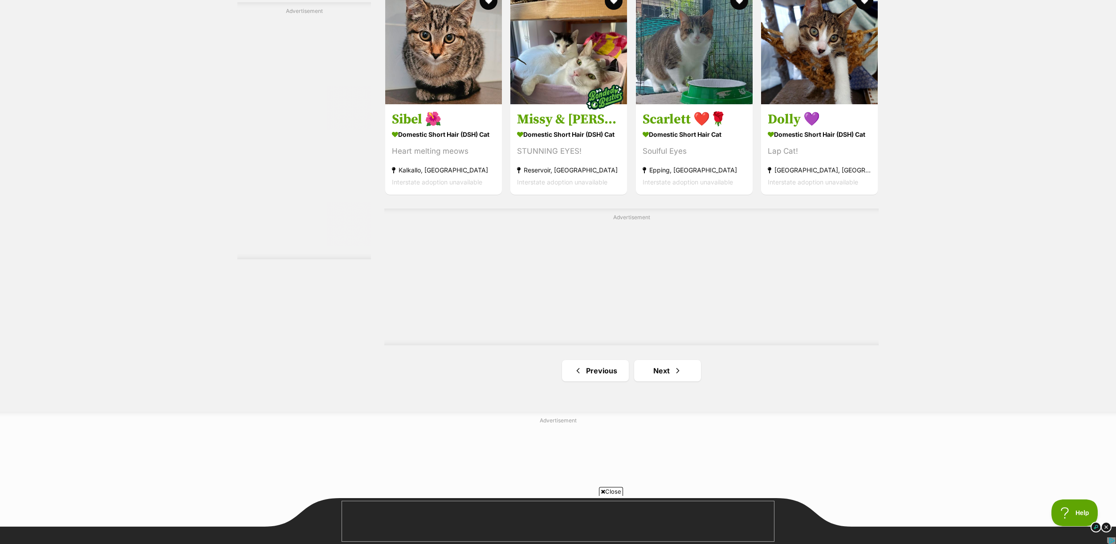
scroll to position [1473, 0]
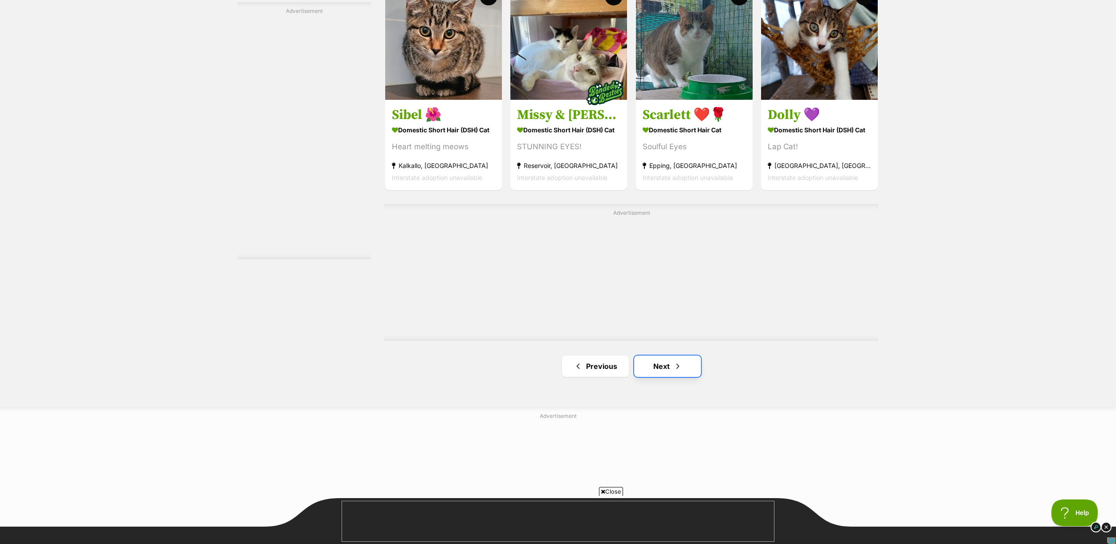
click at [661, 368] on link "Next" at bounding box center [667, 365] width 67 height 21
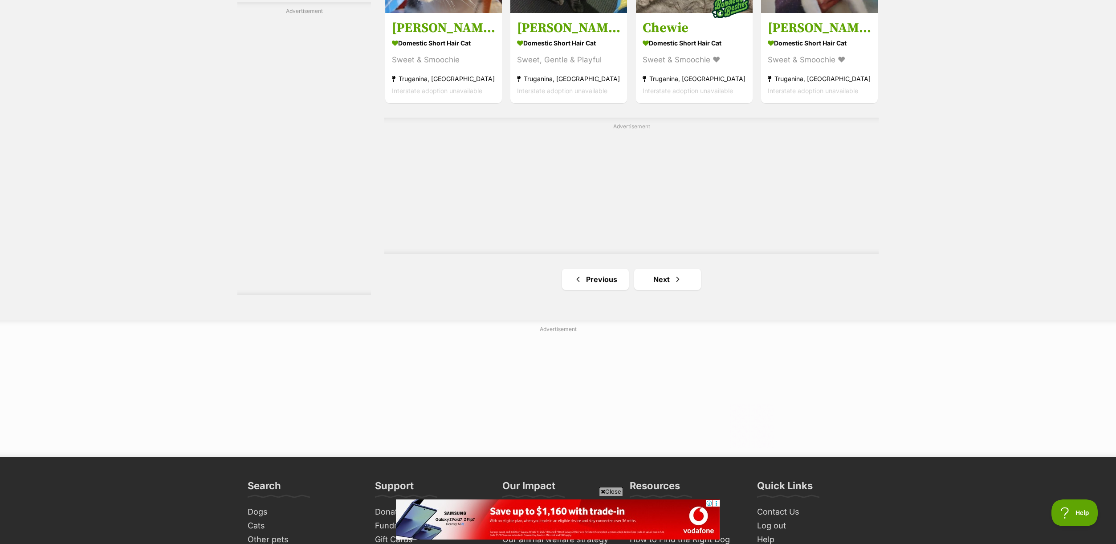
scroll to position [1525, 0]
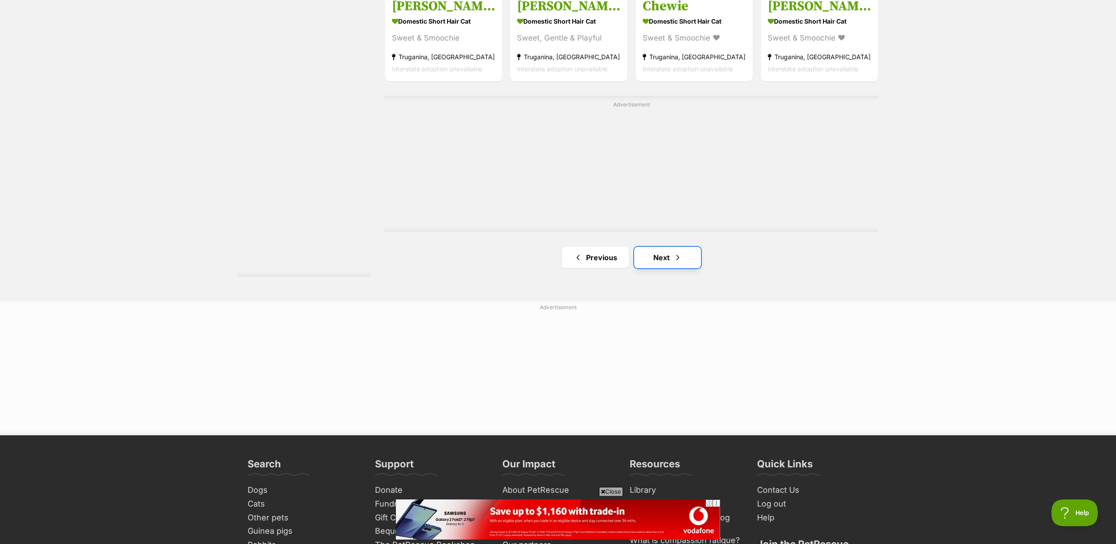
click at [659, 259] on link "Next" at bounding box center [667, 257] width 67 height 21
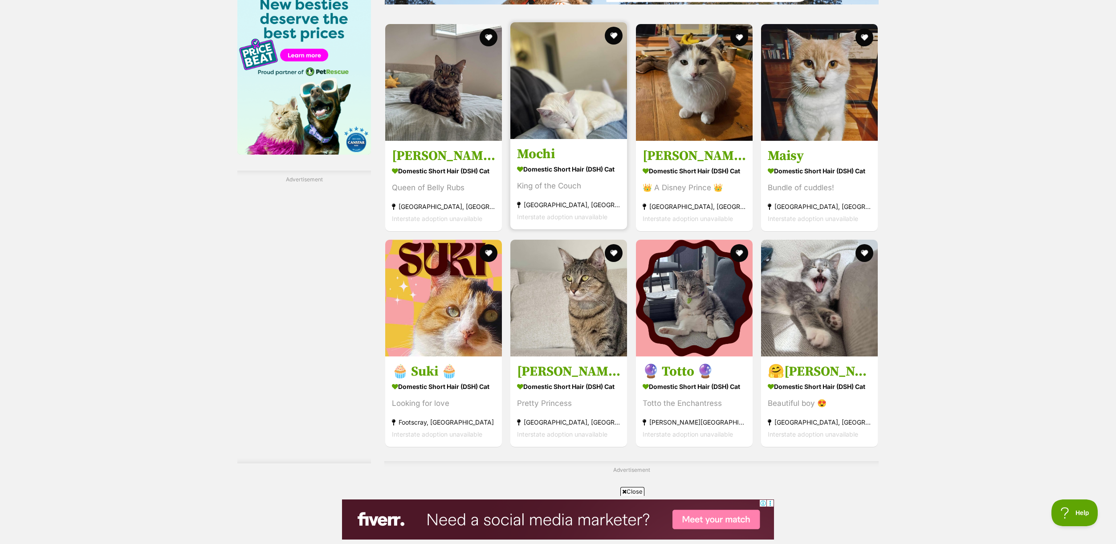
click at [573, 108] on img at bounding box center [568, 80] width 117 height 117
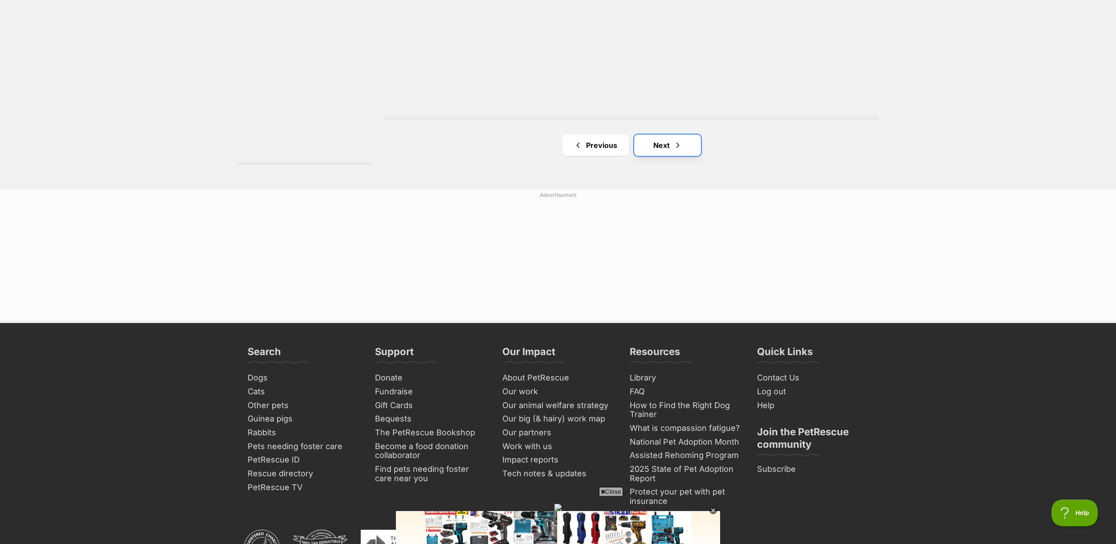
click at [658, 146] on link "Next" at bounding box center [667, 144] width 67 height 21
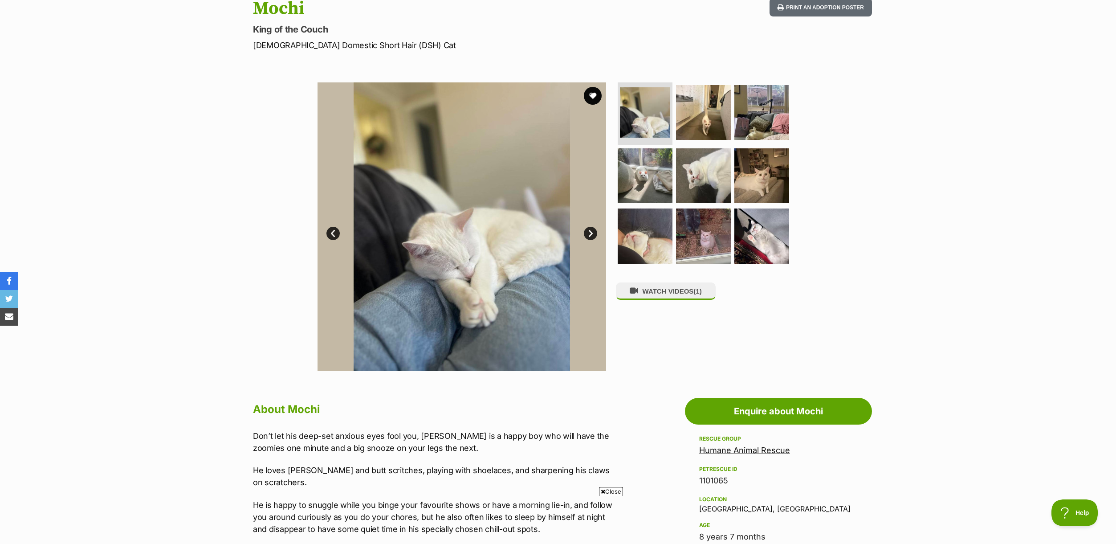
scroll to position [96, 0]
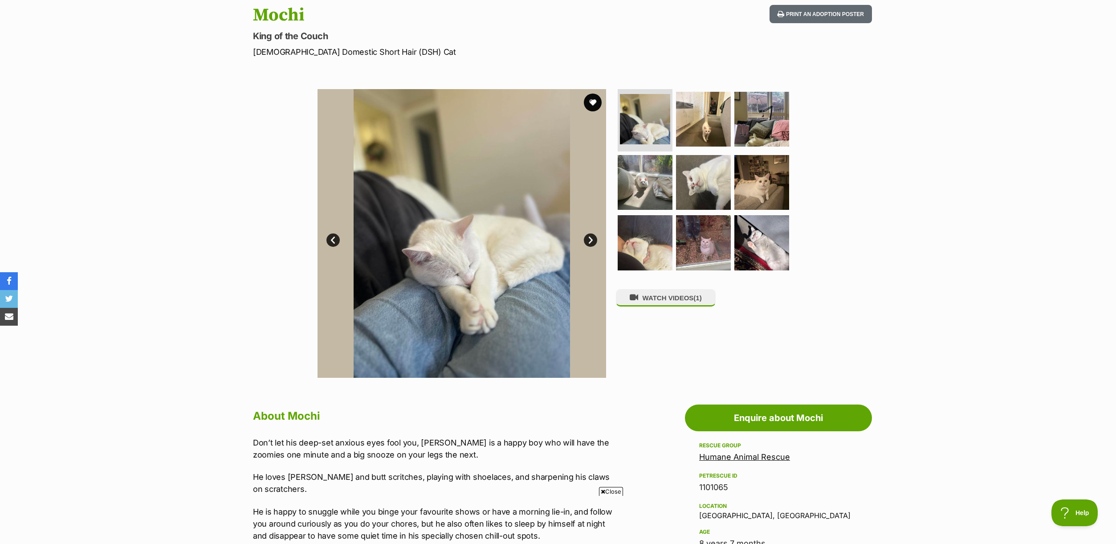
click at [592, 240] on link "Next" at bounding box center [590, 239] width 13 height 13
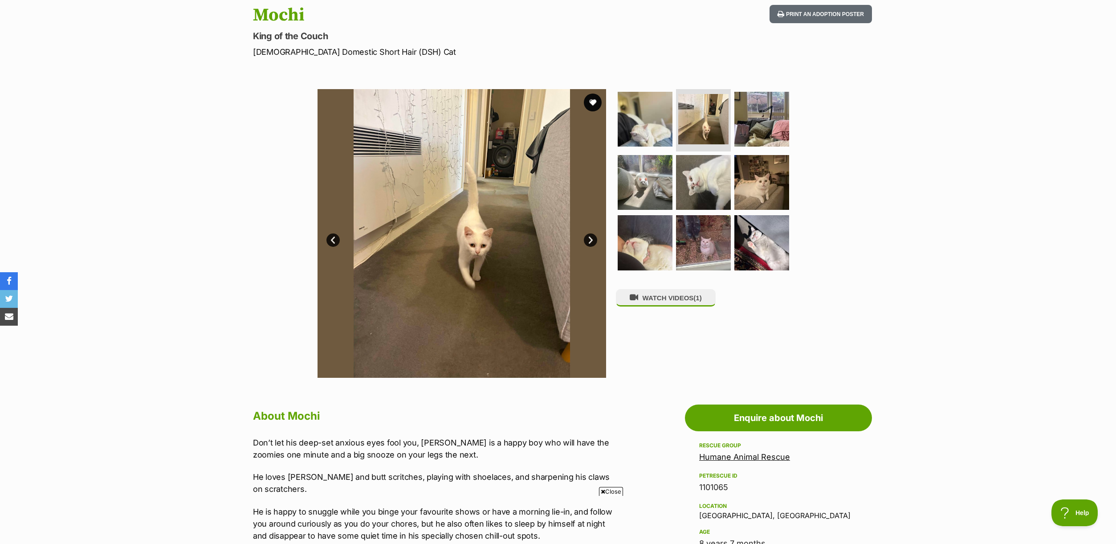
click at [592, 240] on link "Next" at bounding box center [590, 239] width 13 height 13
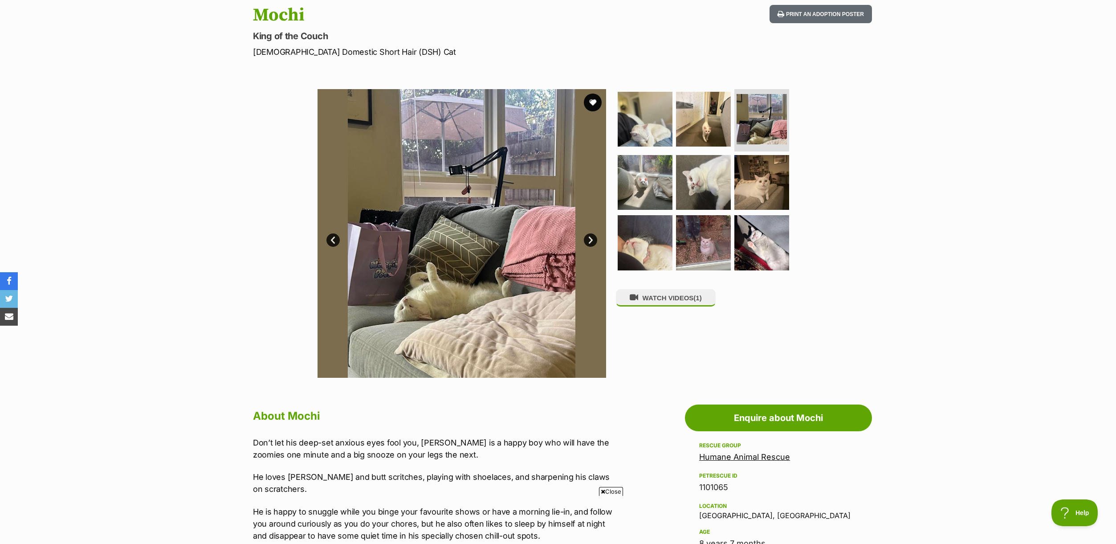
click at [592, 240] on link "Next" at bounding box center [590, 239] width 13 height 13
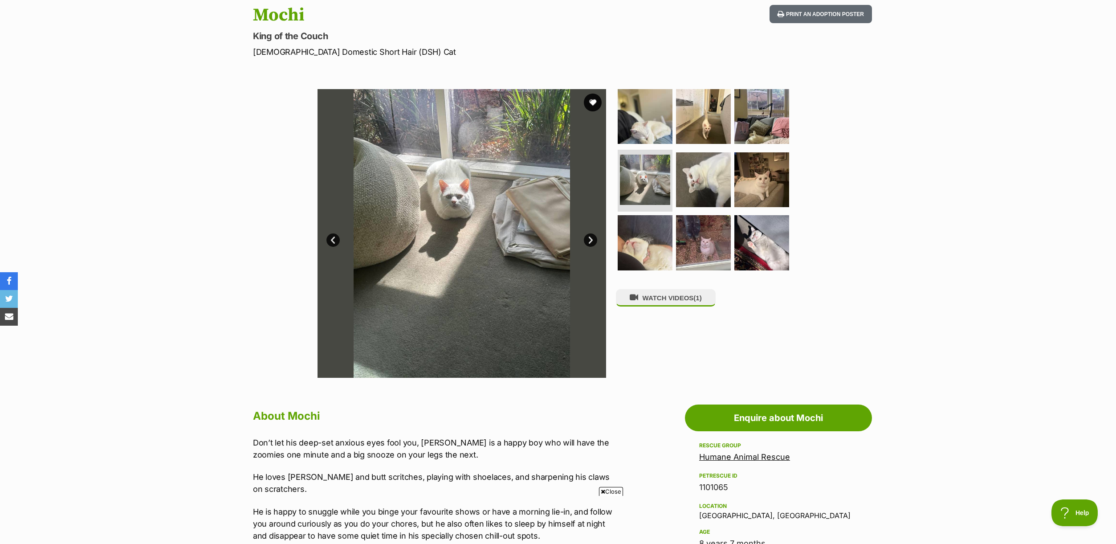
click at [592, 240] on link "Next" at bounding box center [590, 239] width 13 height 13
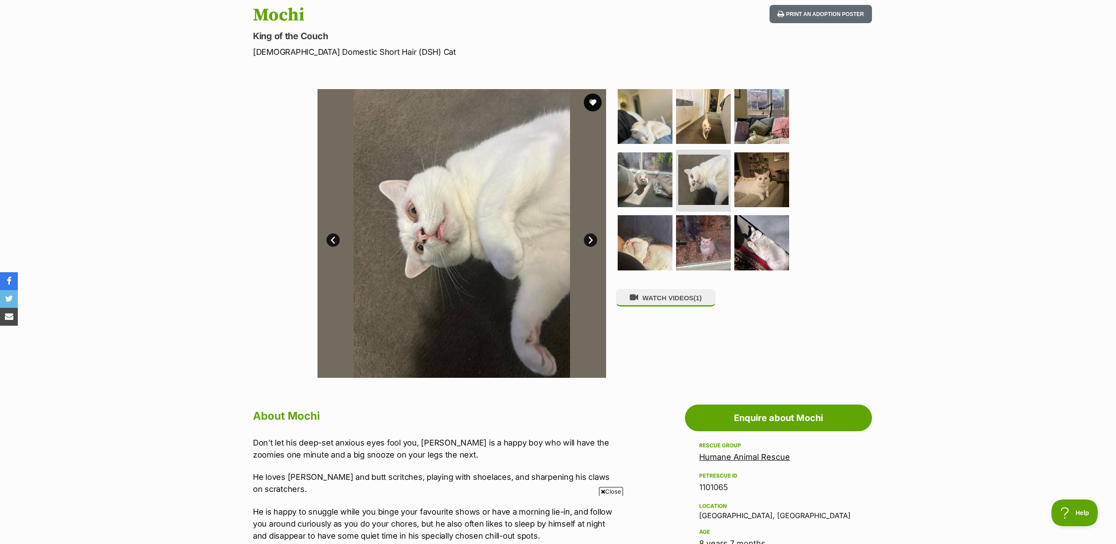
click at [592, 240] on link "Next" at bounding box center [590, 239] width 13 height 13
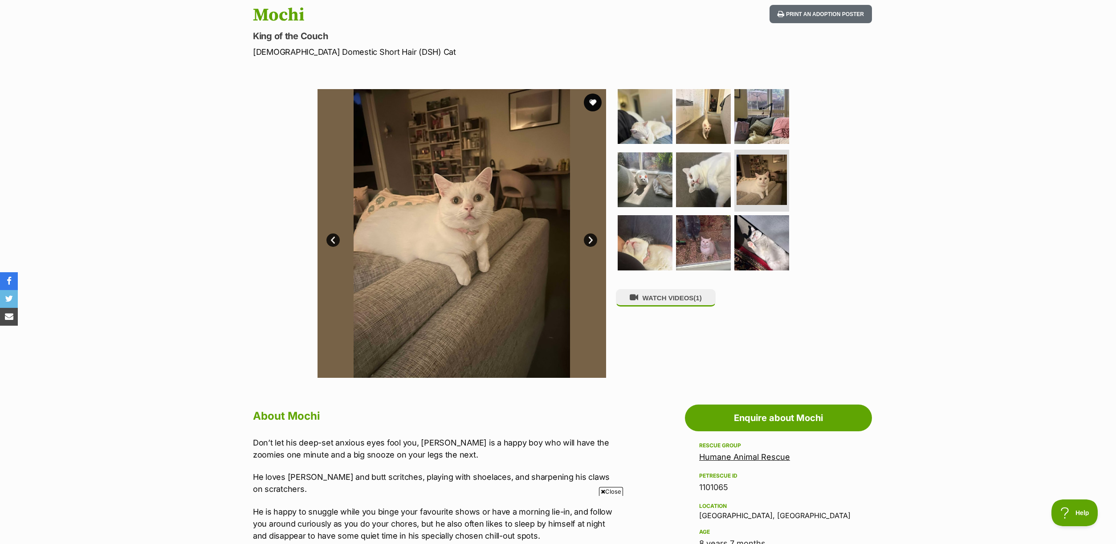
click at [592, 240] on link "Next" at bounding box center [590, 239] width 13 height 13
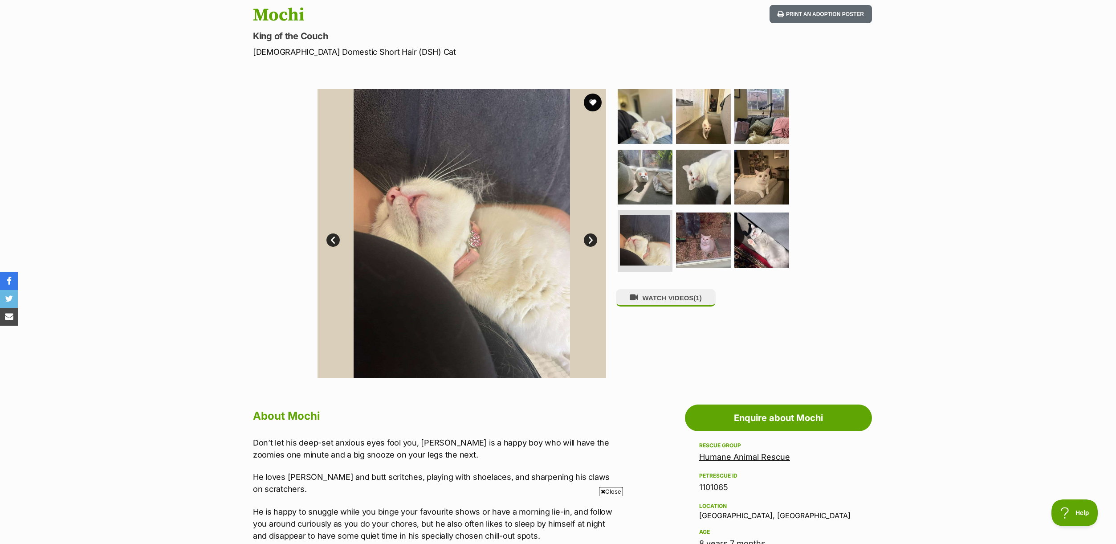
click at [592, 240] on link "Next" at bounding box center [590, 239] width 13 height 13
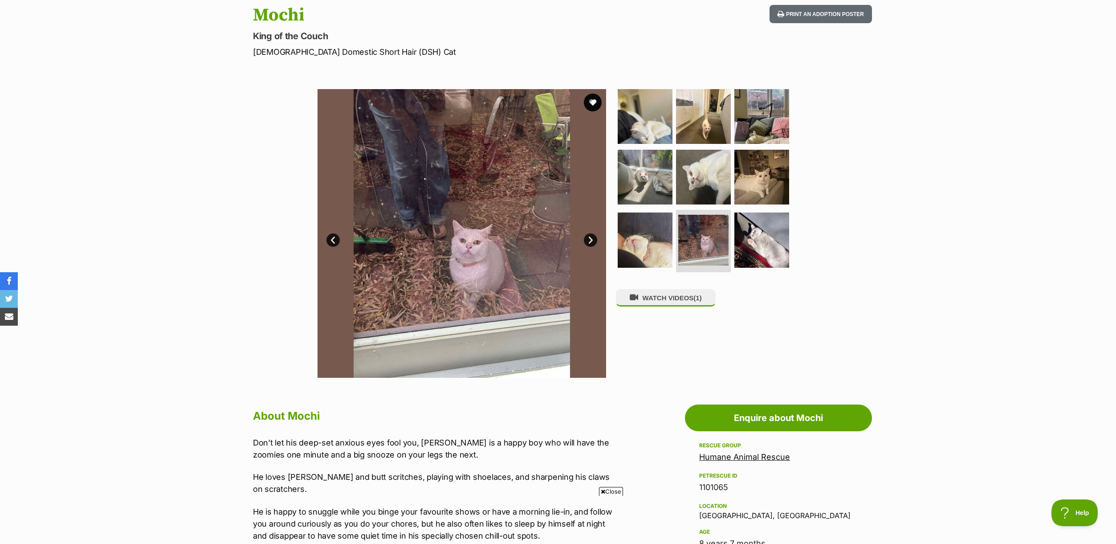
click at [592, 240] on link "Next" at bounding box center [590, 239] width 13 height 13
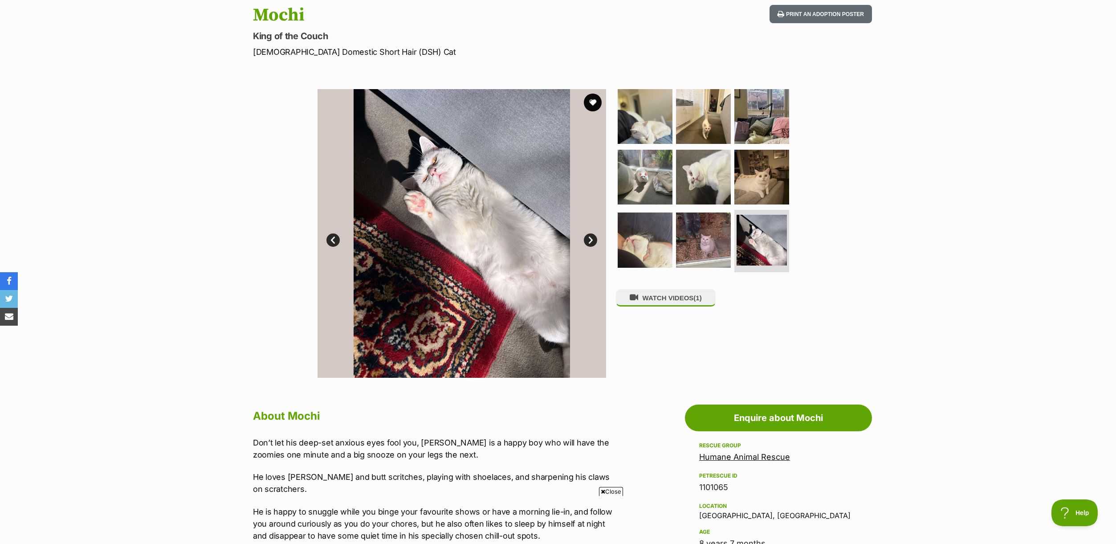
click at [592, 240] on link "Next" at bounding box center [590, 239] width 13 height 13
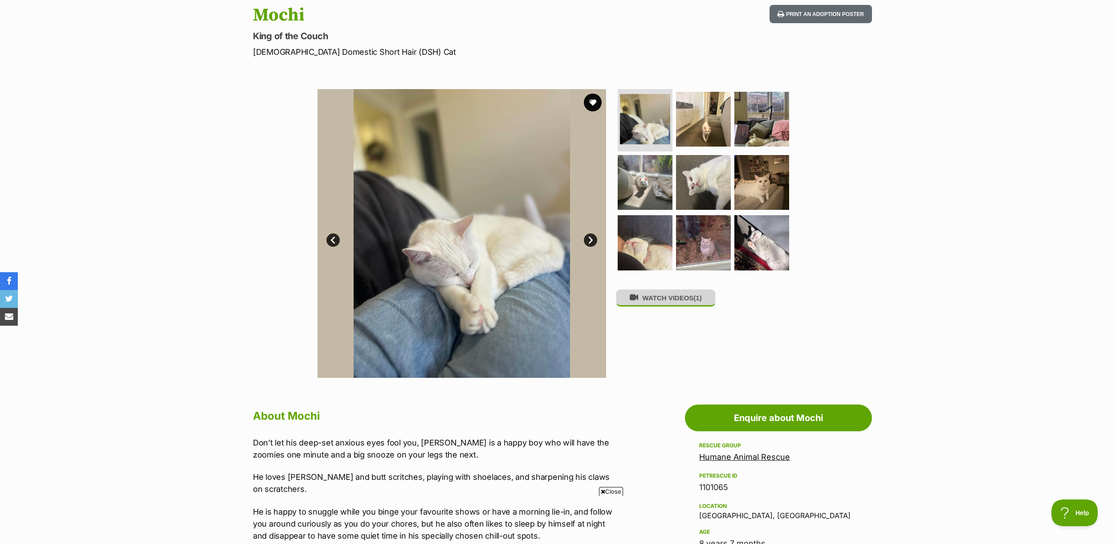
click at [674, 302] on button "WATCH VIDEOS (1)" at bounding box center [666, 297] width 100 height 17
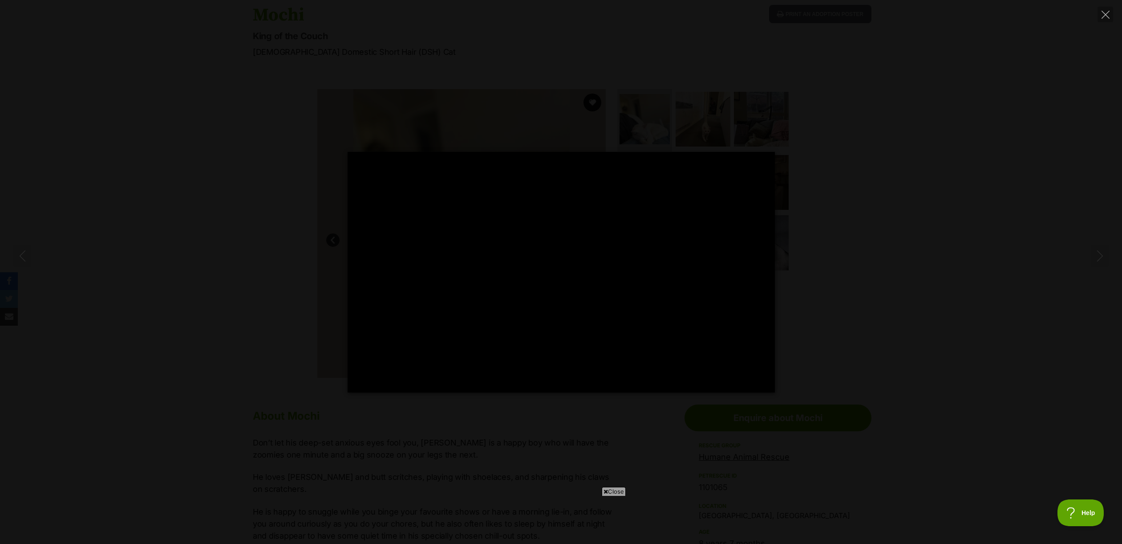
type input "100"
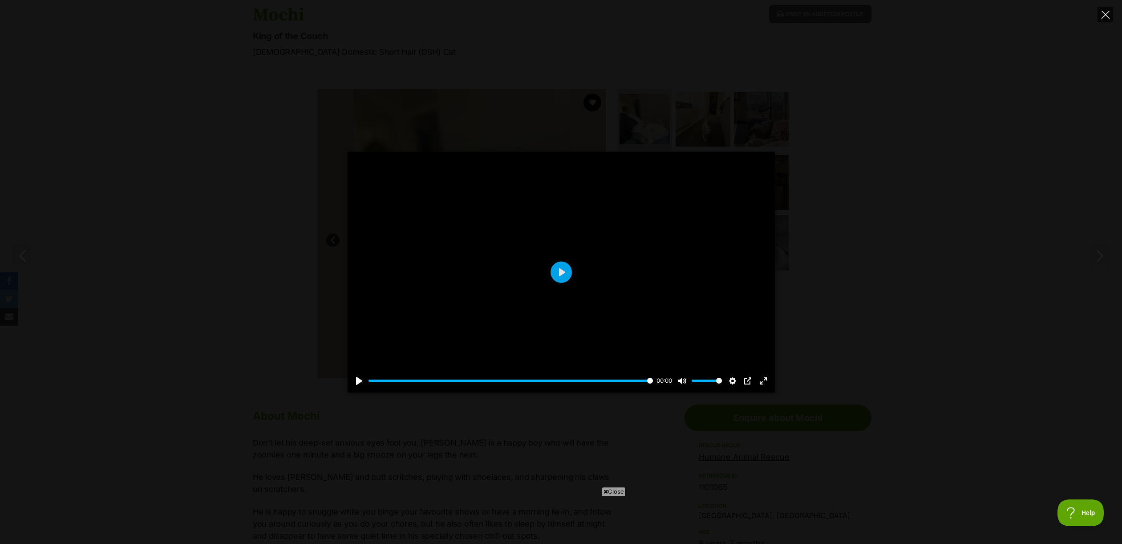
click at [1109, 14] on button "Close" at bounding box center [1106, 15] width 16 height 16
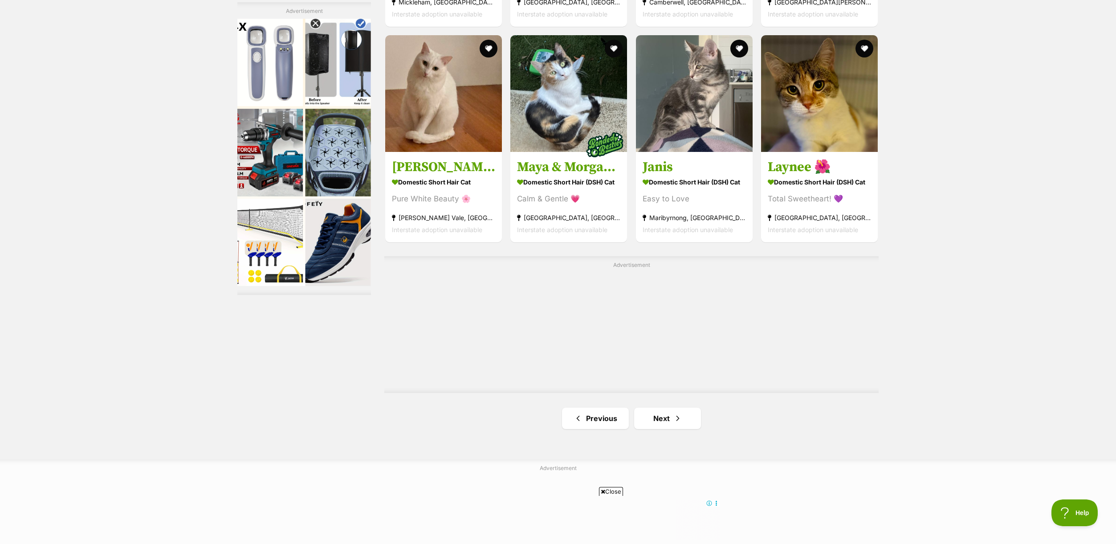
scroll to position [1421, 0]
click at [669, 420] on link "Next" at bounding box center [667, 417] width 67 height 21
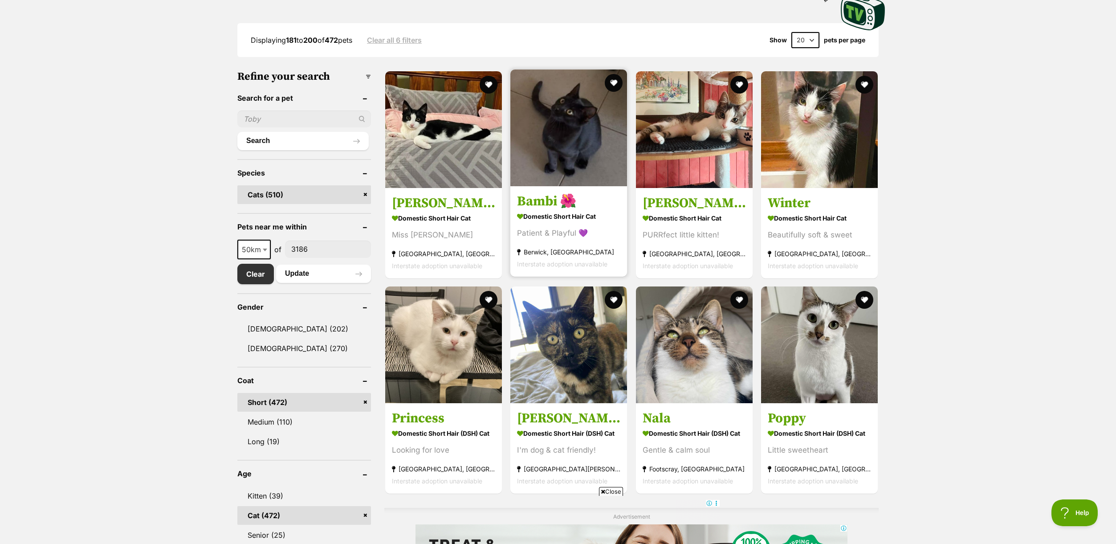
click at [570, 162] on img at bounding box center [568, 127] width 117 height 117
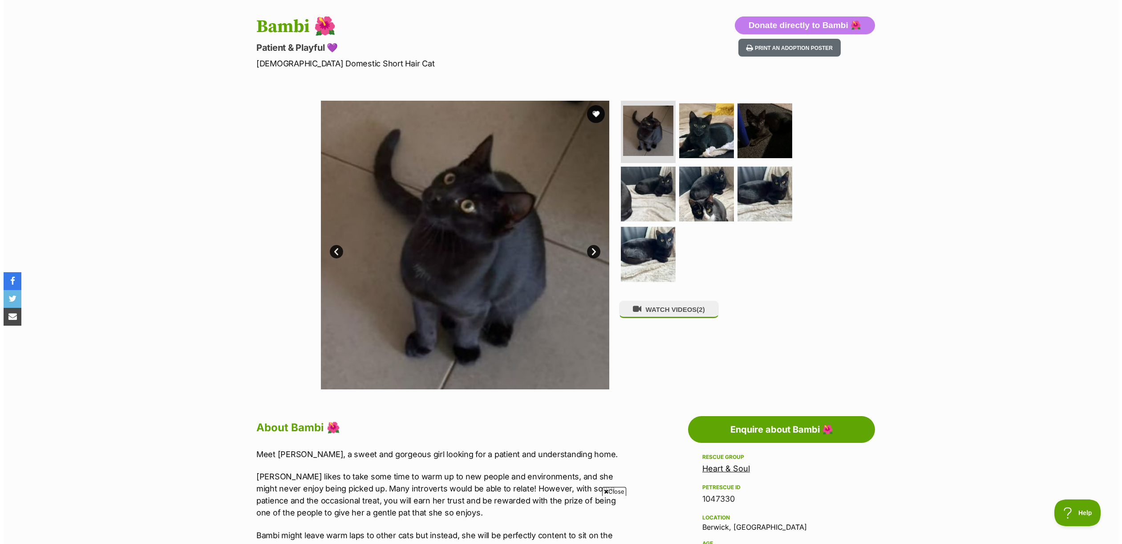
scroll to position [77, 0]
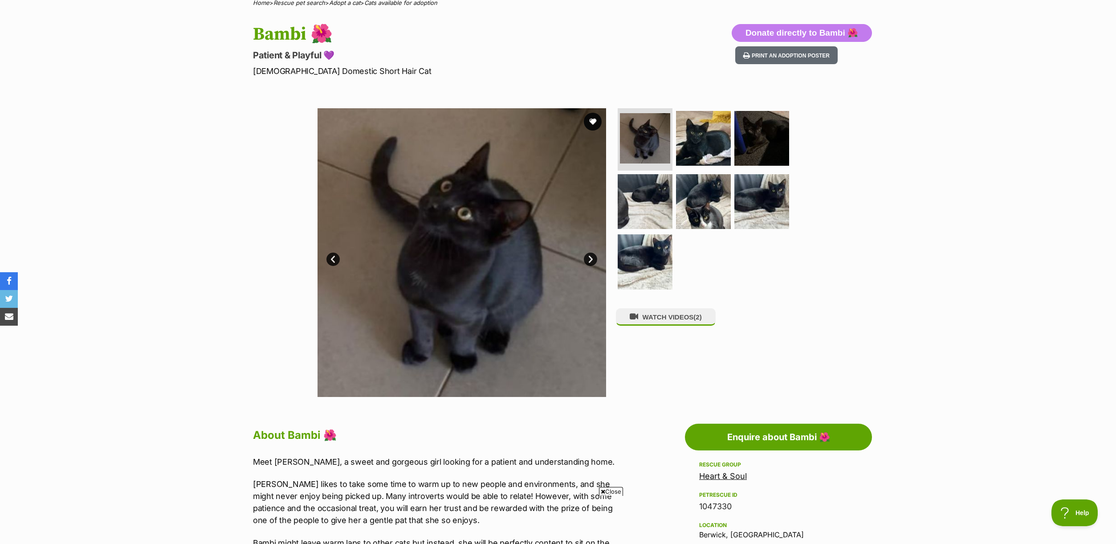
click at [592, 260] on link "Next" at bounding box center [590, 258] width 13 height 13
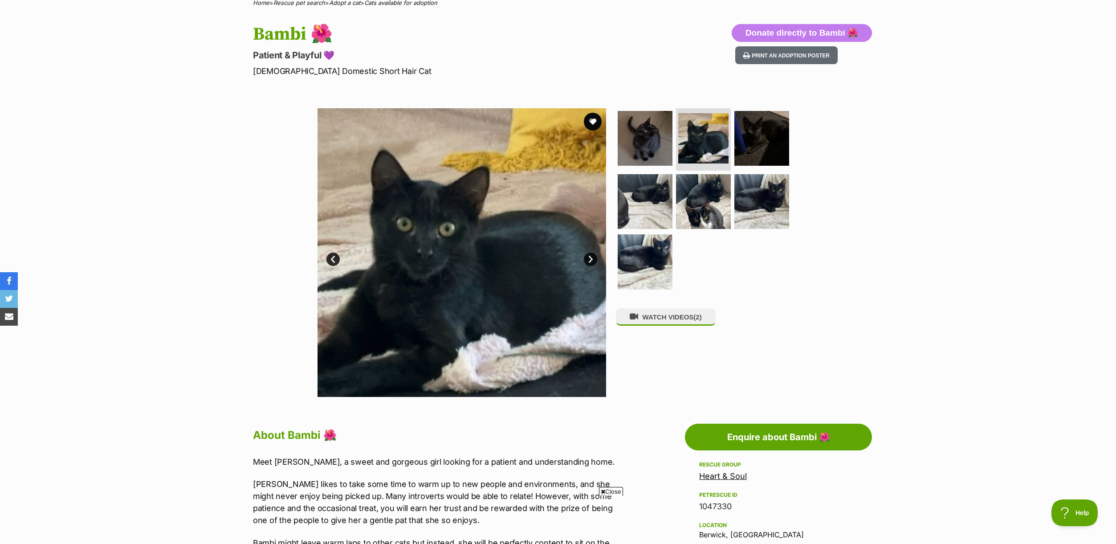
click at [592, 260] on link "Next" at bounding box center [590, 258] width 13 height 13
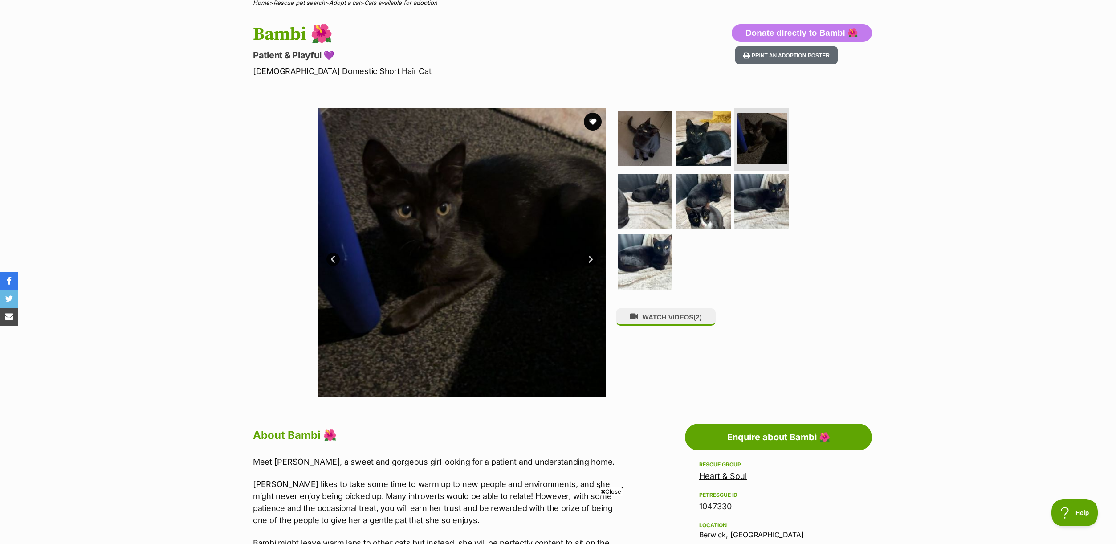
click at [592, 260] on link "Next" at bounding box center [590, 258] width 13 height 13
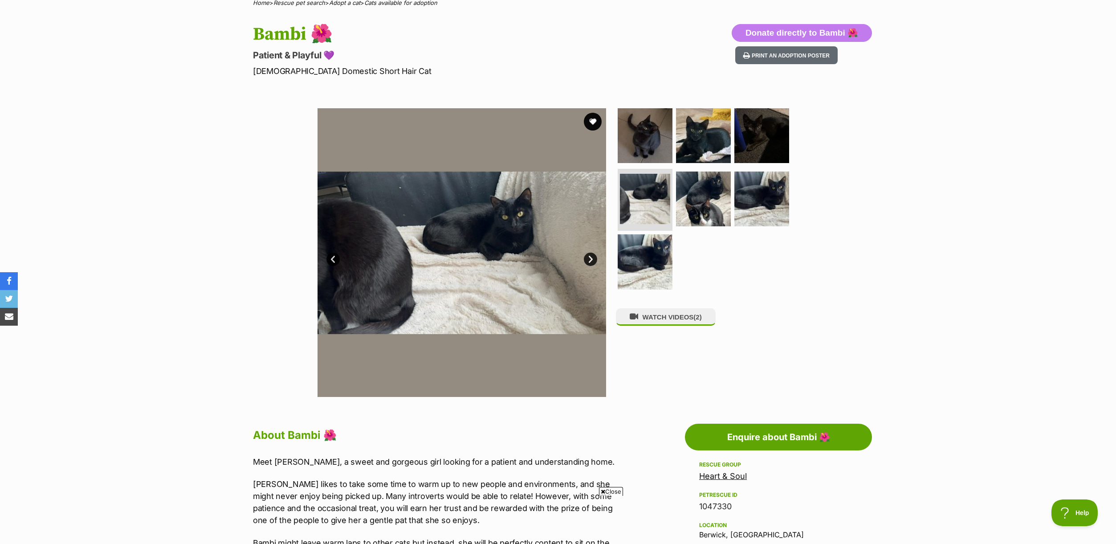
click at [592, 260] on link "Next" at bounding box center [590, 258] width 13 height 13
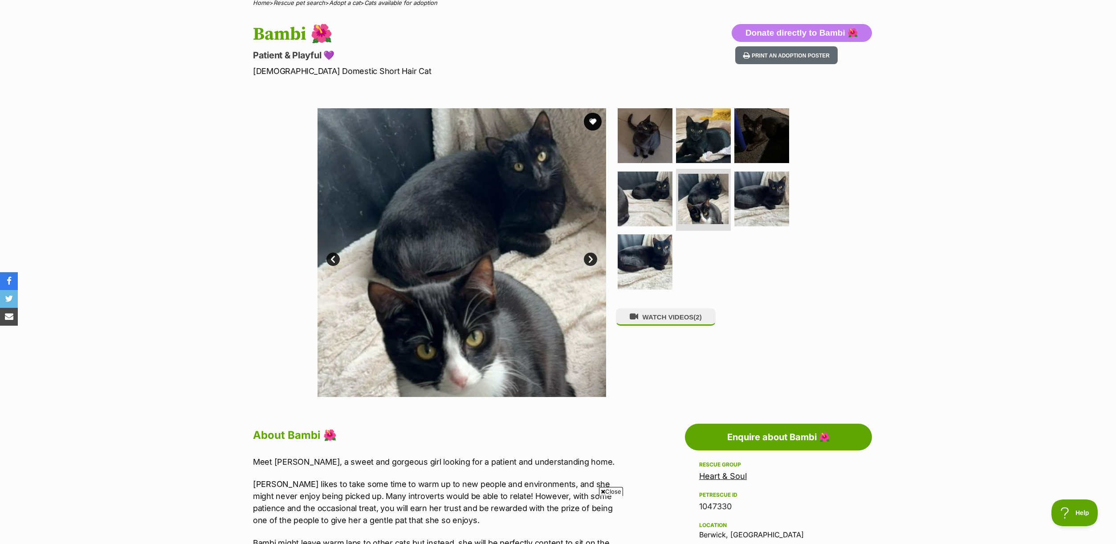
click at [592, 260] on link "Next" at bounding box center [590, 258] width 13 height 13
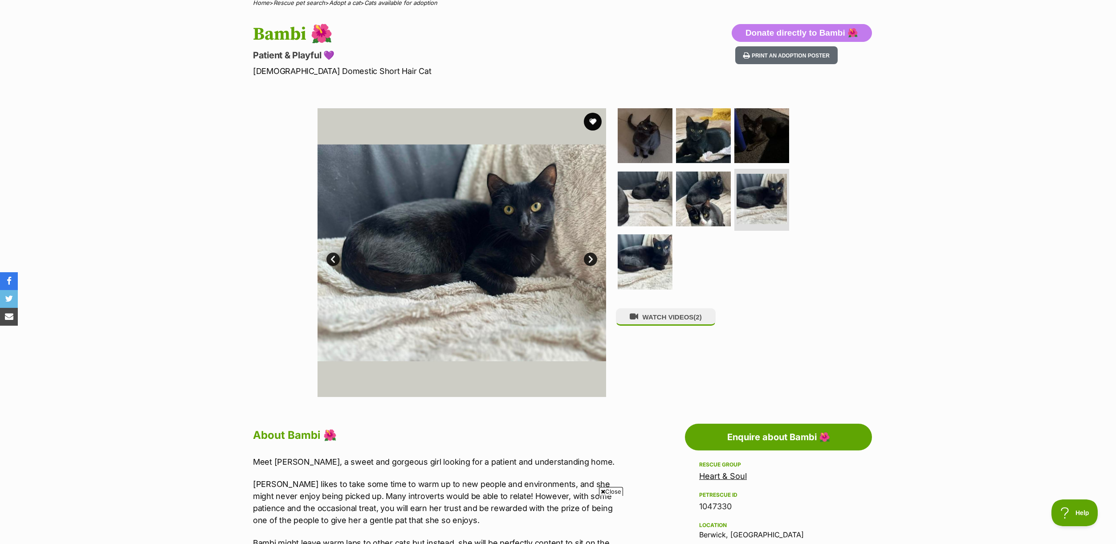
click at [592, 260] on link "Next" at bounding box center [590, 258] width 13 height 13
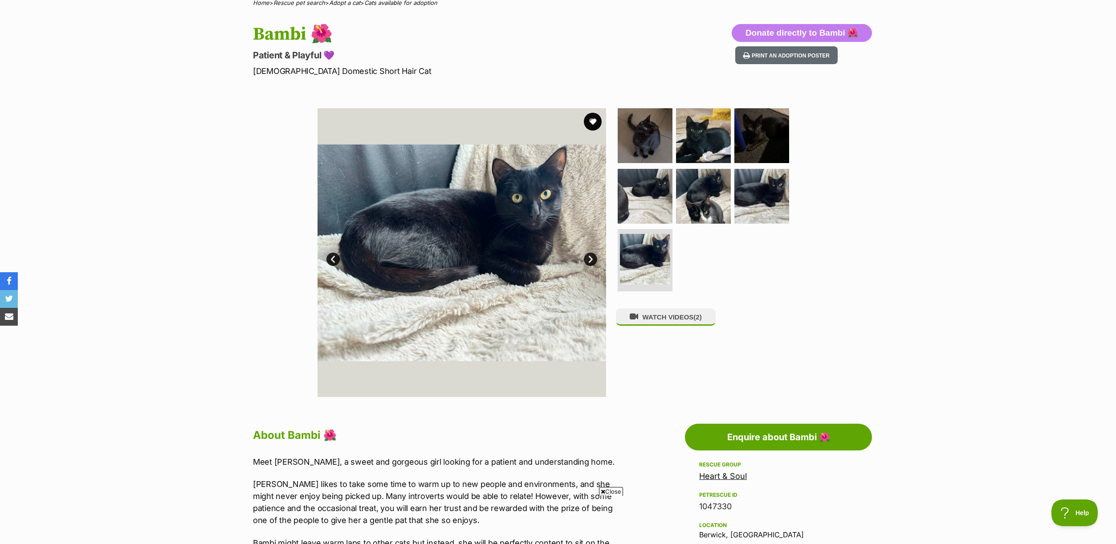
click at [592, 260] on link "Next" at bounding box center [590, 258] width 13 height 13
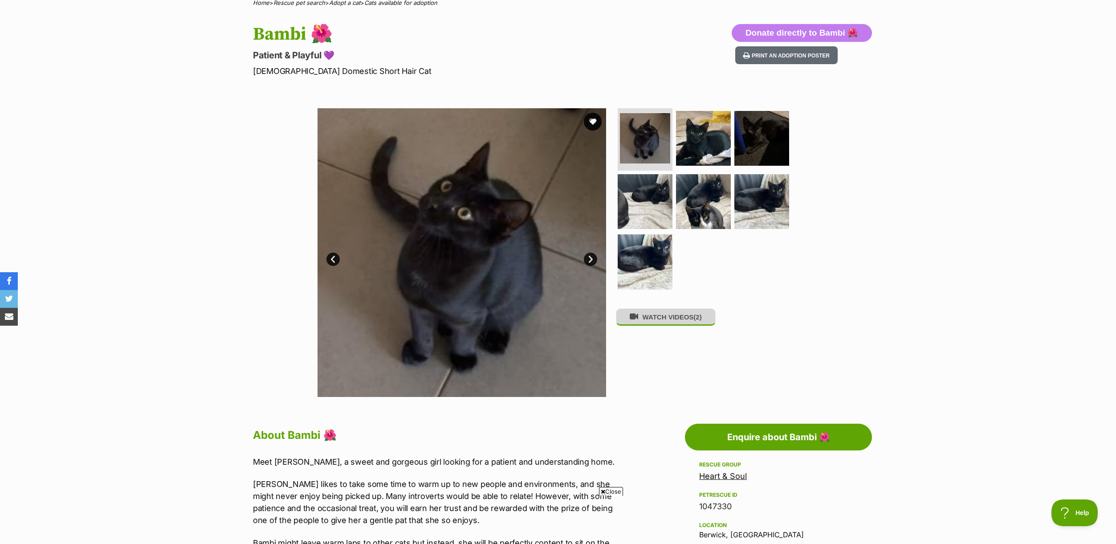
click at [677, 322] on button "WATCH VIDEOS (2)" at bounding box center [666, 316] width 100 height 17
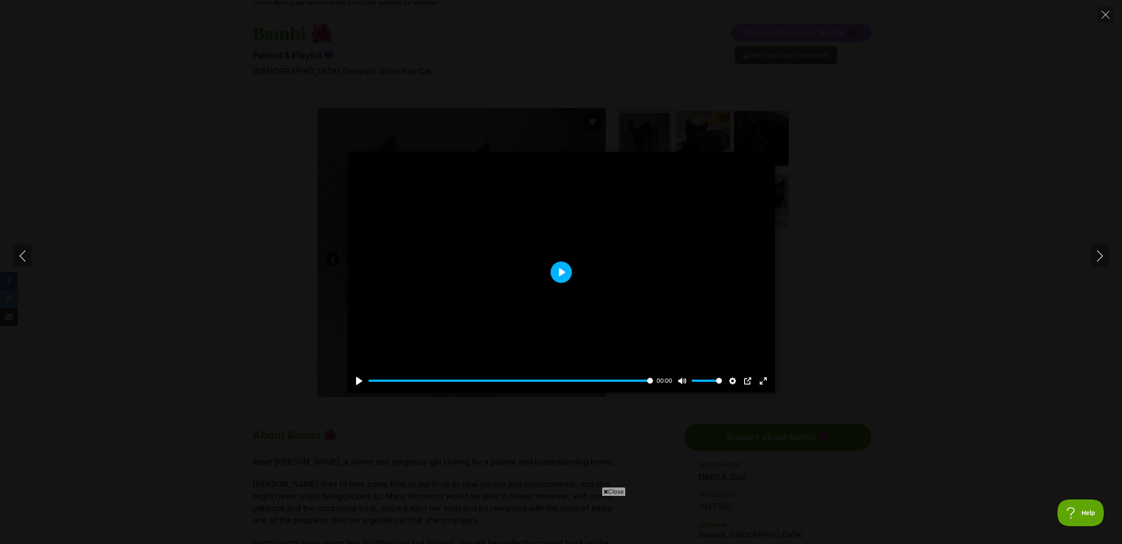
click at [562, 270] on button "Play" at bounding box center [561, 271] width 21 height 21
type input "100"
click at [1099, 254] on icon "Next" at bounding box center [1100, 255] width 11 height 11
type input "100"
click at [1099, 252] on icon "Next" at bounding box center [1100, 255] width 6 height 11
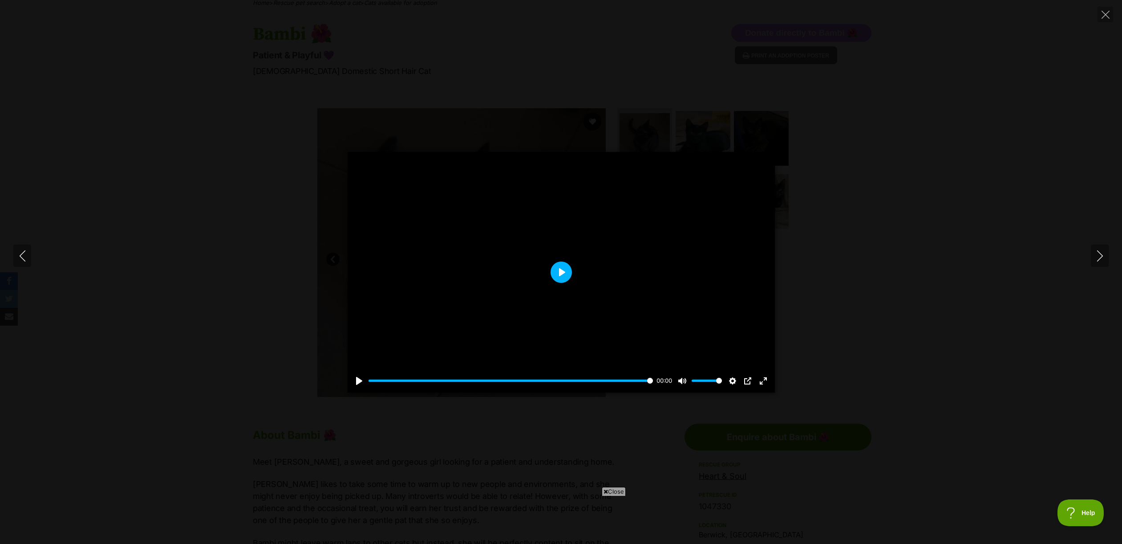
click at [561, 272] on button "Play" at bounding box center [561, 271] width 21 height 21
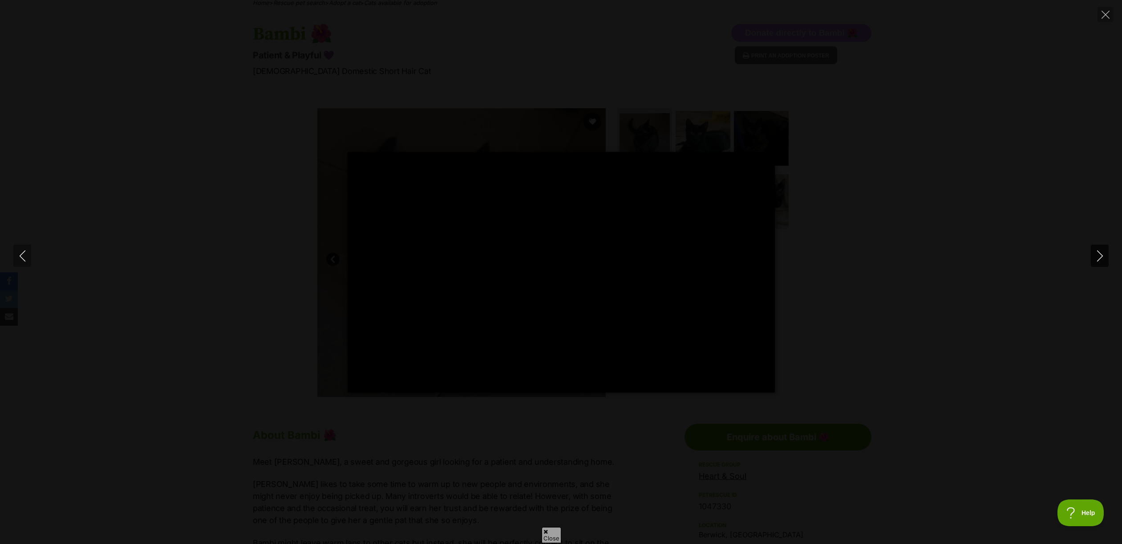
scroll to position [0, 0]
type input "100"
click at [1101, 256] on icon "Next" at bounding box center [1100, 255] width 11 height 11
type input "100"
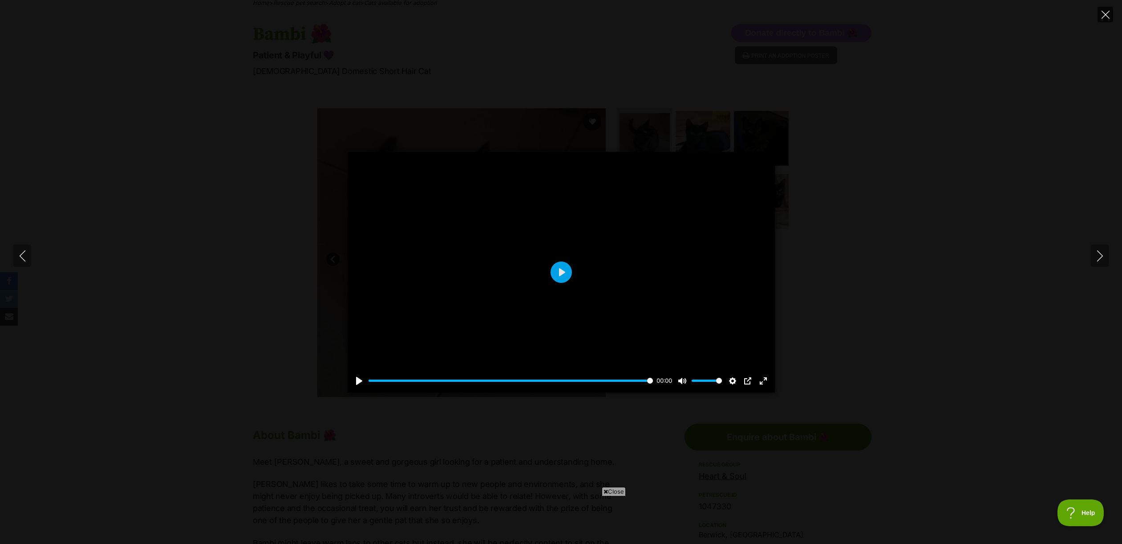
click at [1105, 15] on icon "Close" at bounding box center [1106, 15] width 8 height 8
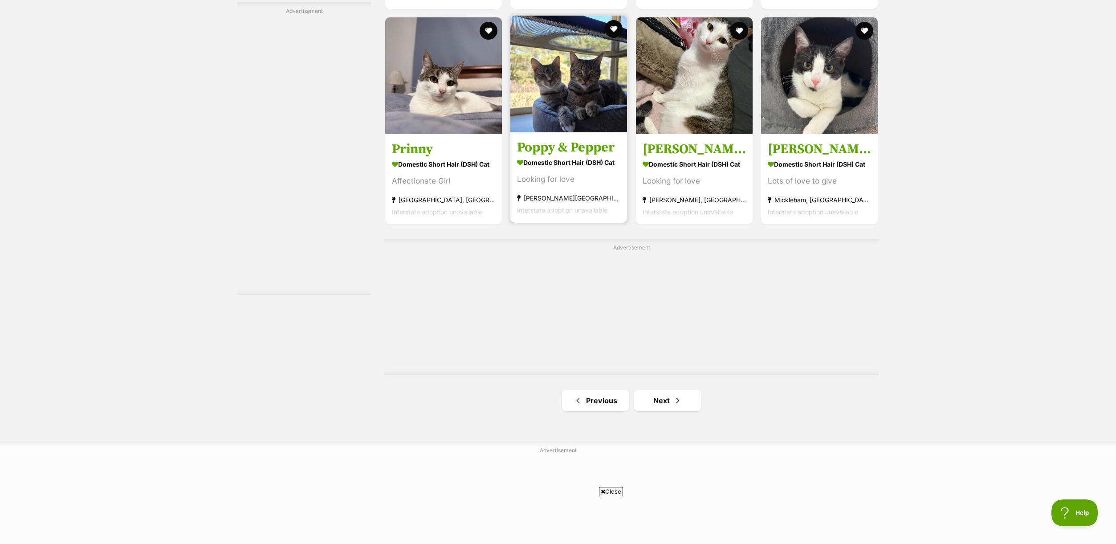
scroll to position [1387, 0]
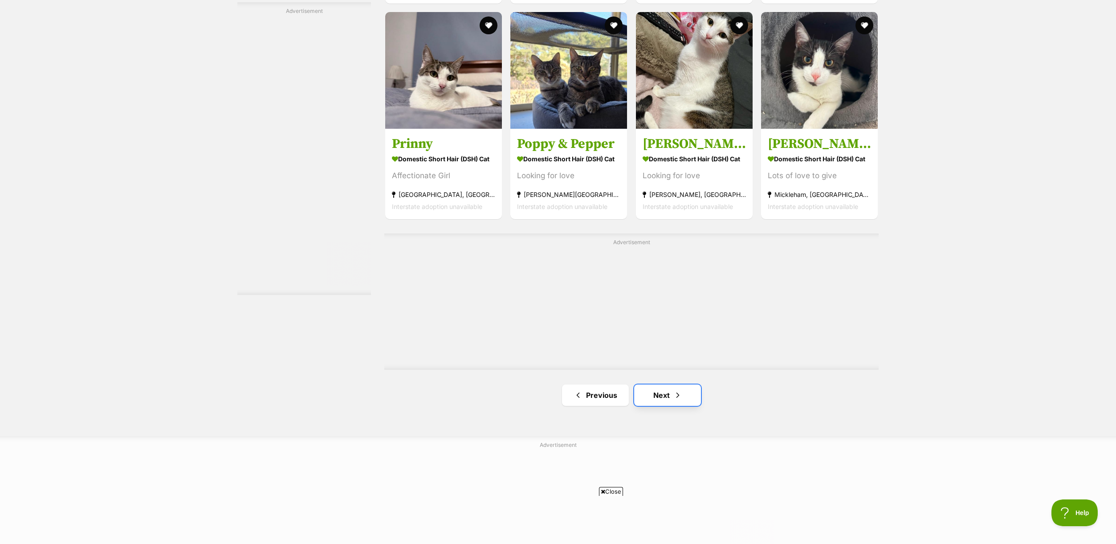
click at [656, 395] on link "Next" at bounding box center [667, 394] width 67 height 21
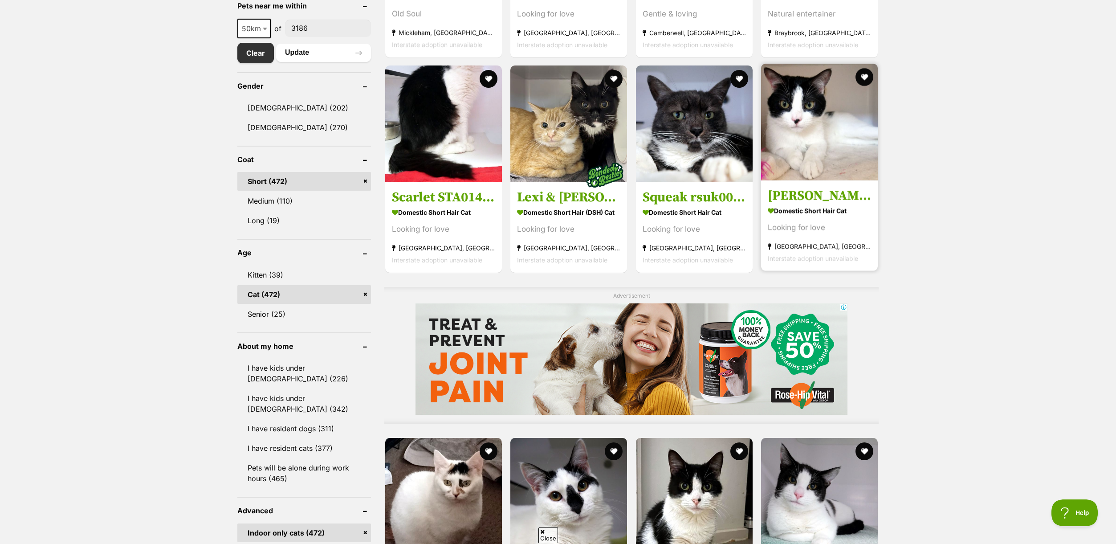
click at [810, 127] on img at bounding box center [819, 122] width 117 height 117
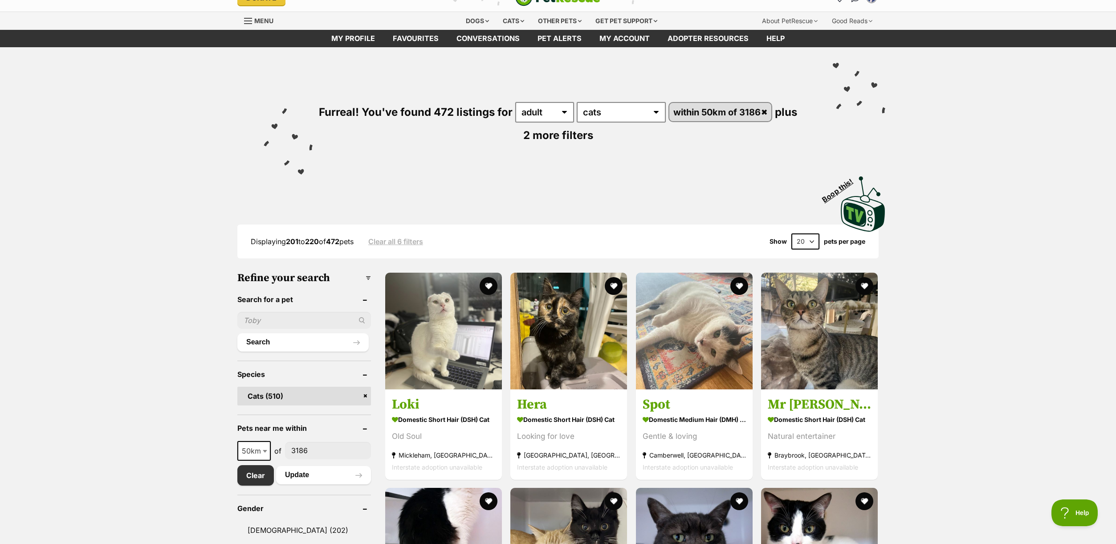
scroll to position [3, 0]
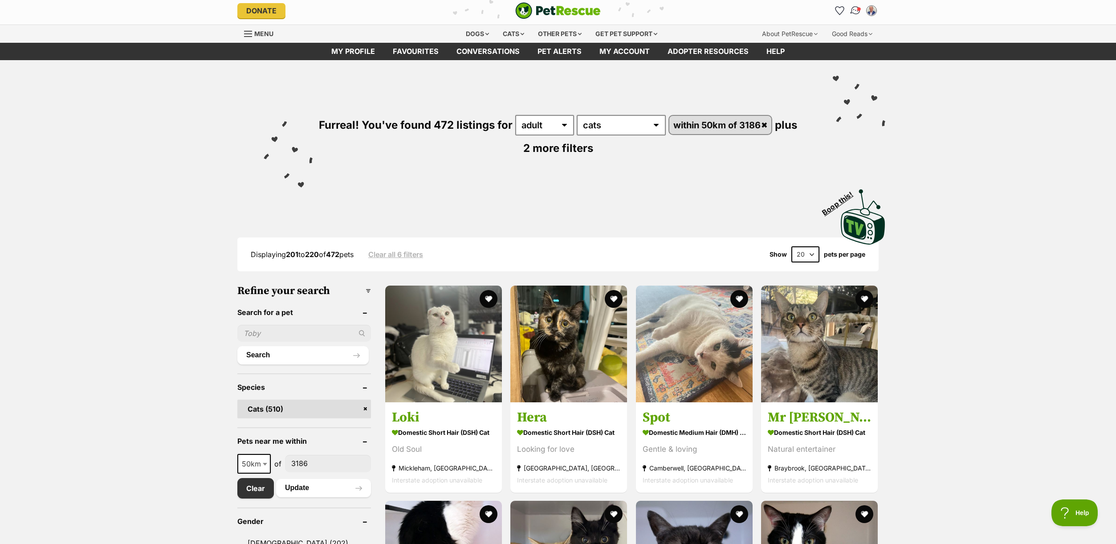
click at [859, 9] on span "Conversations" at bounding box center [859, 9] width 4 height 4
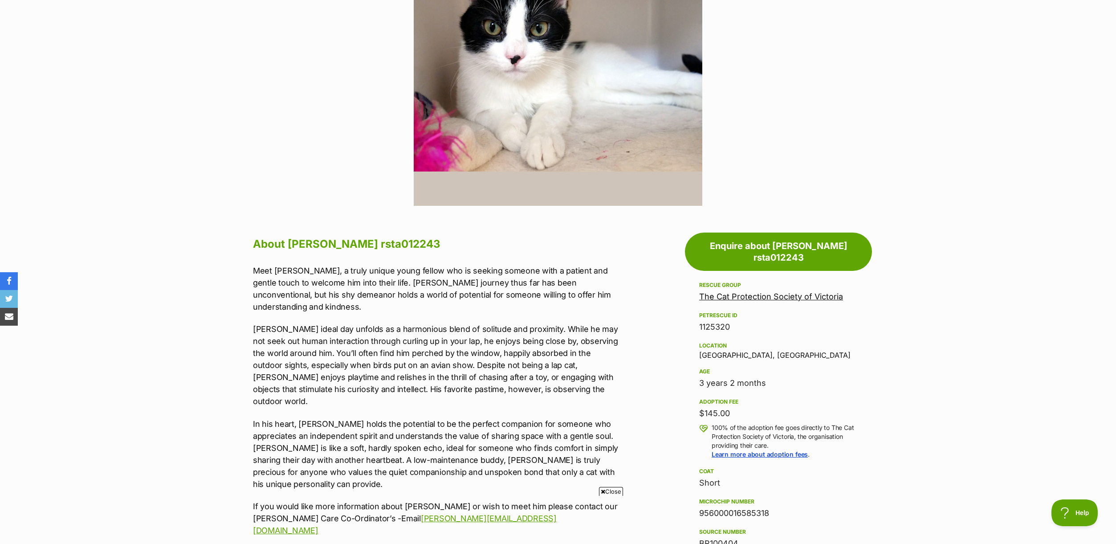
scroll to position [271, 0]
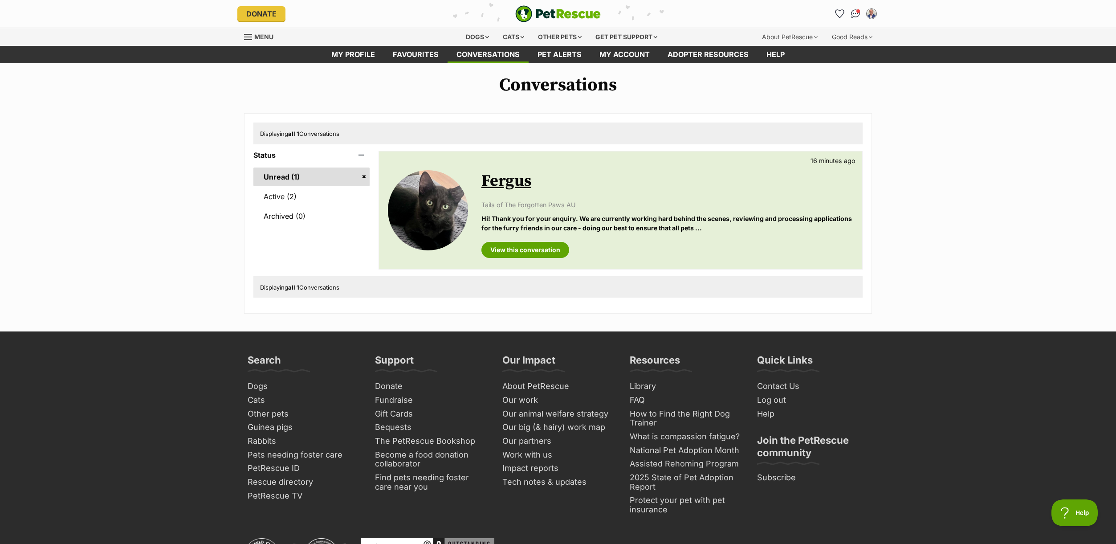
click at [510, 187] on link "Fergus" at bounding box center [506, 181] width 50 height 20
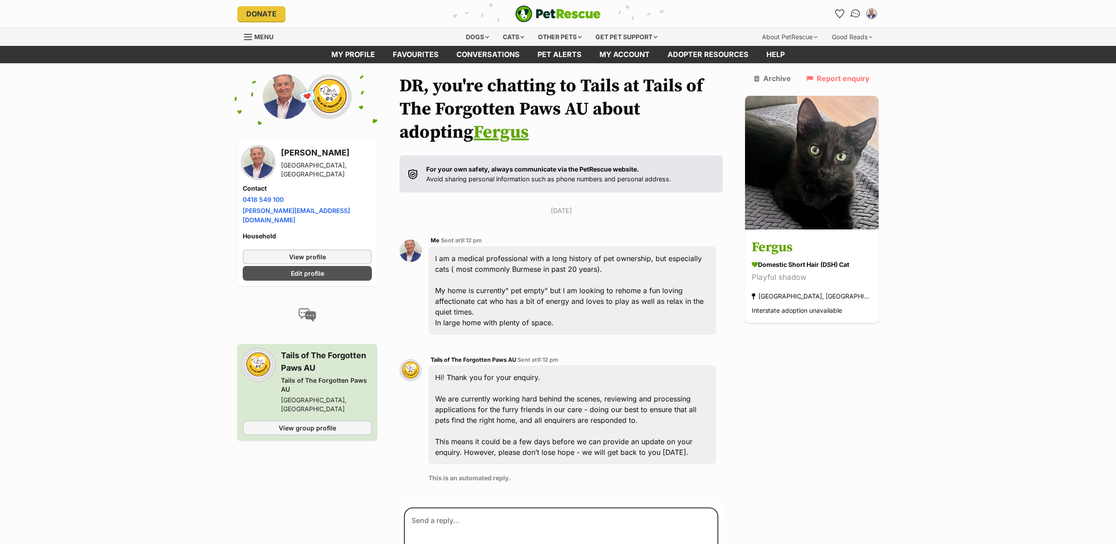
click at [856, 13] on img "Conversations" at bounding box center [855, 14] width 12 height 12
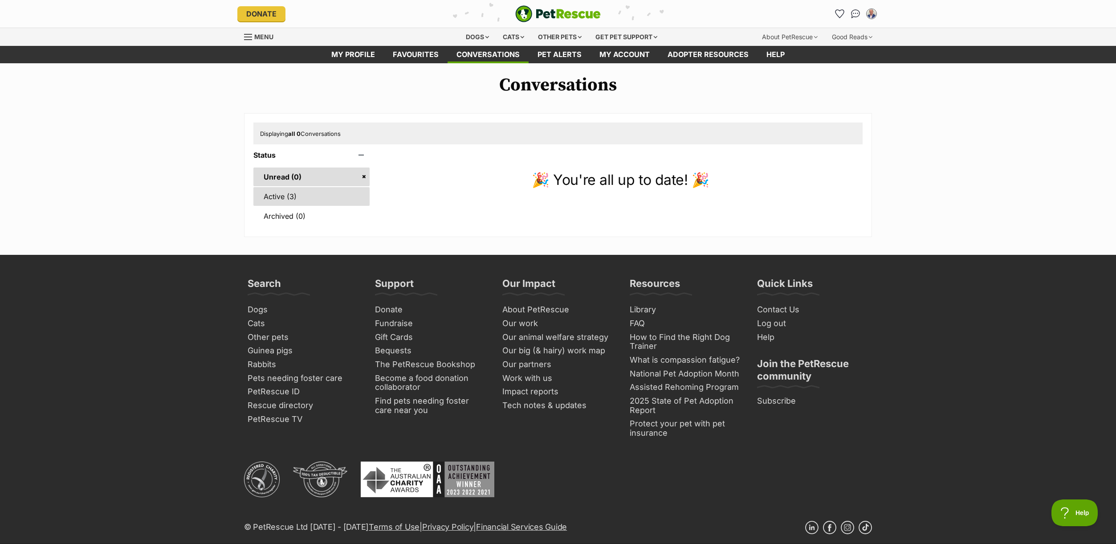
click at [284, 195] on link "Active (3)" at bounding box center [311, 196] width 116 height 19
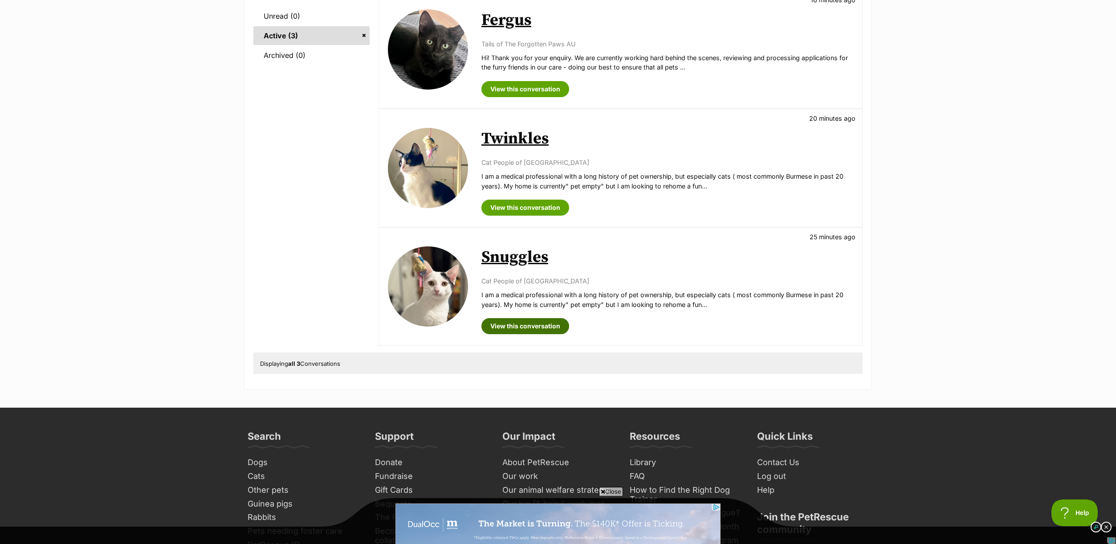
scroll to position [161, 0]
click at [527, 324] on link "View this conversation" at bounding box center [525, 325] width 88 height 16
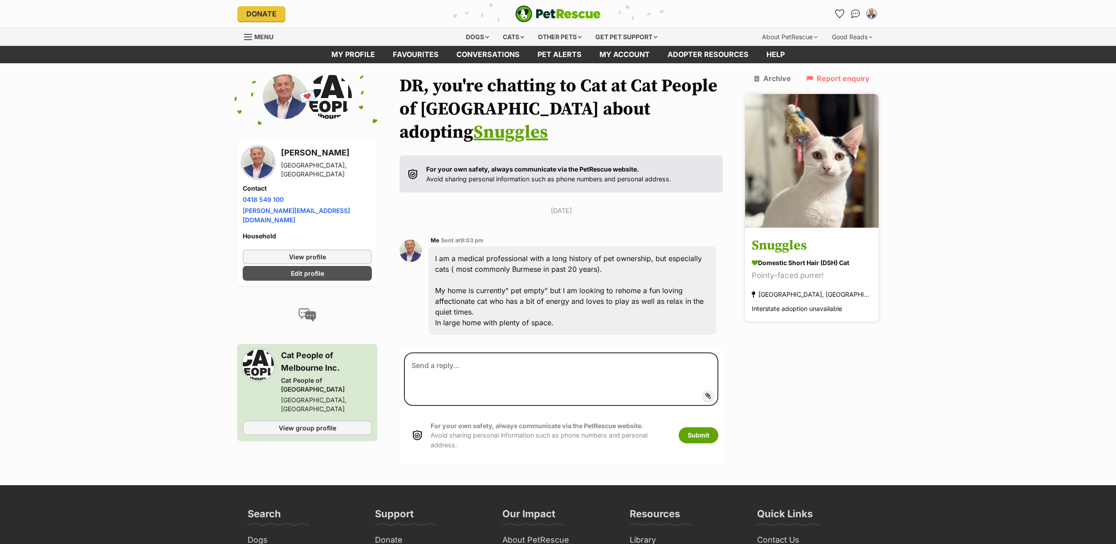
click at [847, 181] on img at bounding box center [812, 161] width 134 height 134
click at [856, 13] on img "Conversations" at bounding box center [855, 14] width 12 height 12
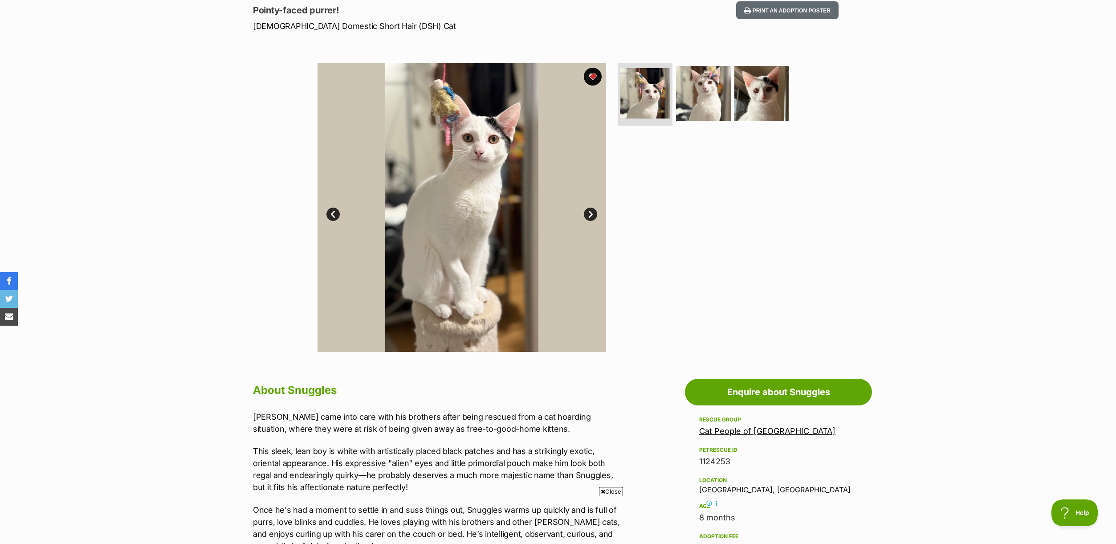
scroll to position [122, 0]
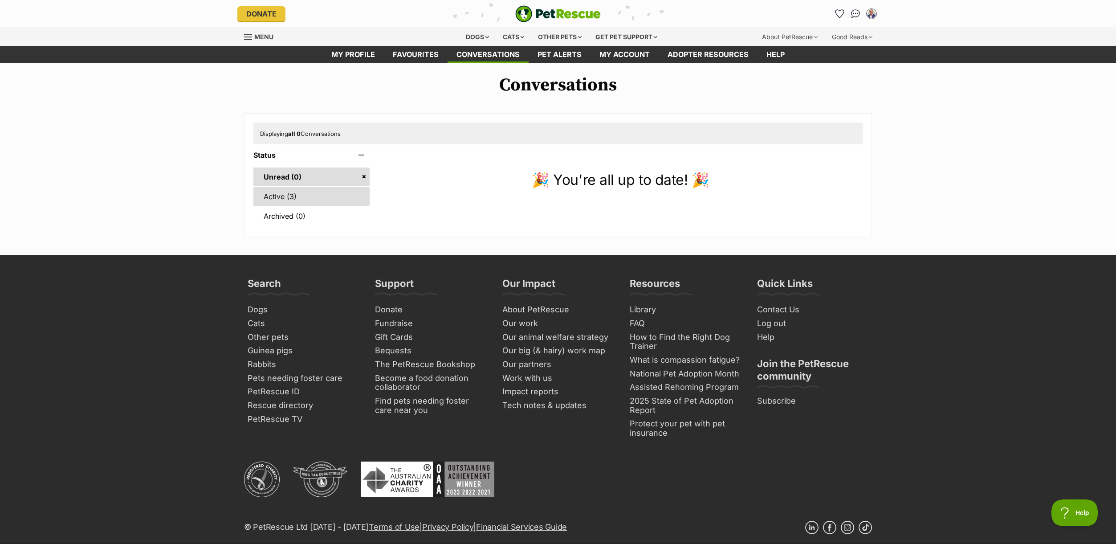
click at [299, 197] on link "Active (3)" at bounding box center [311, 196] width 116 height 19
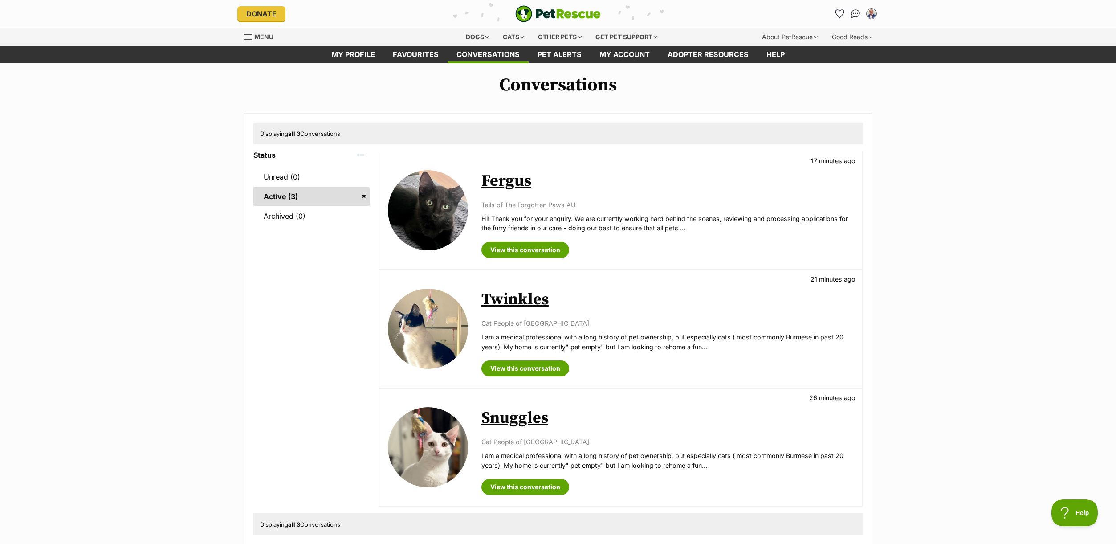
click at [515, 299] on link "Twinkles" at bounding box center [514, 299] width 67 height 20
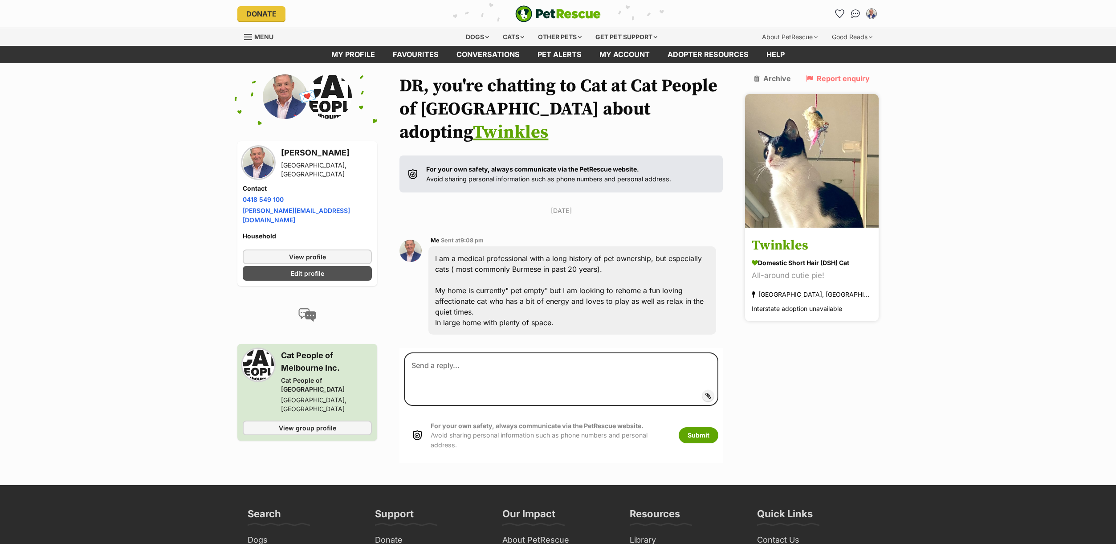
click at [796, 236] on h3 "Twinkles" at bounding box center [812, 246] width 120 height 20
click at [857, 14] on img "Conversations" at bounding box center [855, 14] width 12 height 12
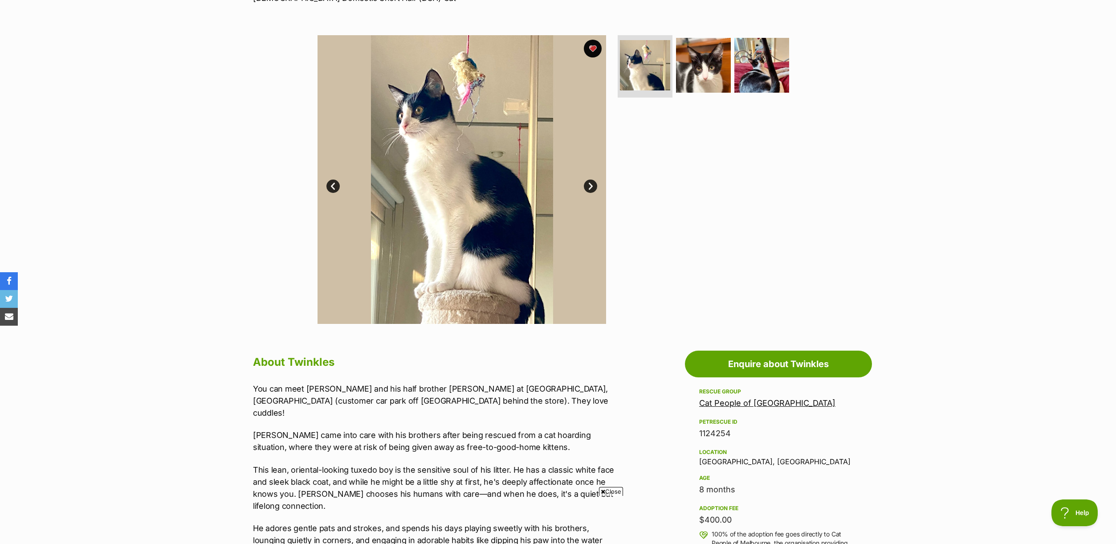
scroll to position [146, 0]
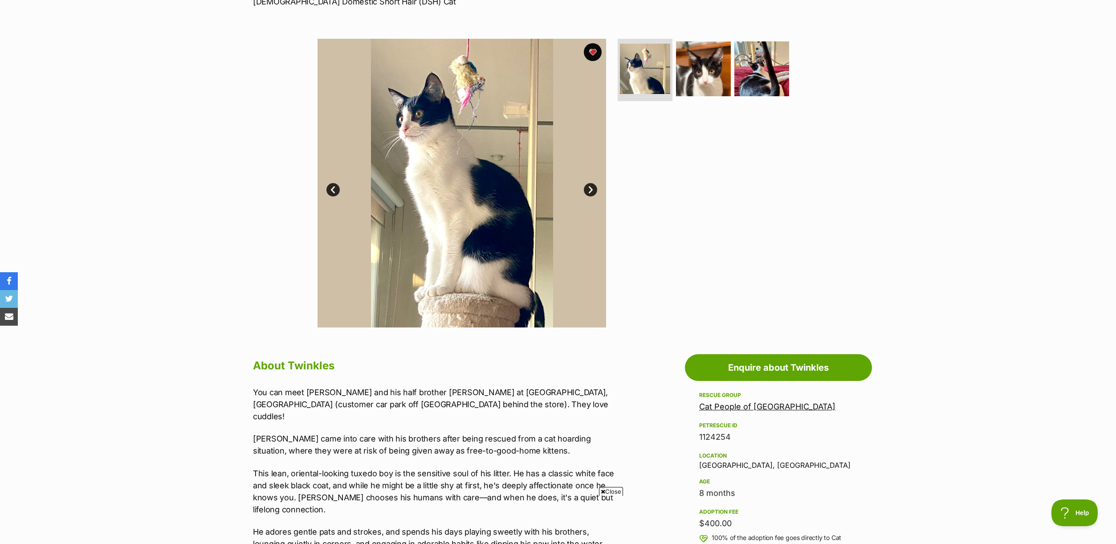
click at [590, 188] on link "Next" at bounding box center [590, 189] width 13 height 13
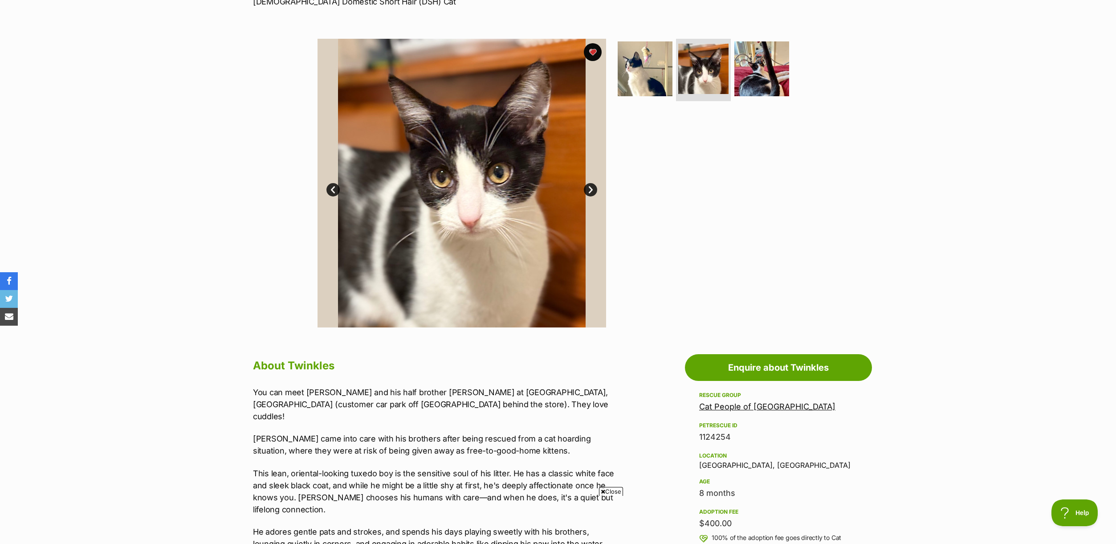
click at [590, 188] on link "Next" at bounding box center [590, 189] width 13 height 13
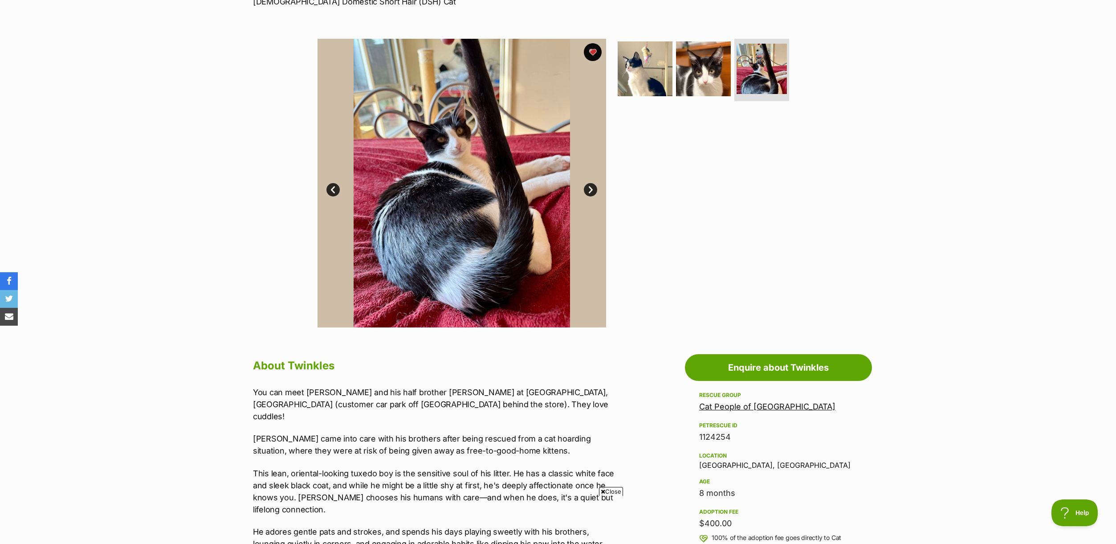
click at [590, 188] on link "Next" at bounding box center [590, 189] width 13 height 13
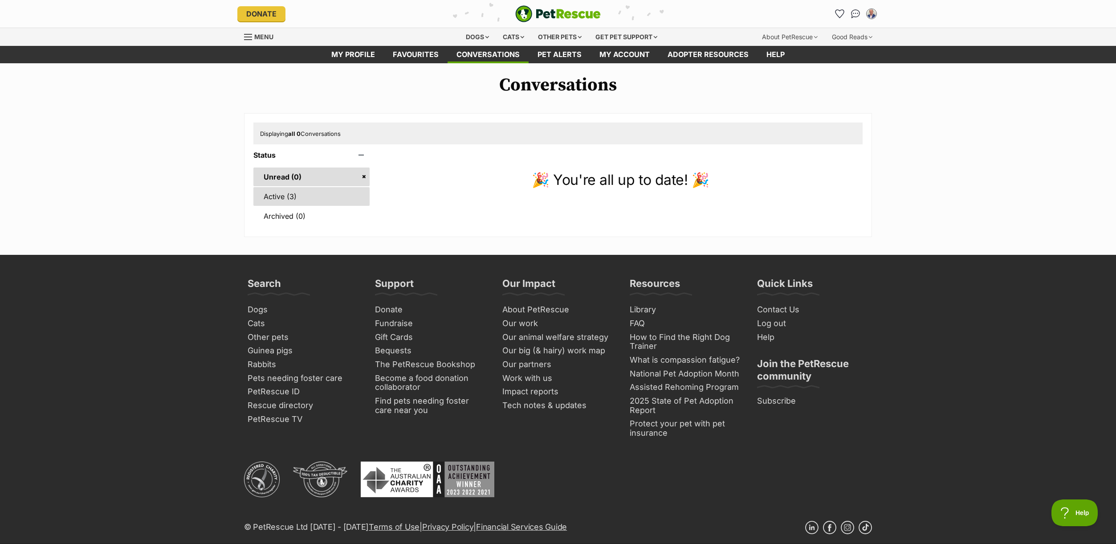
click at [271, 197] on link "Active (3)" at bounding box center [311, 196] width 116 height 19
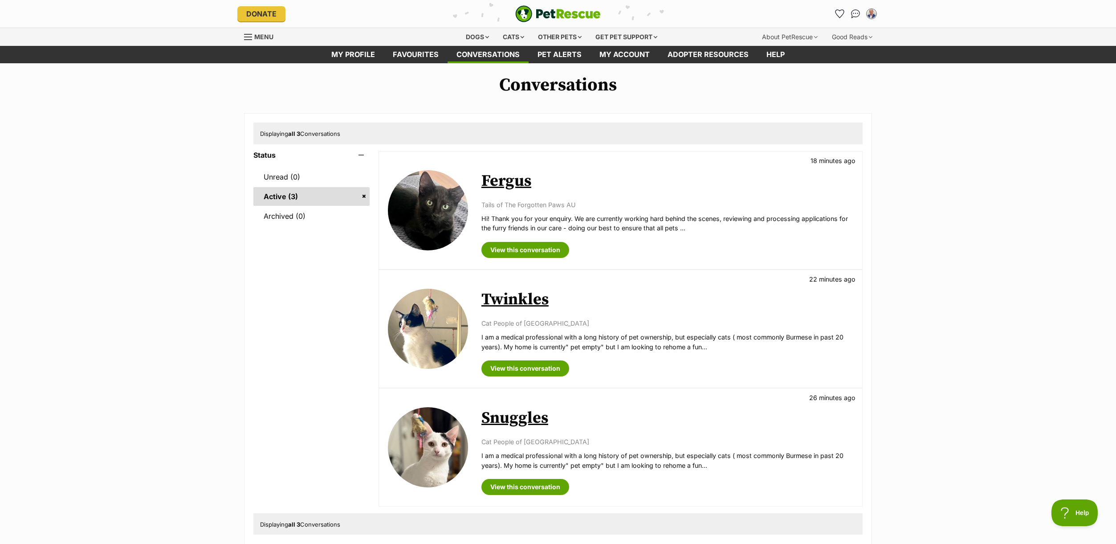
click at [510, 175] on link "Fergus" at bounding box center [506, 181] width 50 height 20
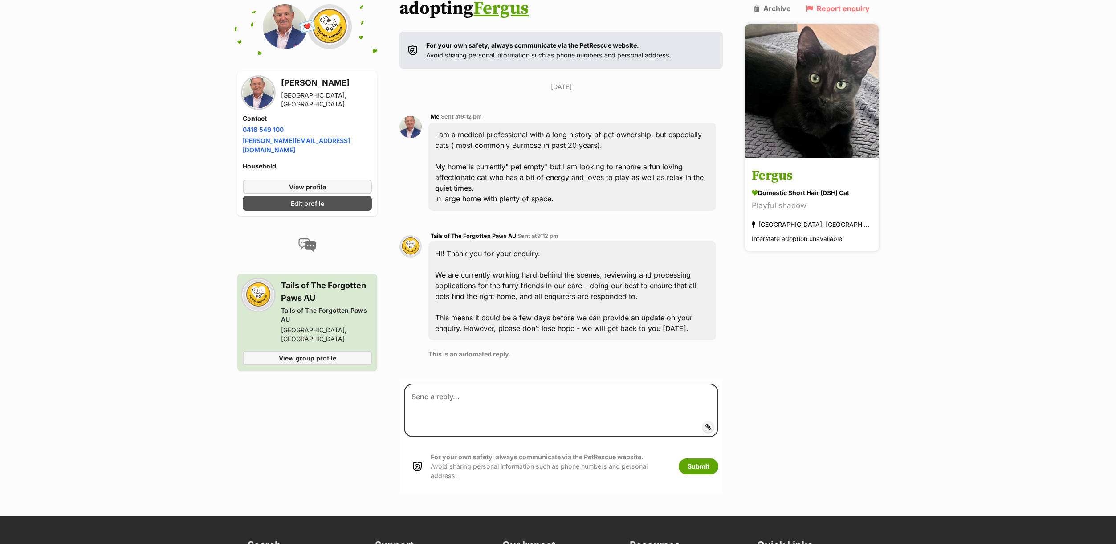
scroll to position [150, 0]
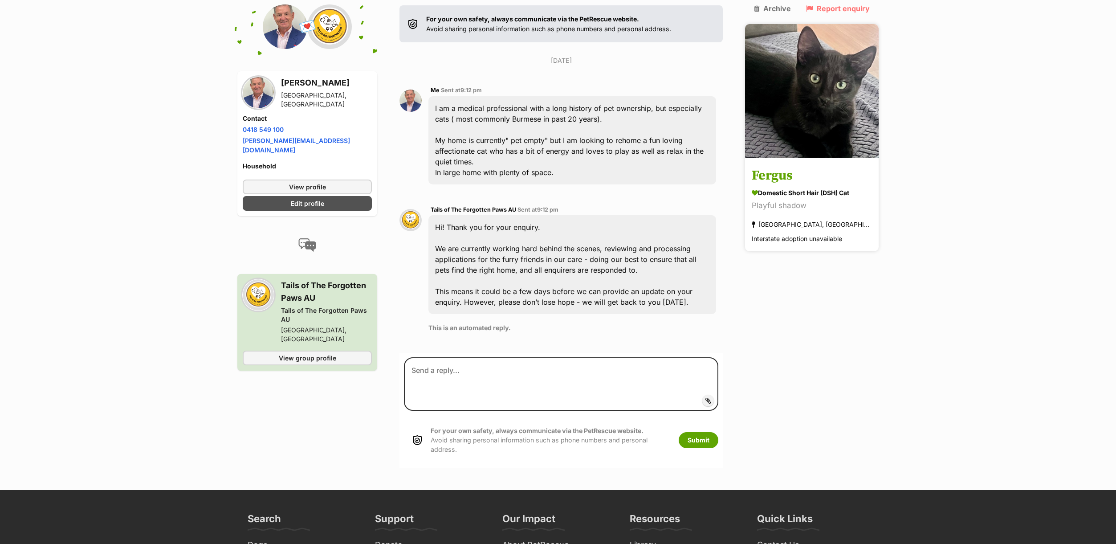
click at [803, 79] on img at bounding box center [812, 91] width 134 height 134
